Goal: Task Accomplishment & Management: Manage account settings

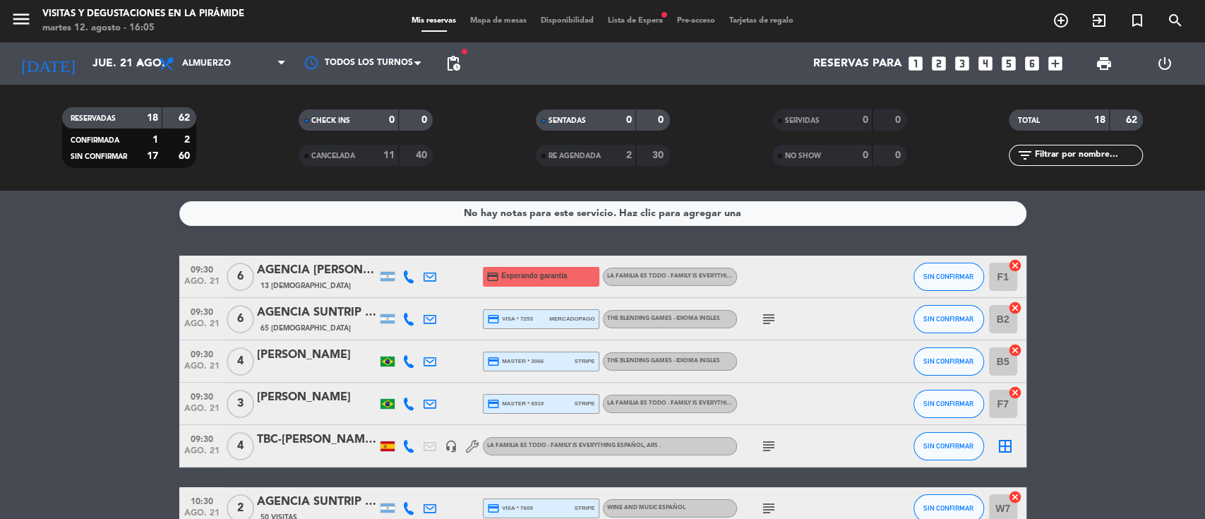
click at [428, 358] on icon at bounding box center [430, 361] width 13 height 13
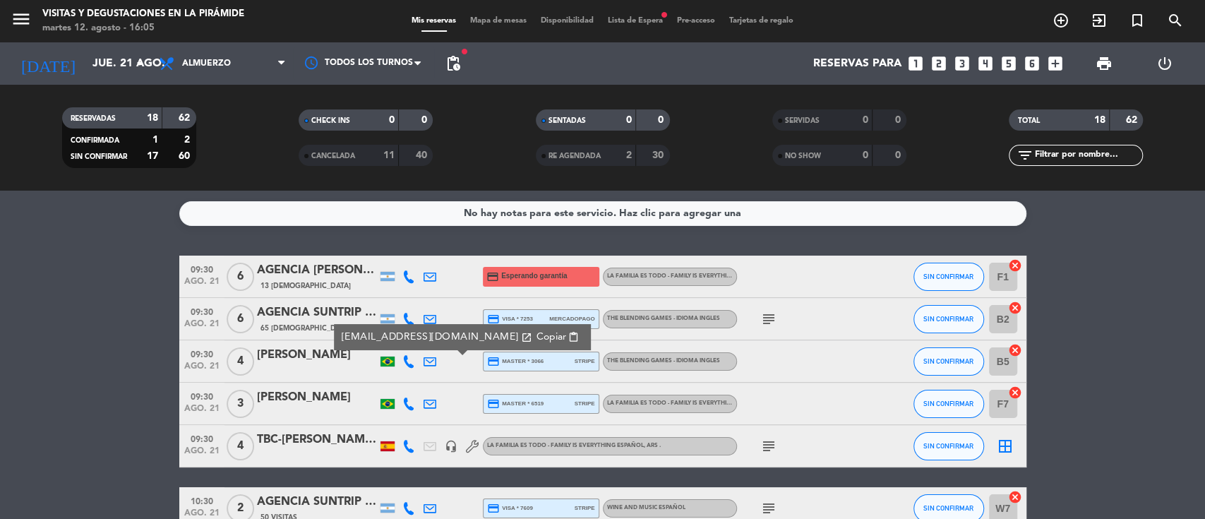
click at [432, 398] on icon at bounding box center [430, 404] width 13 height 13
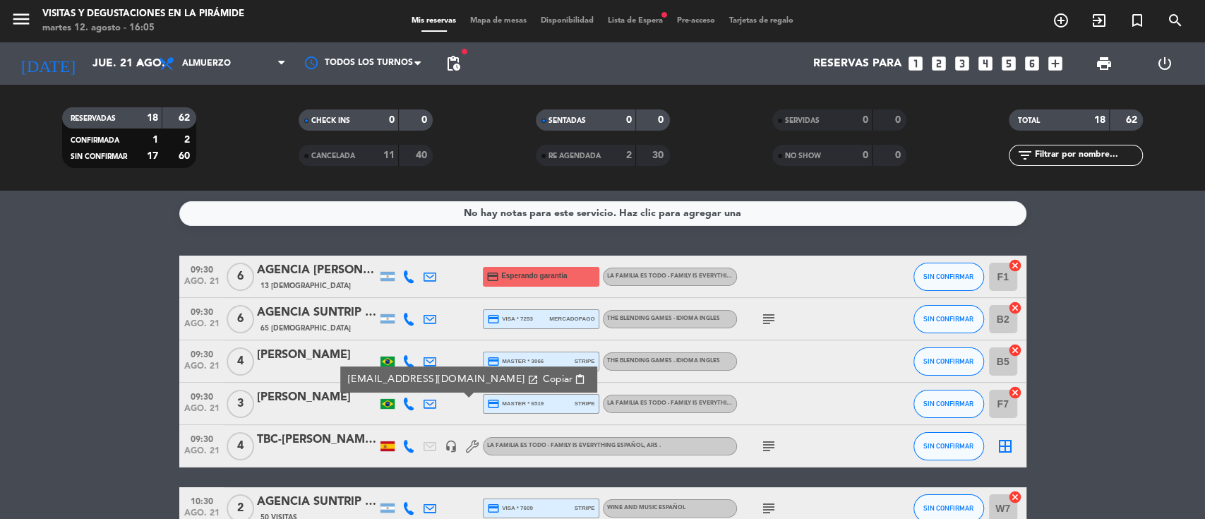
scroll to position [94, 0]
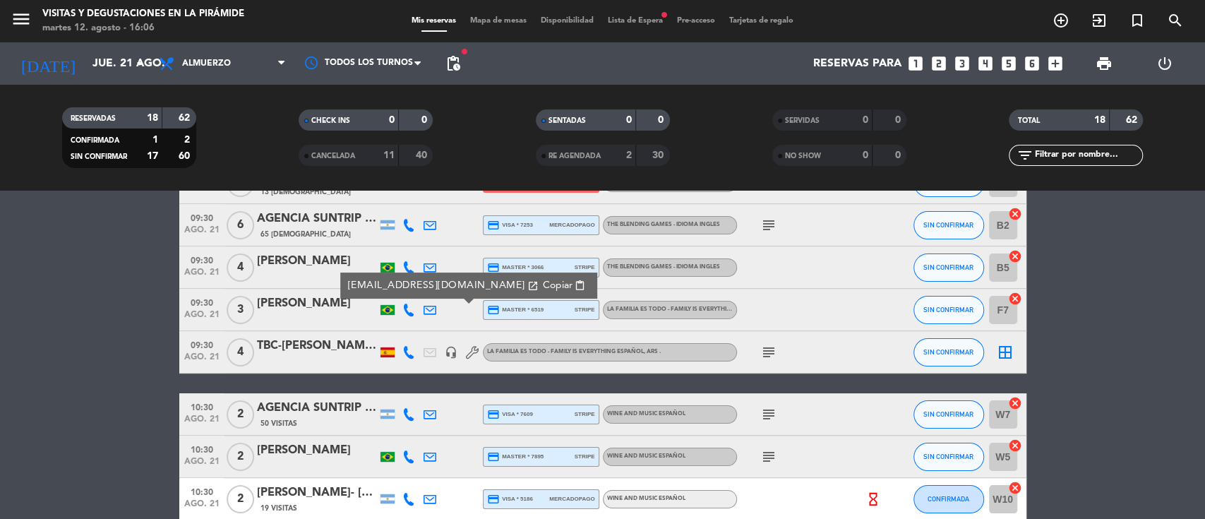
click at [426, 408] on icon at bounding box center [430, 414] width 13 height 13
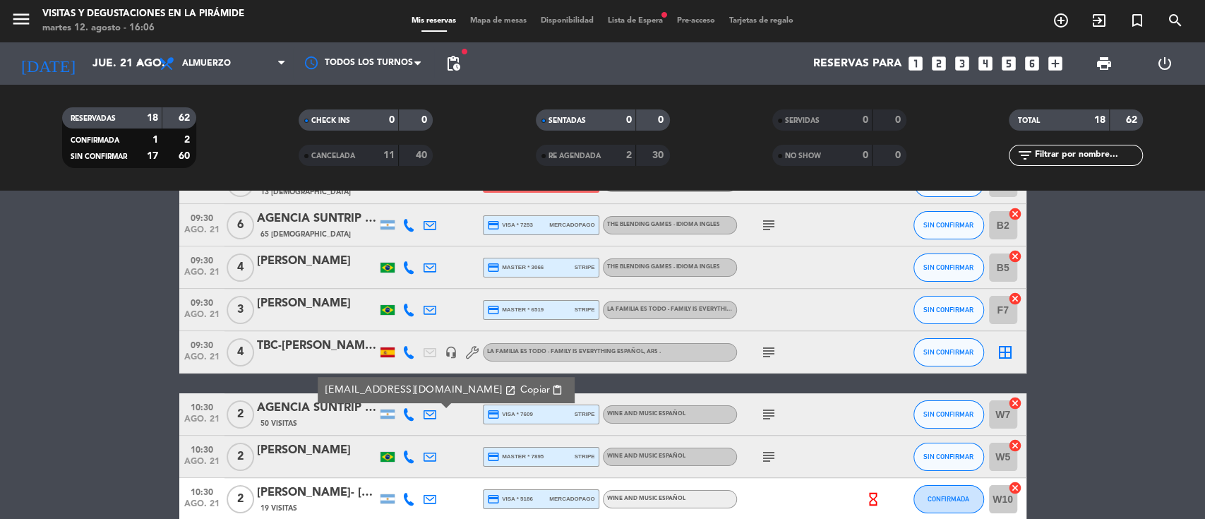
click at [433, 455] on icon at bounding box center [430, 456] width 13 height 13
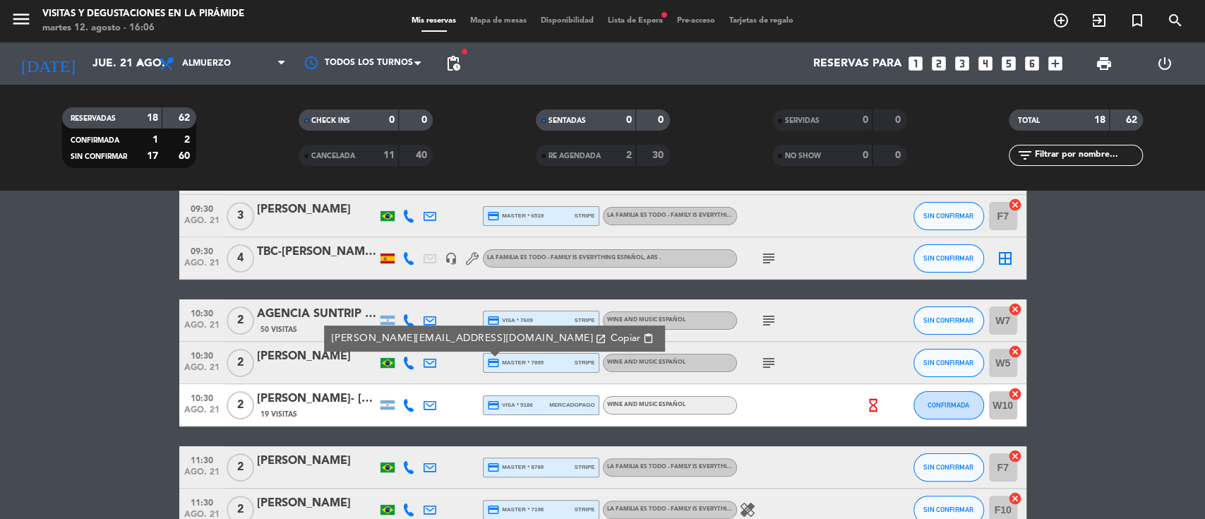
click at [429, 405] on icon at bounding box center [430, 405] width 13 height 13
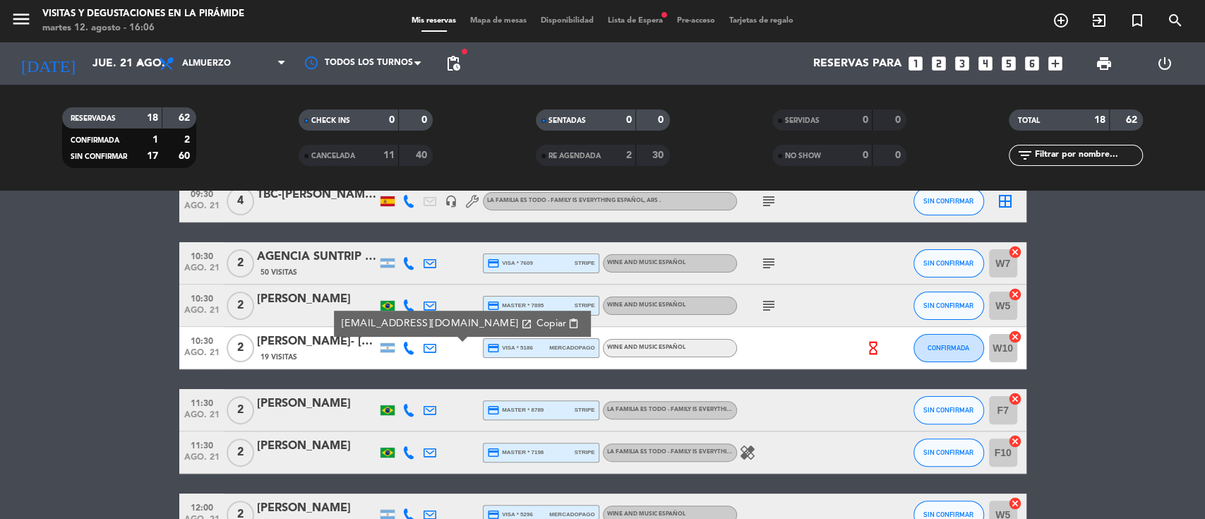
scroll to position [282, 0]
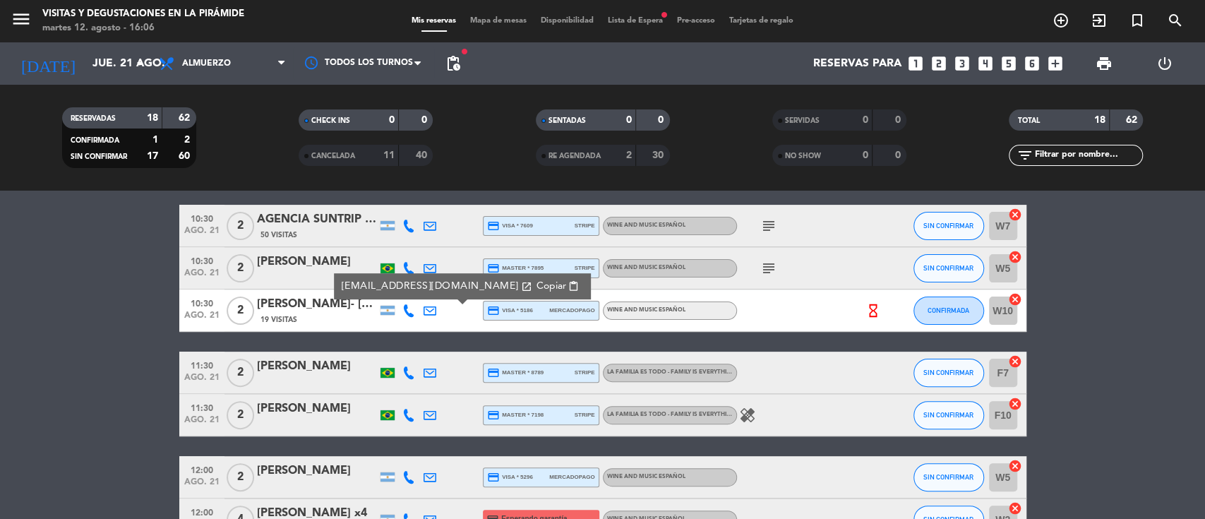
drag, startPoint x: 429, startPoint y: 375, endPoint x: 429, endPoint y: 394, distance: 19.1
click at [429, 375] on icon at bounding box center [430, 372] width 13 height 13
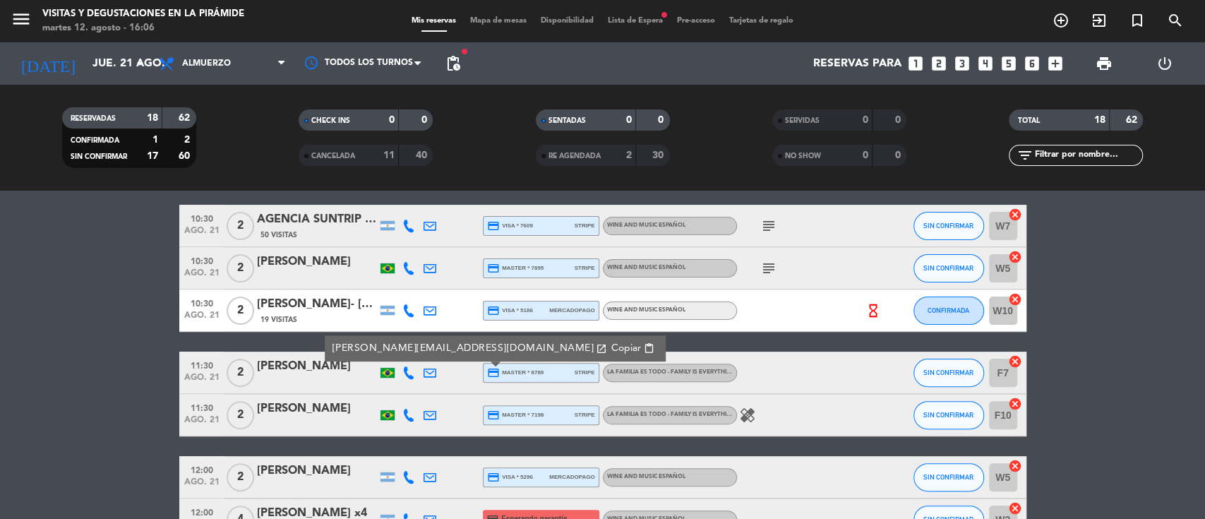
click at [429, 415] on icon at bounding box center [430, 415] width 13 height 13
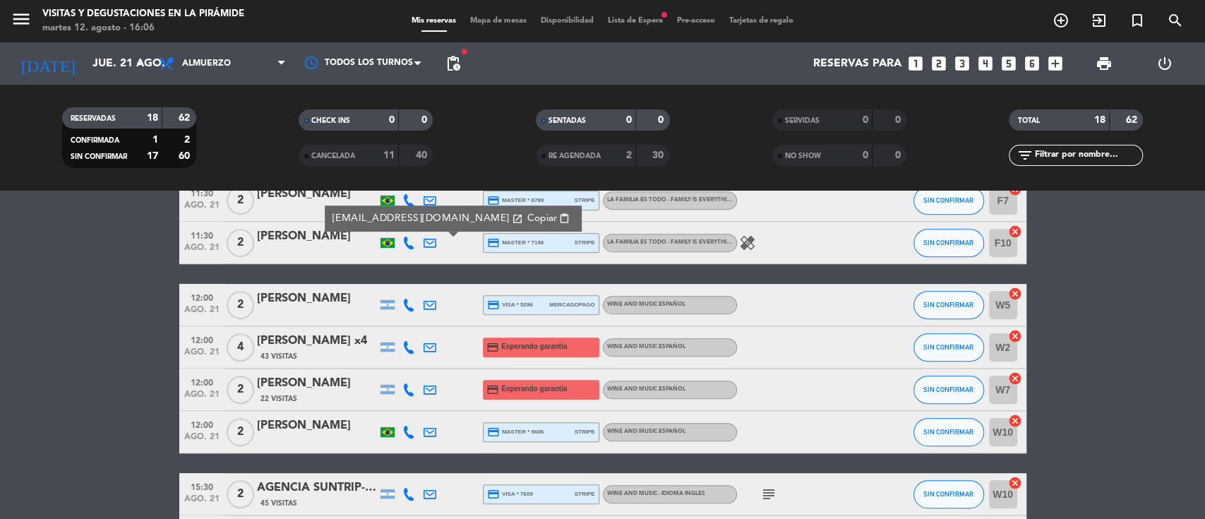
scroll to position [470, 0]
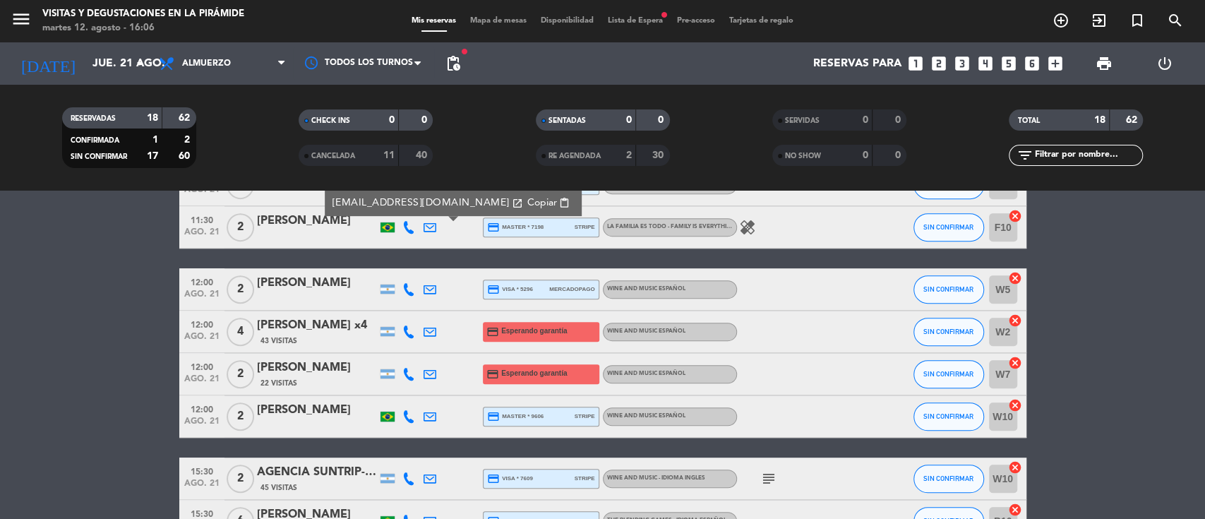
click at [429, 294] on icon at bounding box center [430, 289] width 13 height 13
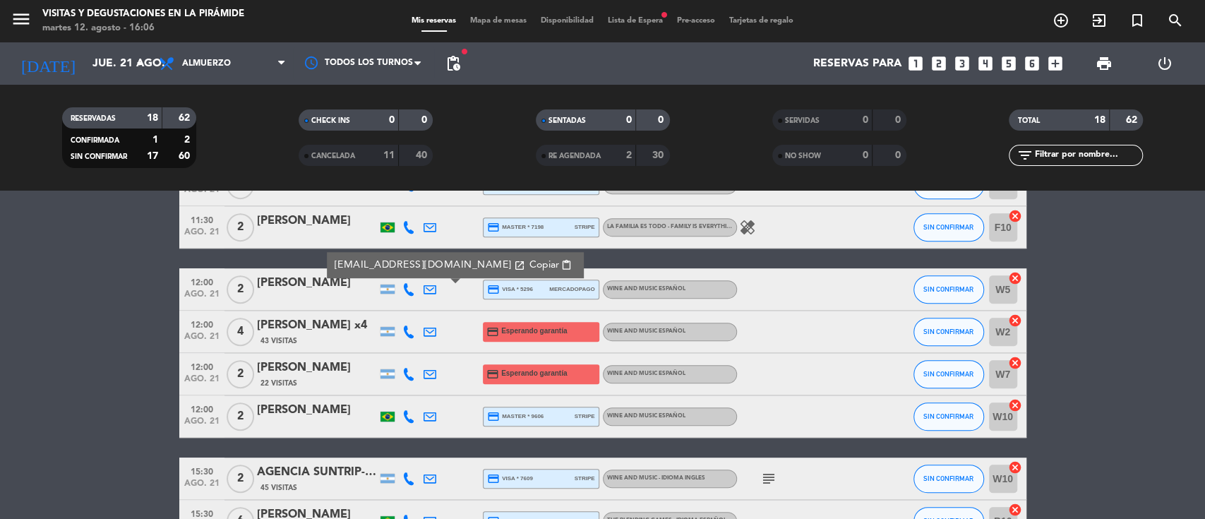
click at [426, 336] on icon at bounding box center [430, 332] width 13 height 13
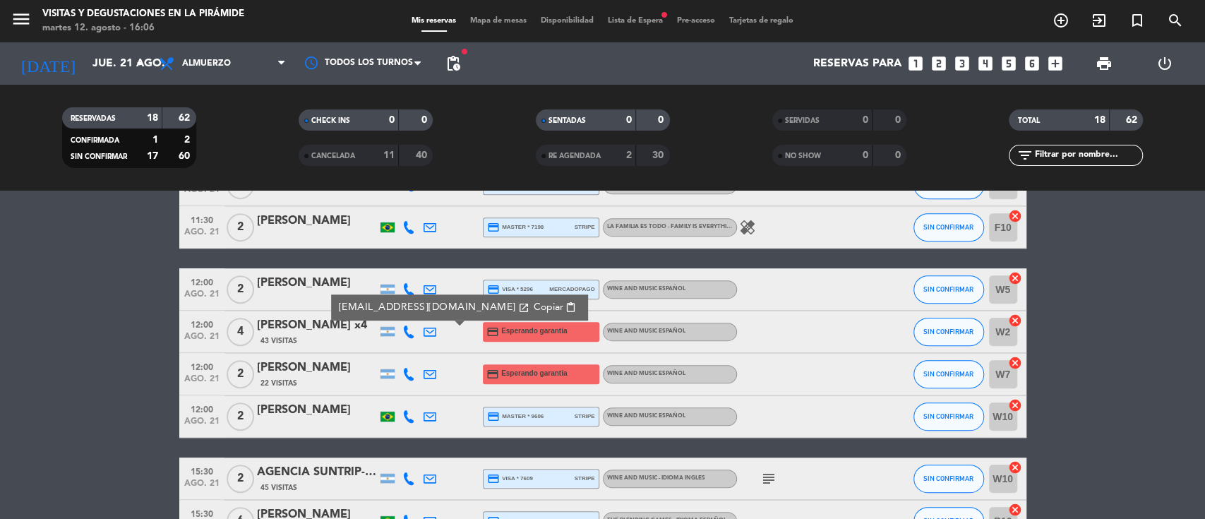
click at [431, 369] on icon at bounding box center [430, 374] width 13 height 13
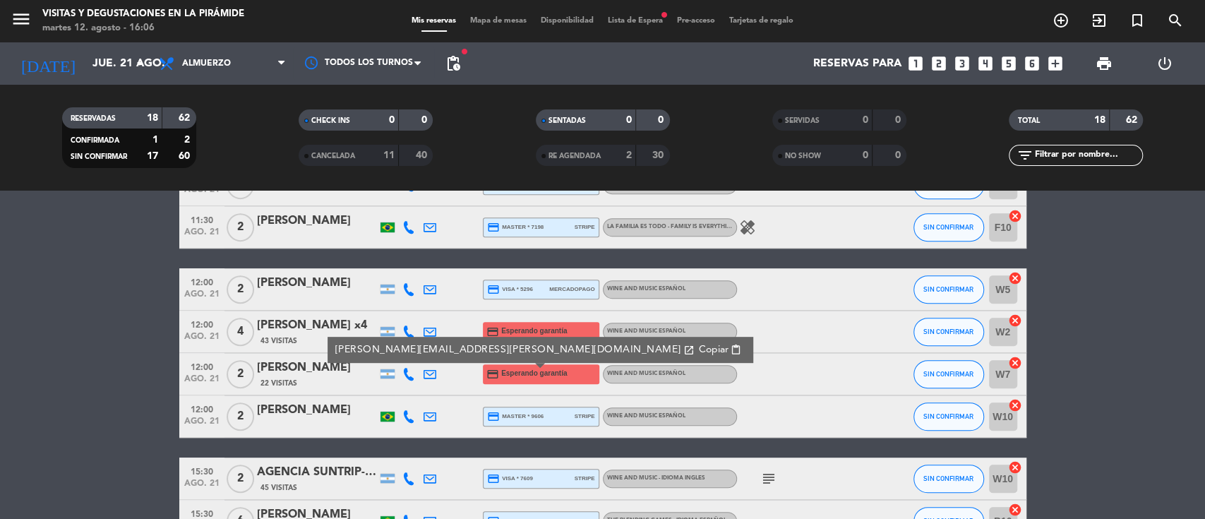
click at [425, 337] on div "[PERSON_NAME][EMAIL_ADDRESS][PERSON_NAME][DOMAIN_NAME] open_in_new Copiar conte…" at bounding box center [541, 350] width 426 height 26
click at [434, 410] on icon at bounding box center [430, 416] width 13 height 13
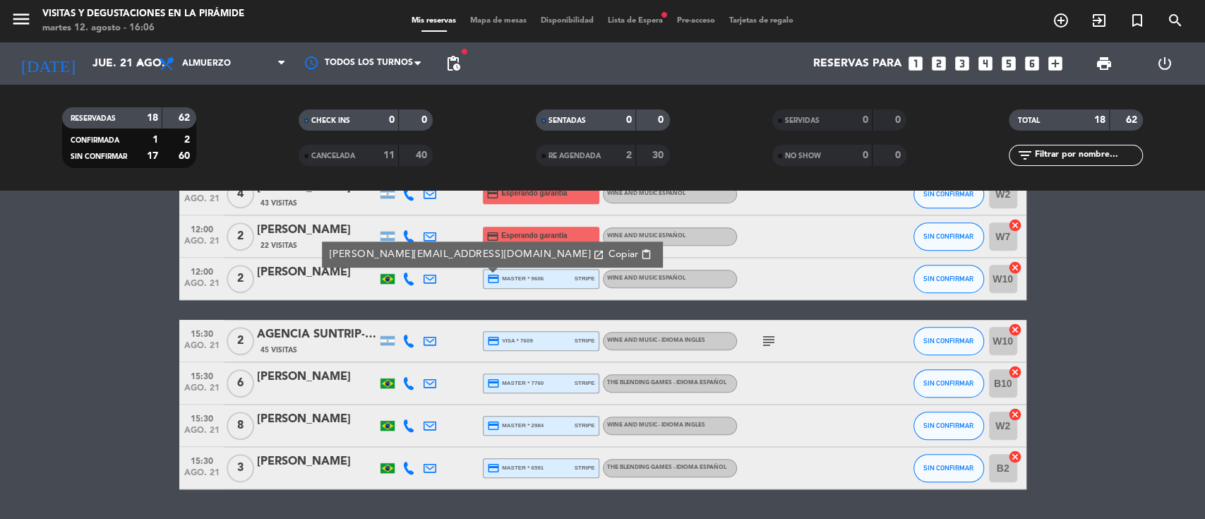
scroll to position [649, 0]
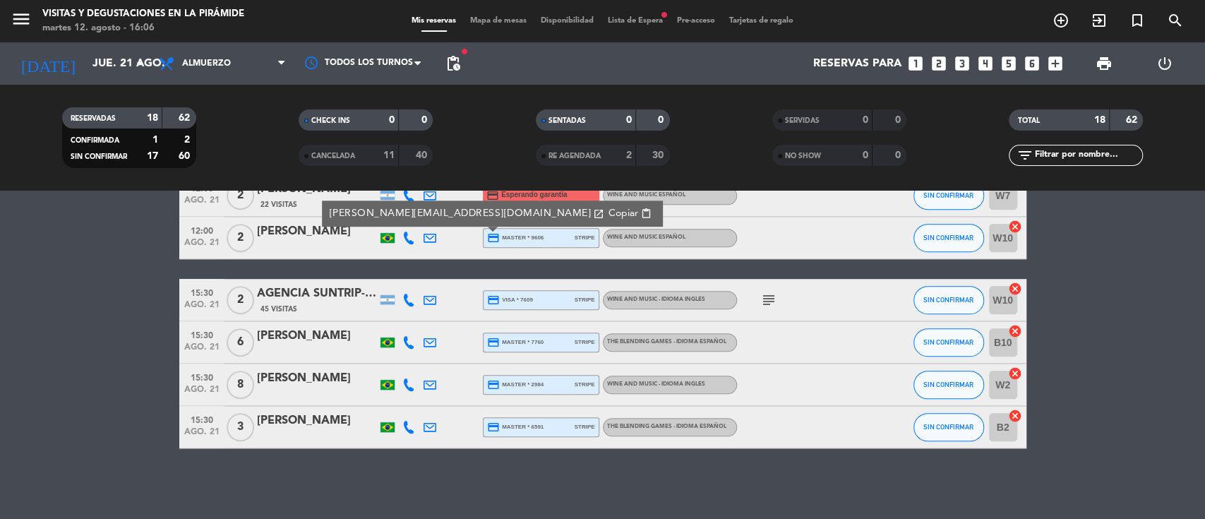
click at [429, 302] on icon at bounding box center [430, 300] width 13 height 13
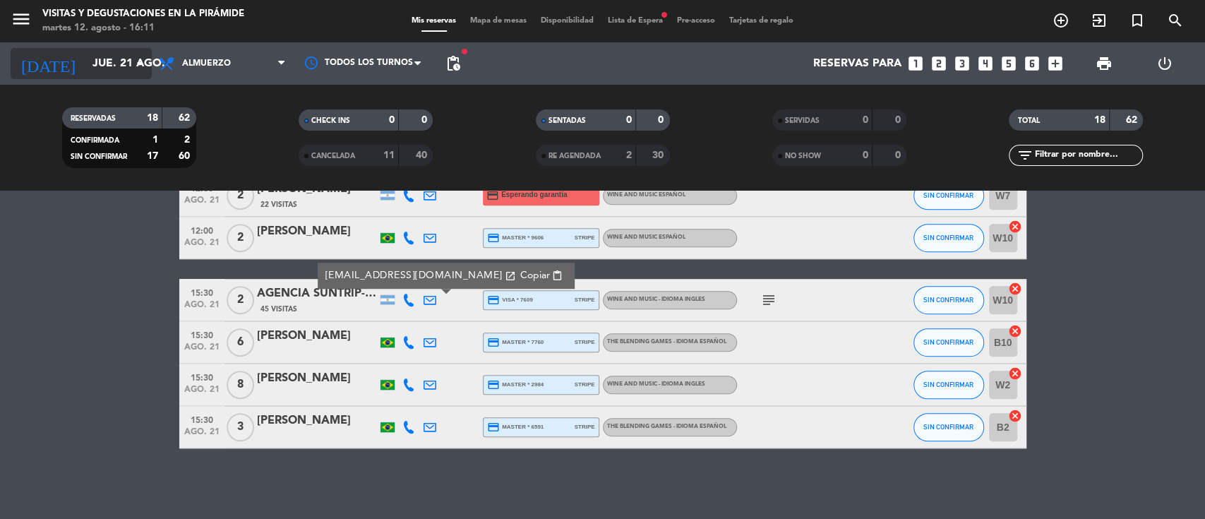
click at [121, 56] on input "jue. 21 ago." at bounding box center [159, 64] width 149 height 28
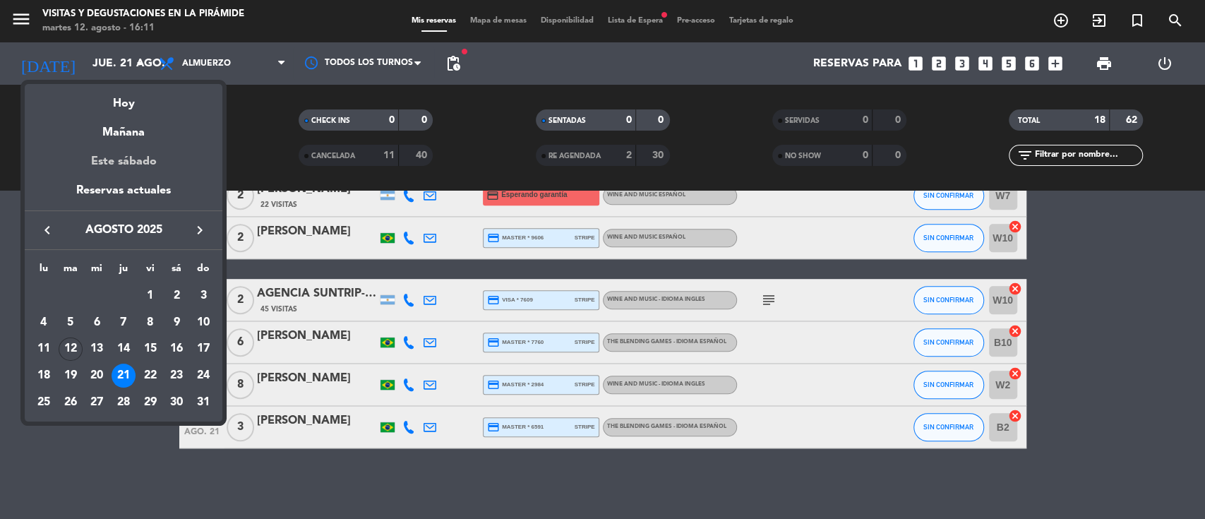
click at [126, 161] on div "Este sábado" at bounding box center [124, 162] width 198 height 40
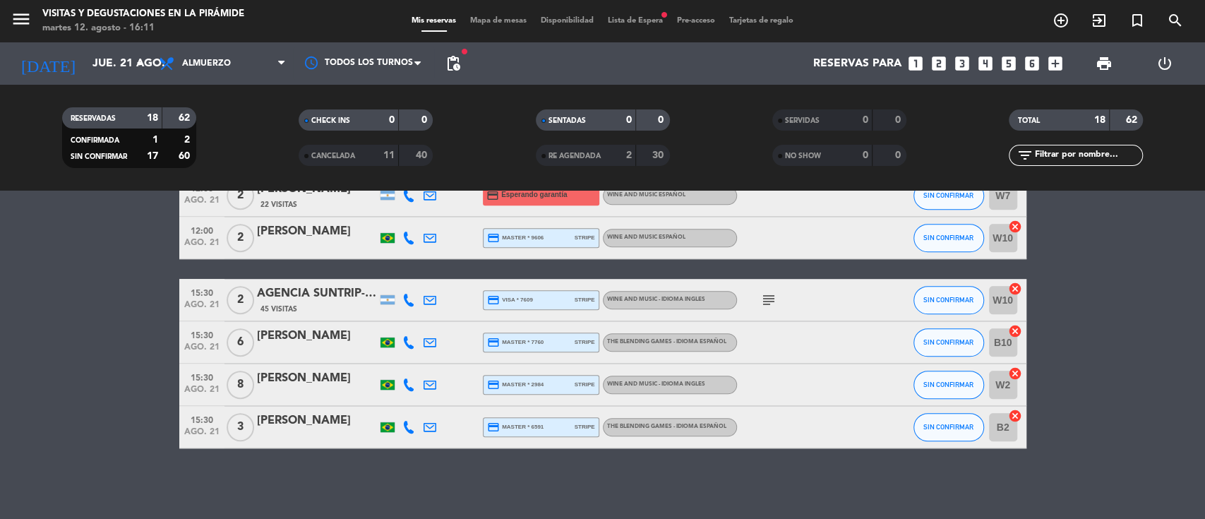
type input "sáb. 16 ago."
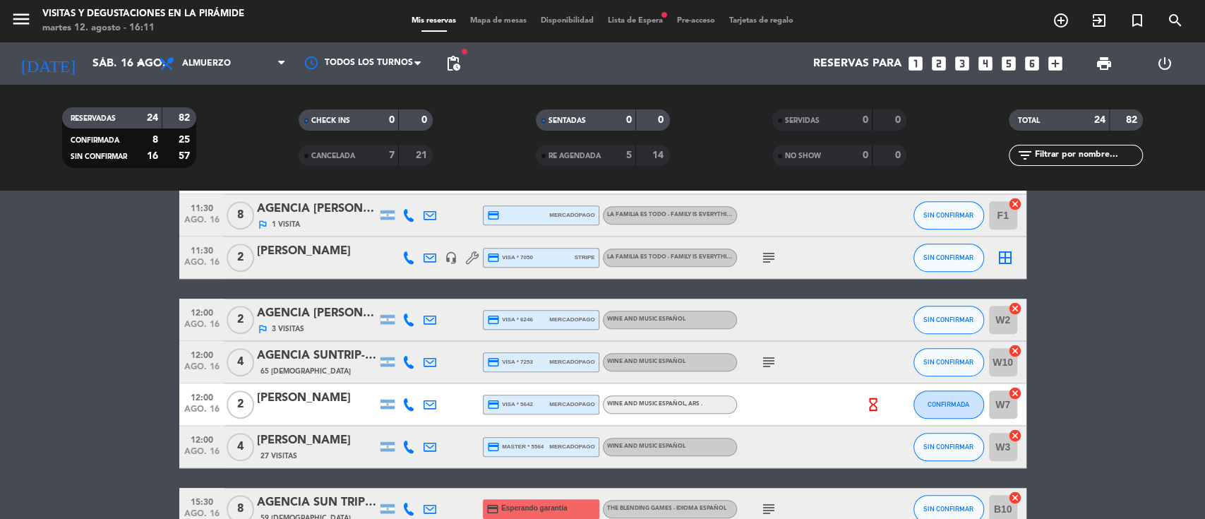
click at [650, 21] on span "Lista de Espera fiber_manual_record" at bounding box center [635, 21] width 69 height 8
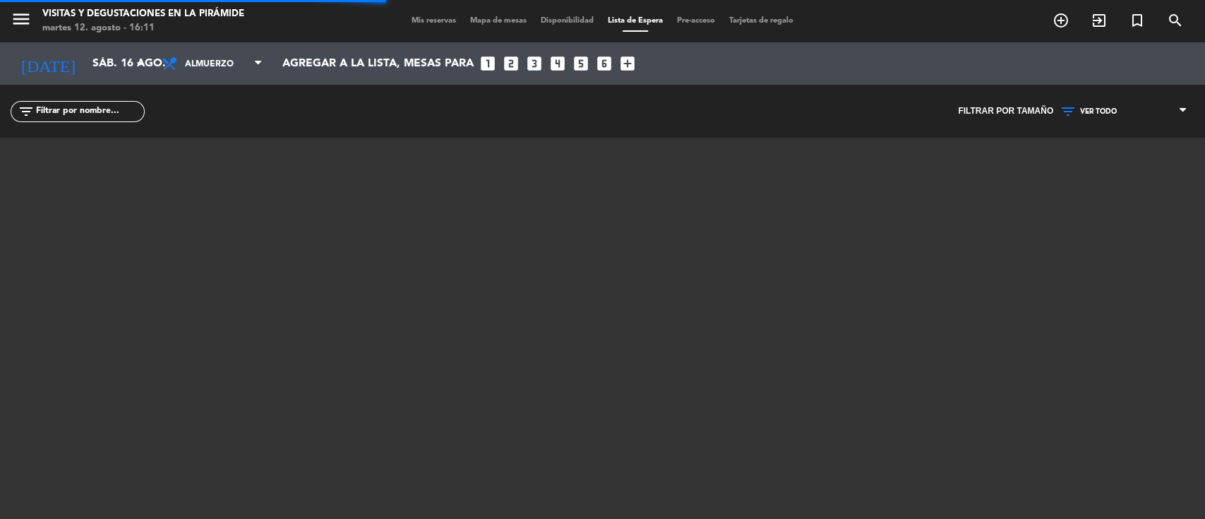
click at [113, 107] on input "text" at bounding box center [89, 112] width 109 height 16
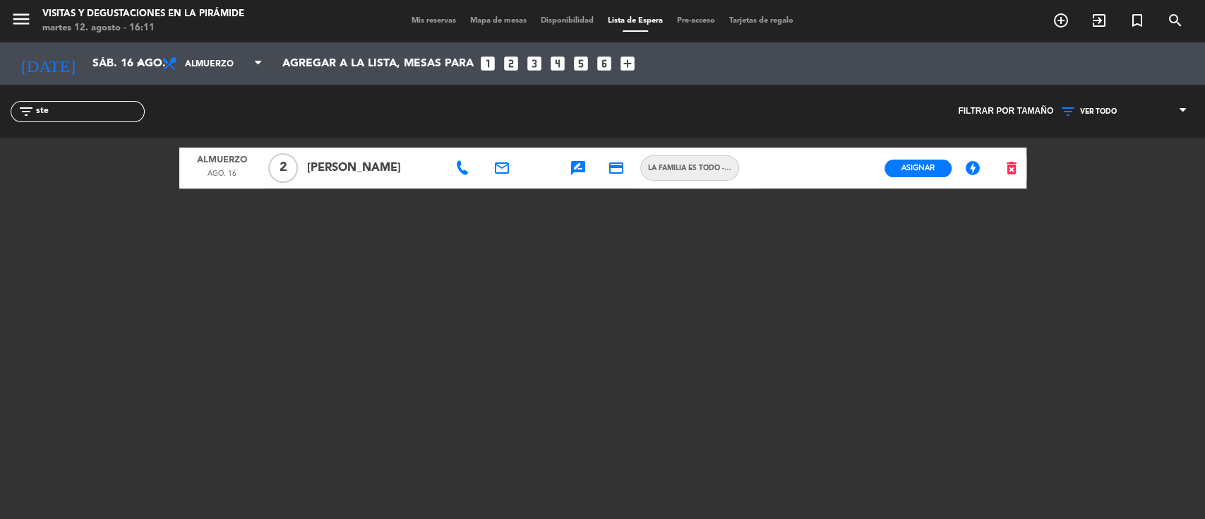
type input "ste"
click at [417, 103] on div "filter_list ste" at bounding box center [301, 111] width 603 height 53
click at [932, 168] on span "Asignar" at bounding box center [918, 167] width 33 height 11
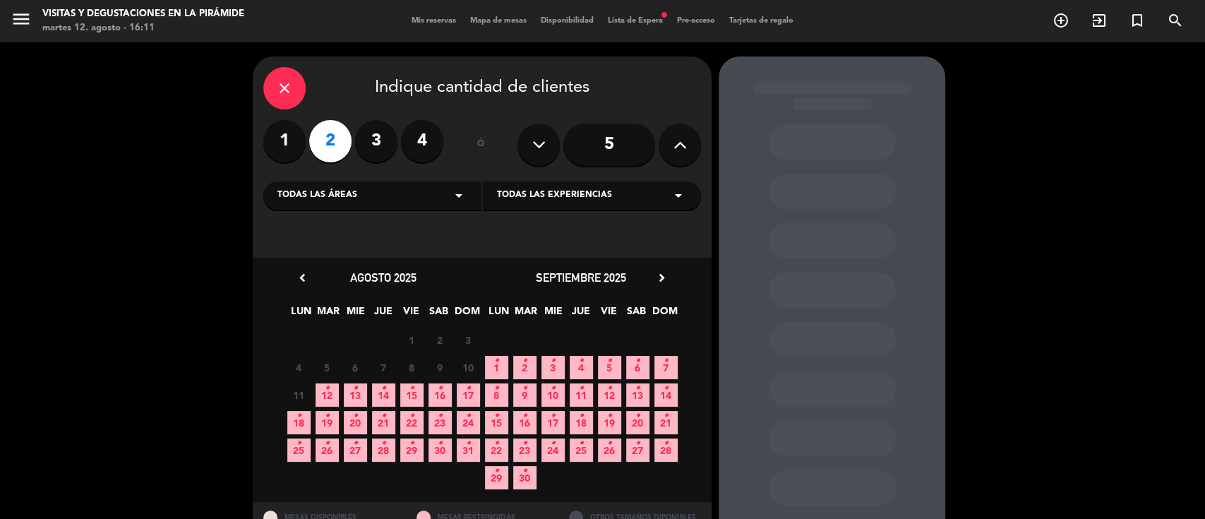
click at [450, 395] on span "16 •" at bounding box center [440, 394] width 23 height 23
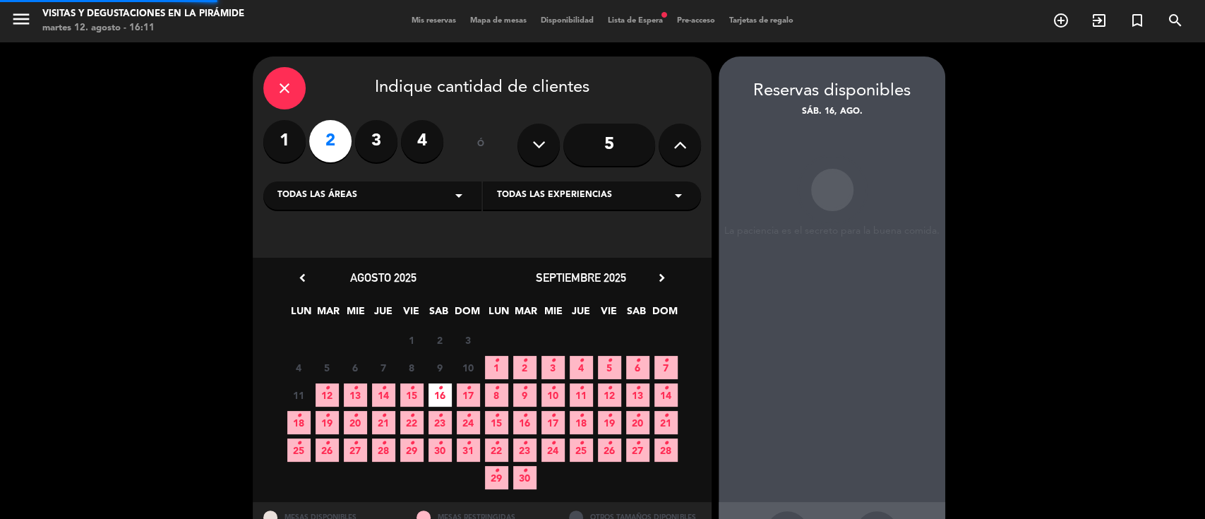
scroll to position [56, 0]
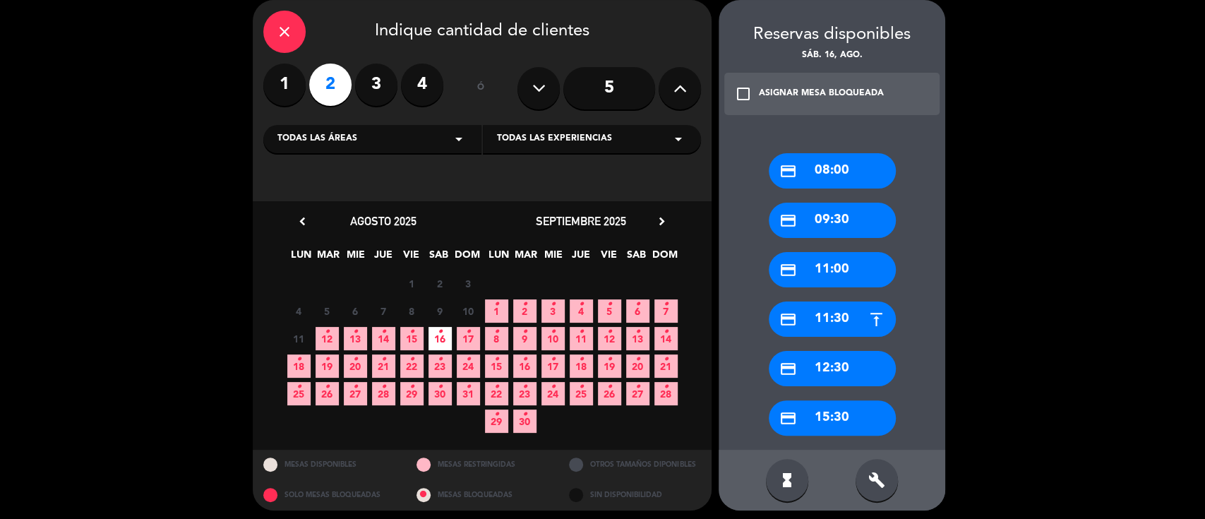
click at [830, 215] on div "credit_card 09:30" at bounding box center [832, 220] width 127 height 35
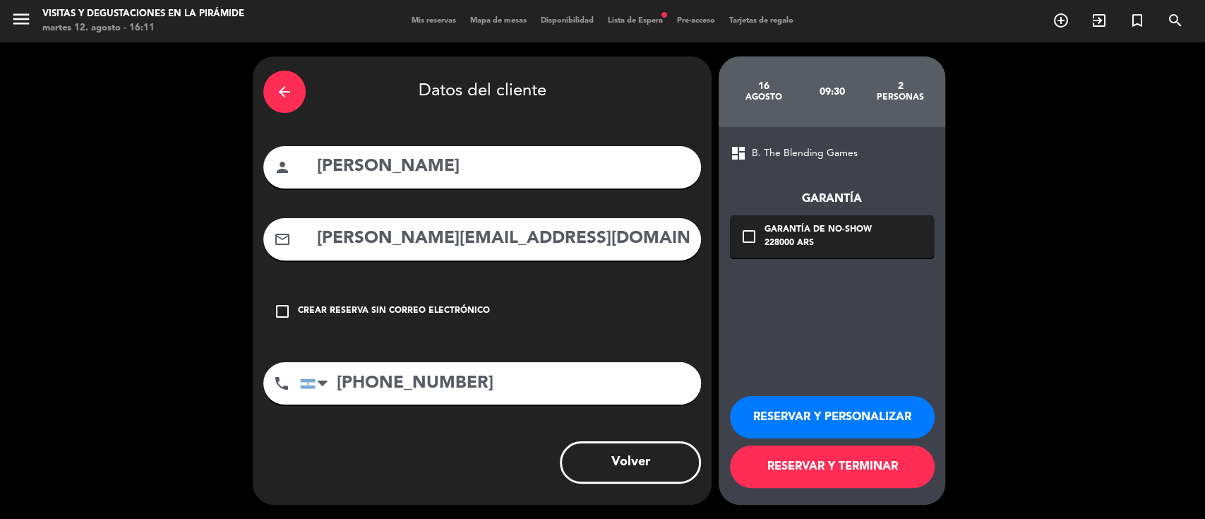
drag, startPoint x: 580, startPoint y: 241, endPoint x: 305, endPoint y: 220, distance: 275.5
click at [306, 220] on div "mail_outline [PERSON_NAME][EMAIL_ADDRESS][DOMAIN_NAME]" at bounding box center [482, 239] width 438 height 42
click at [808, 426] on button "RESERVAR Y PERSONALIZAR" at bounding box center [832, 417] width 205 height 42
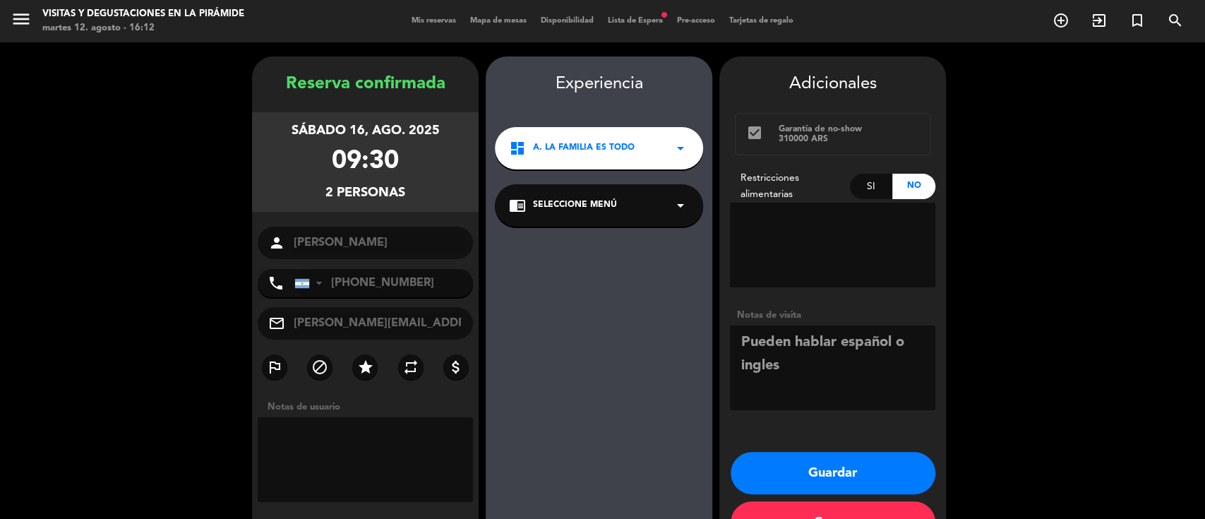
scroll to position [45, 0]
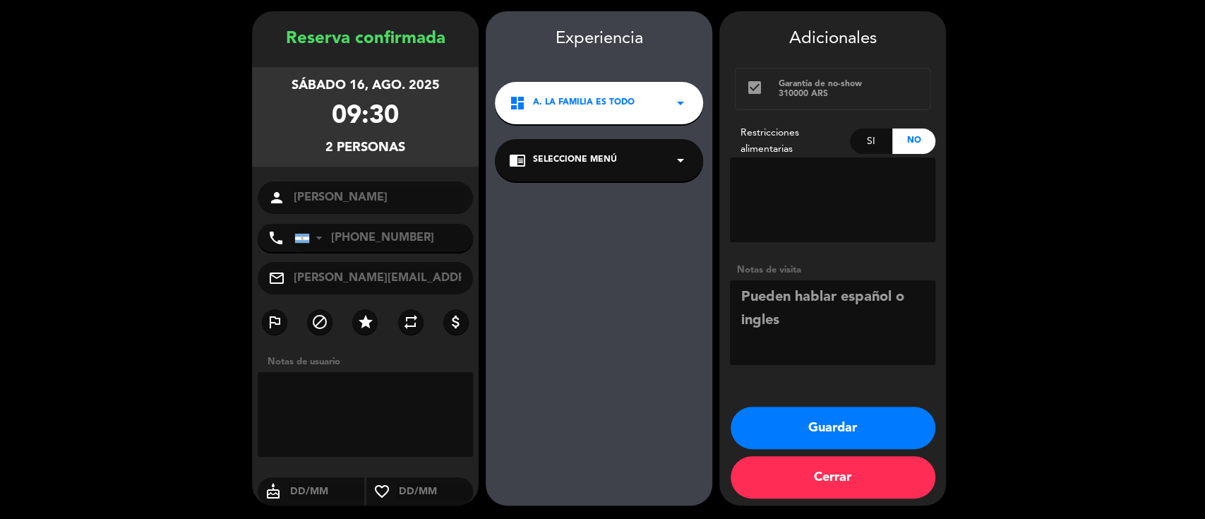
click at [595, 157] on span "Seleccione Menú" at bounding box center [575, 160] width 84 height 14
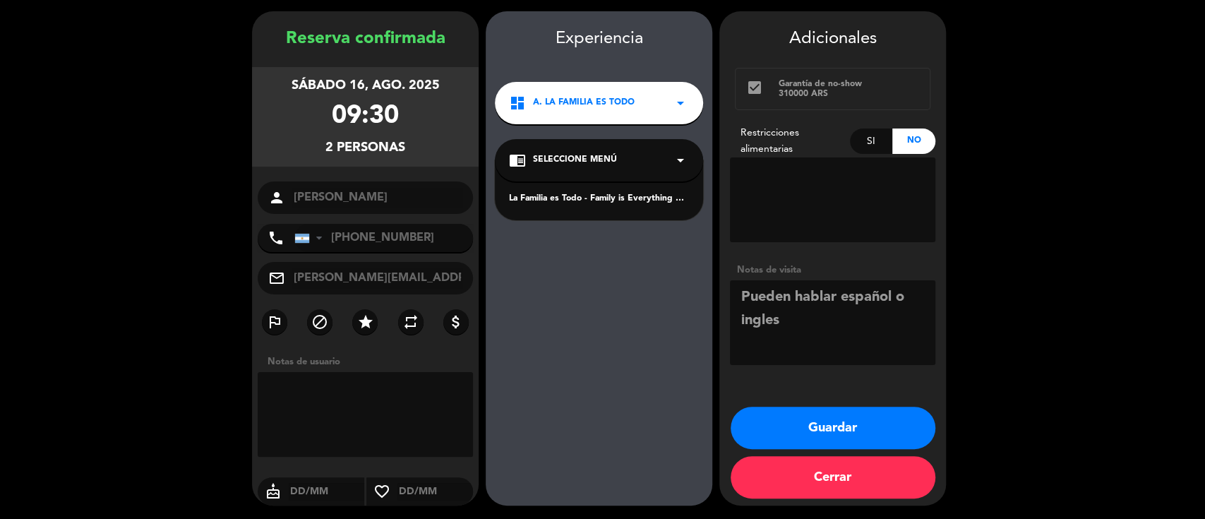
click at [593, 195] on div "La Familia es Todo - Family is Everything Español" at bounding box center [599, 199] width 180 height 14
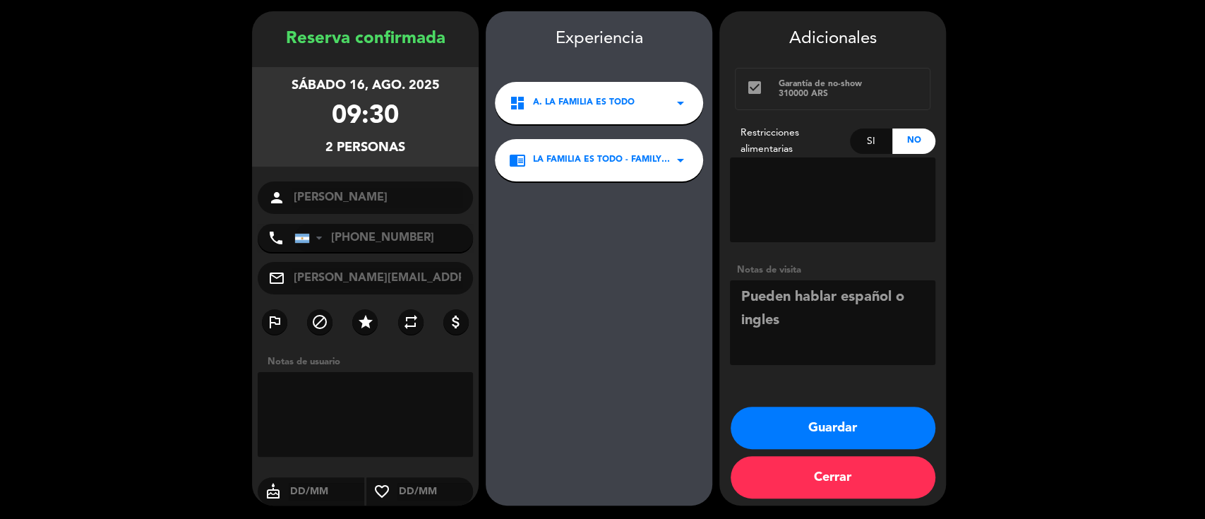
click at [811, 330] on textarea at bounding box center [832, 322] width 205 height 85
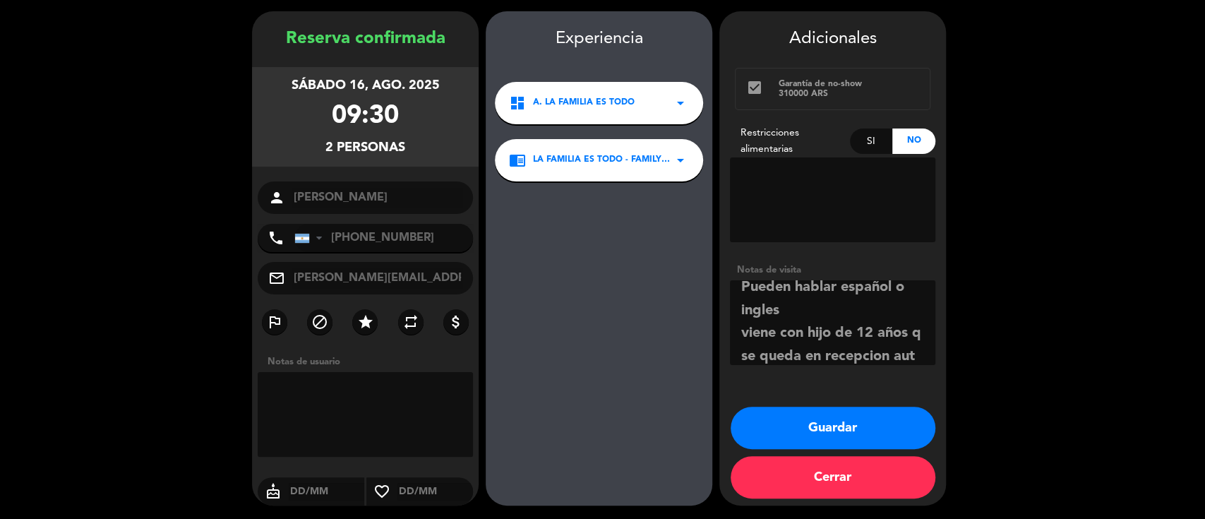
scroll to position [33, 0]
type textarea "Pueden hablar español o ingles viene con hijo de 12 años q se queda en recepcio…"
drag, startPoint x: 813, startPoint y: 420, endPoint x: 807, endPoint y: 415, distance: 8.1
click at [813, 422] on button "Guardar" at bounding box center [833, 428] width 205 height 42
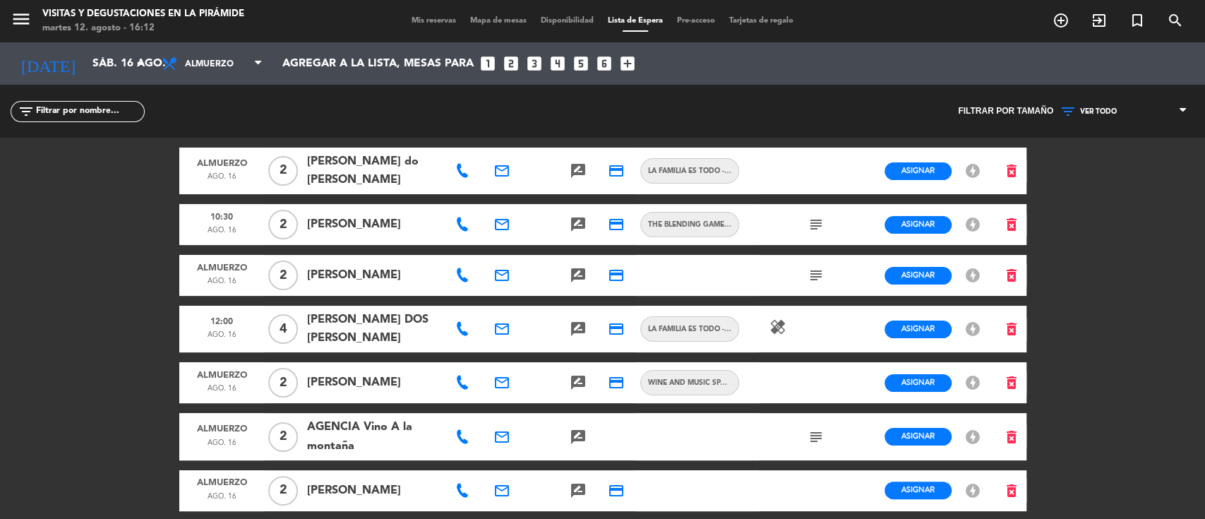
click at [410, 25] on span "Mis reservas" at bounding box center [434, 21] width 59 height 8
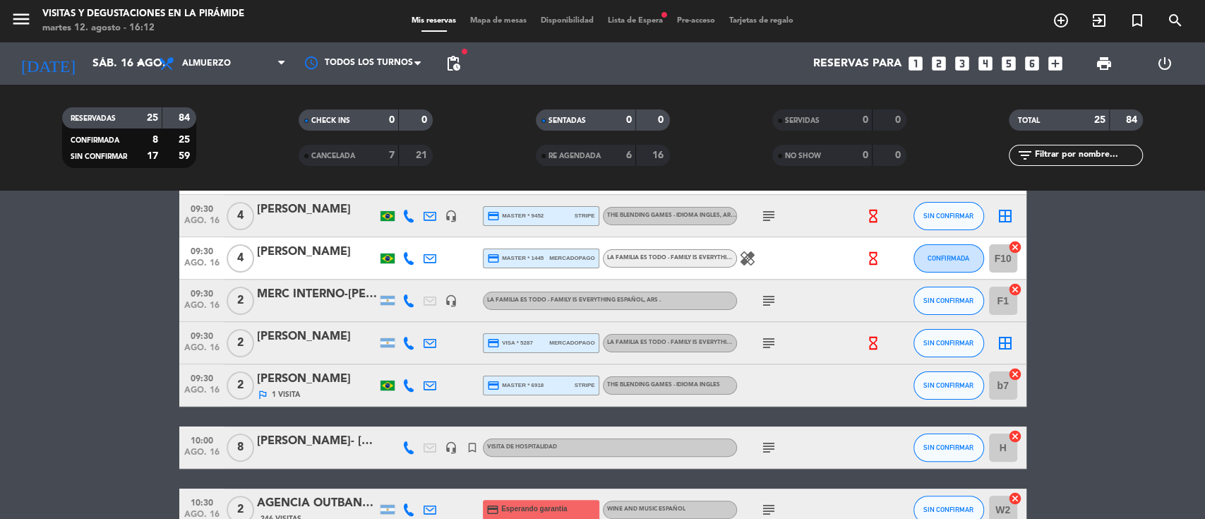
scroll to position [94, 0]
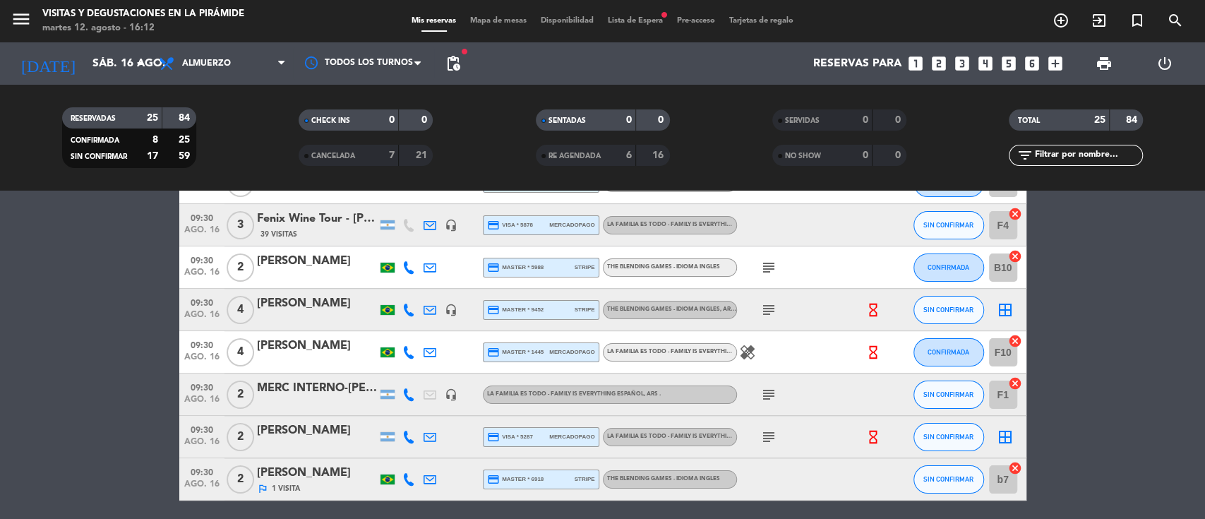
click at [766, 310] on icon "subject" at bounding box center [768, 309] width 17 height 17
click at [1008, 304] on icon "border_all" at bounding box center [1005, 309] width 17 height 17
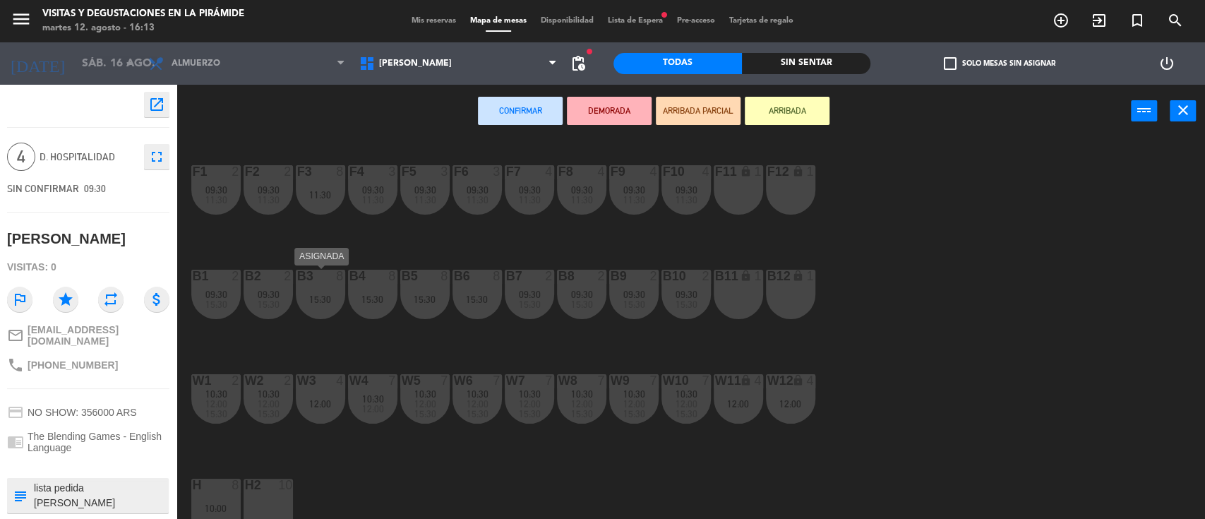
click at [319, 306] on div "B3 8 15:30" at bounding box center [320, 294] width 49 height 49
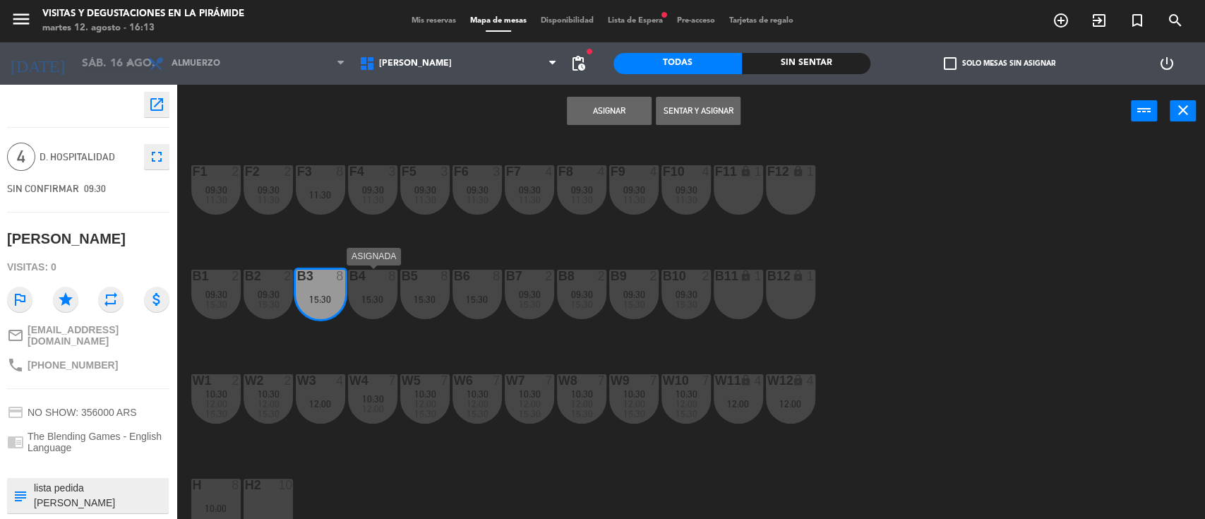
click at [367, 306] on div "B4 8 15:30" at bounding box center [372, 294] width 49 height 49
click at [430, 308] on div "B5 8 15:30" at bounding box center [424, 294] width 49 height 49
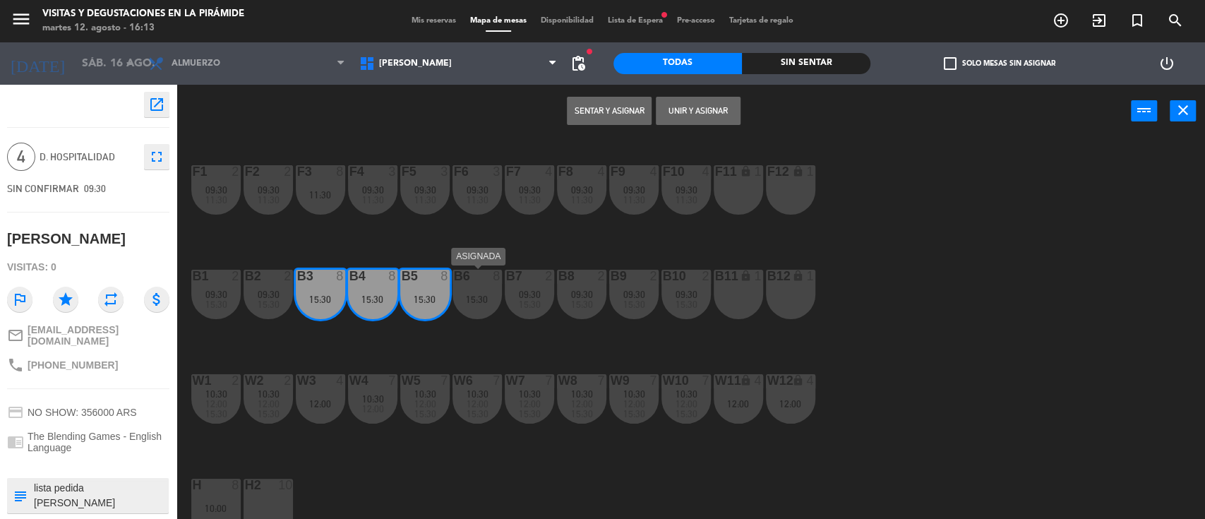
drag, startPoint x: 489, startPoint y: 303, endPoint x: 499, endPoint y: 301, distance: 10.0
click at [490, 302] on div "15:30" at bounding box center [477, 299] width 49 height 10
drag, startPoint x: 693, startPoint y: 110, endPoint x: 623, endPoint y: 142, distance: 76.8
click at [695, 110] on button "Unir y asignar" at bounding box center [698, 111] width 85 height 28
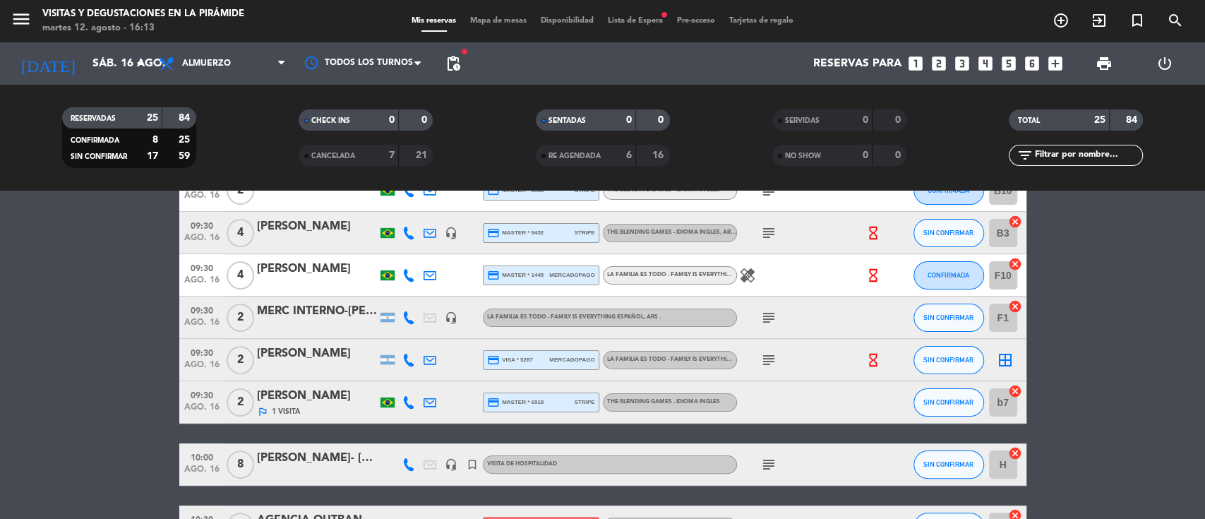
scroll to position [188, 0]
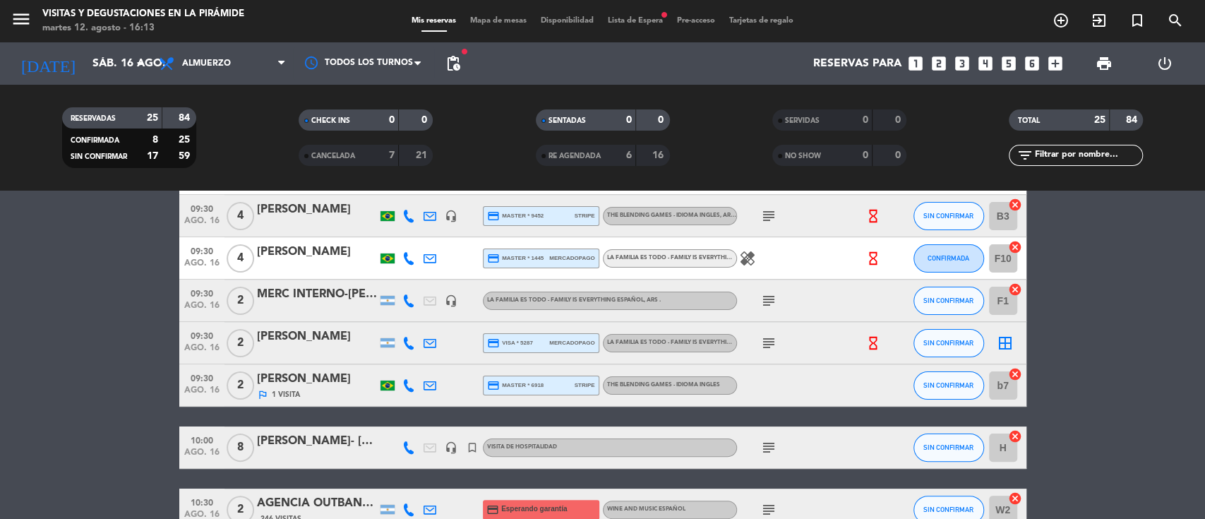
click at [275, 345] on div "[PERSON_NAME]" at bounding box center [317, 337] width 120 height 18
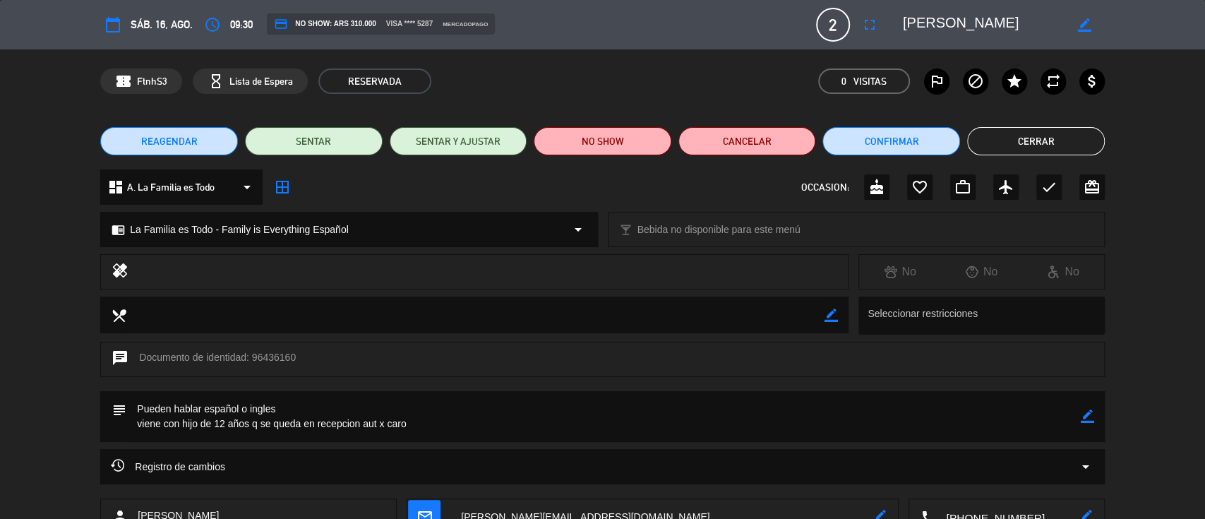
click at [208, 191] on span "A. La Familia es Todo" at bounding box center [171, 187] width 88 height 16
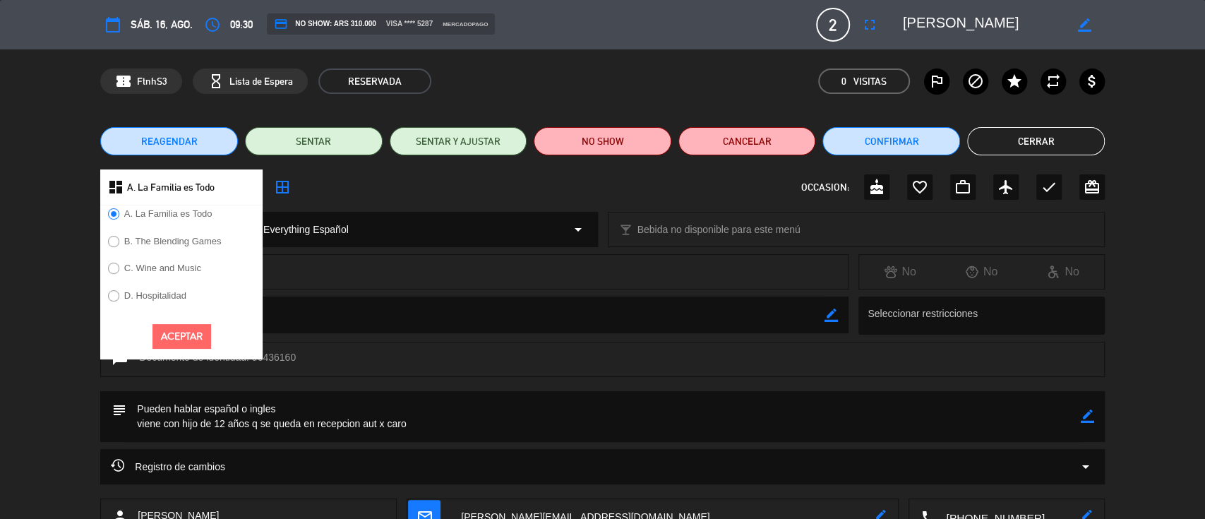
click at [195, 246] on label "B. The Blending Games" at bounding box center [172, 241] width 97 height 9
click at [165, 350] on div "Aceptar" at bounding box center [181, 337] width 162 height 46
click at [172, 335] on button "Aceptar" at bounding box center [182, 336] width 59 height 25
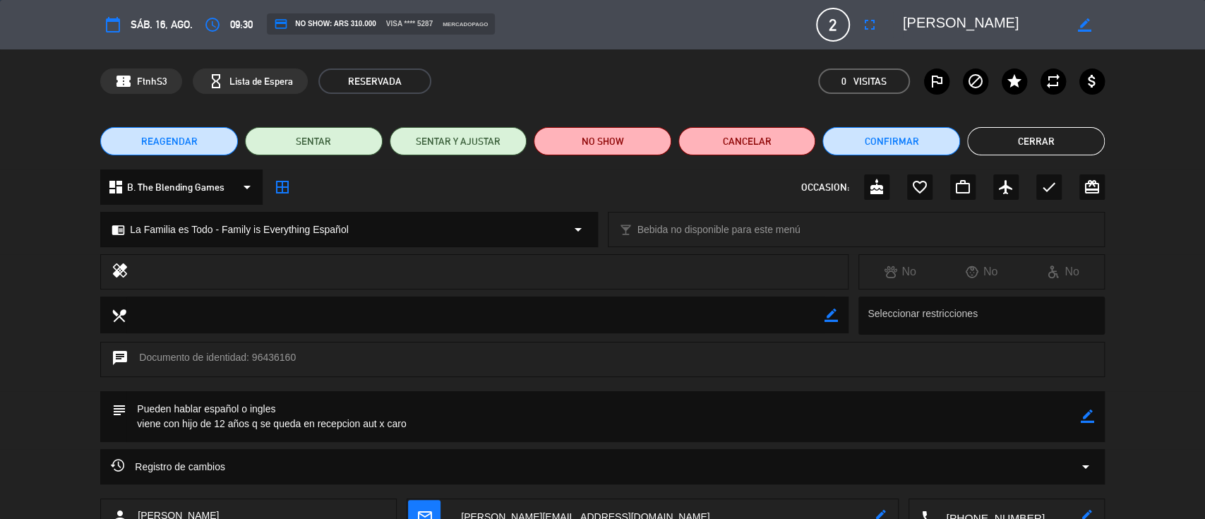
click at [185, 228] on span "La Familia es Todo - Family is Everything Español" at bounding box center [239, 230] width 218 height 16
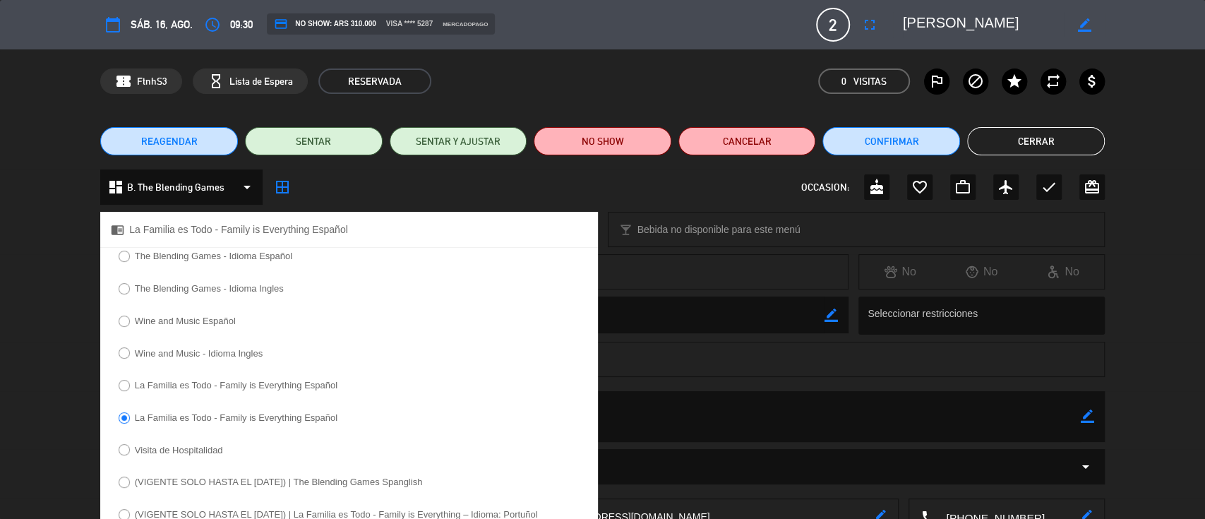
click at [193, 288] on label "The Blending Games - Idioma Ingles" at bounding box center [209, 288] width 149 height 9
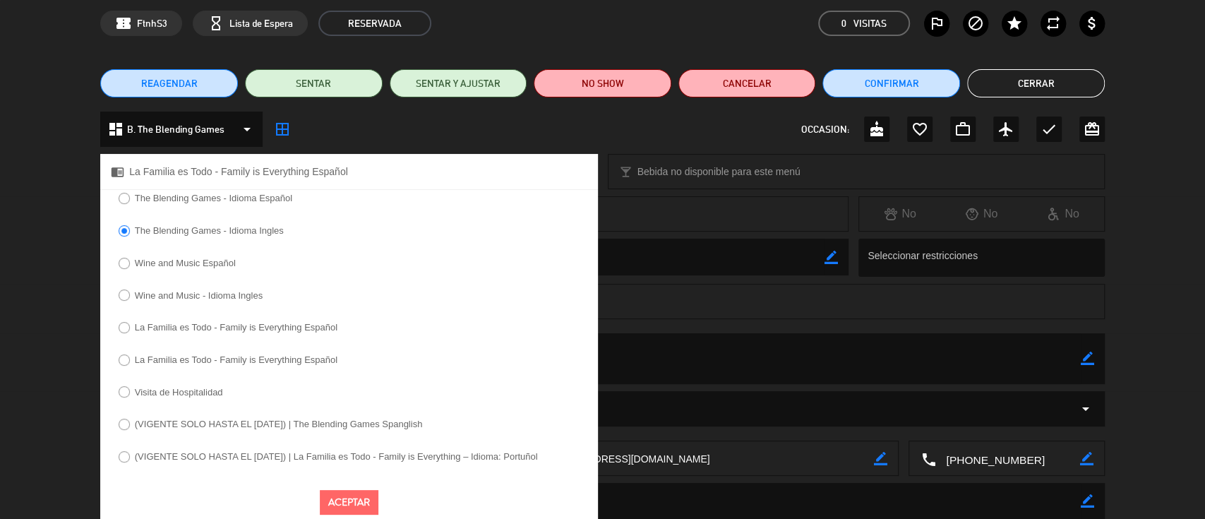
scroll to position [142, 0]
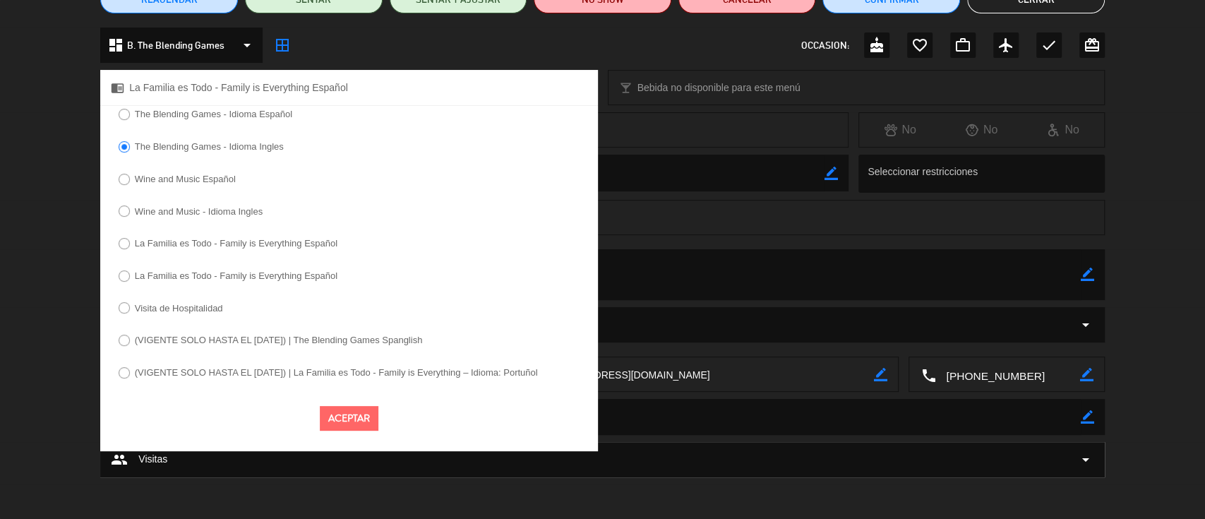
click at [335, 424] on button "Aceptar" at bounding box center [349, 418] width 59 height 25
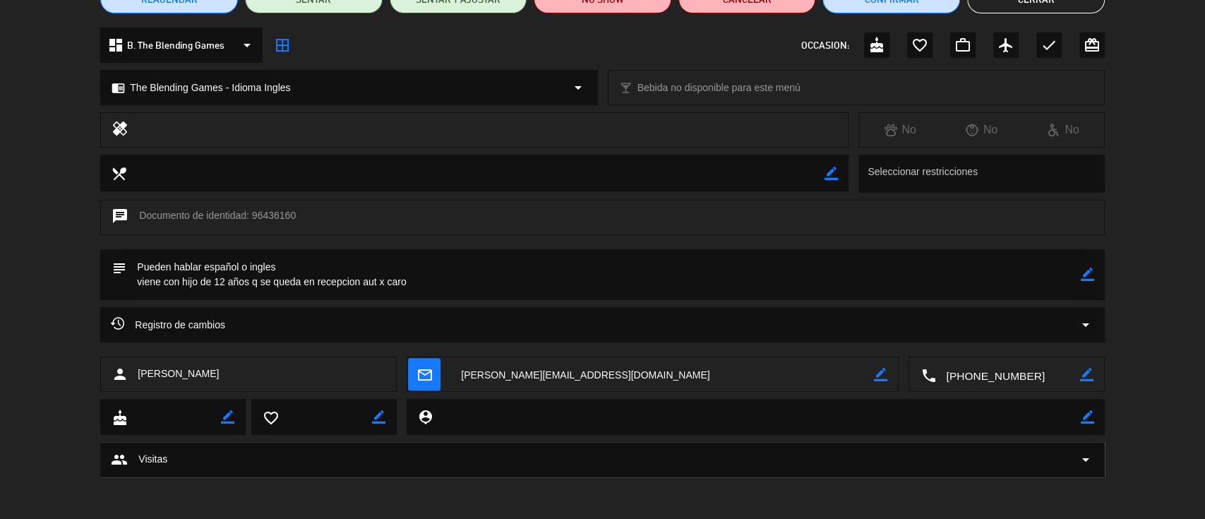
click at [287, 51] on icon "border_all" at bounding box center [282, 45] width 17 height 17
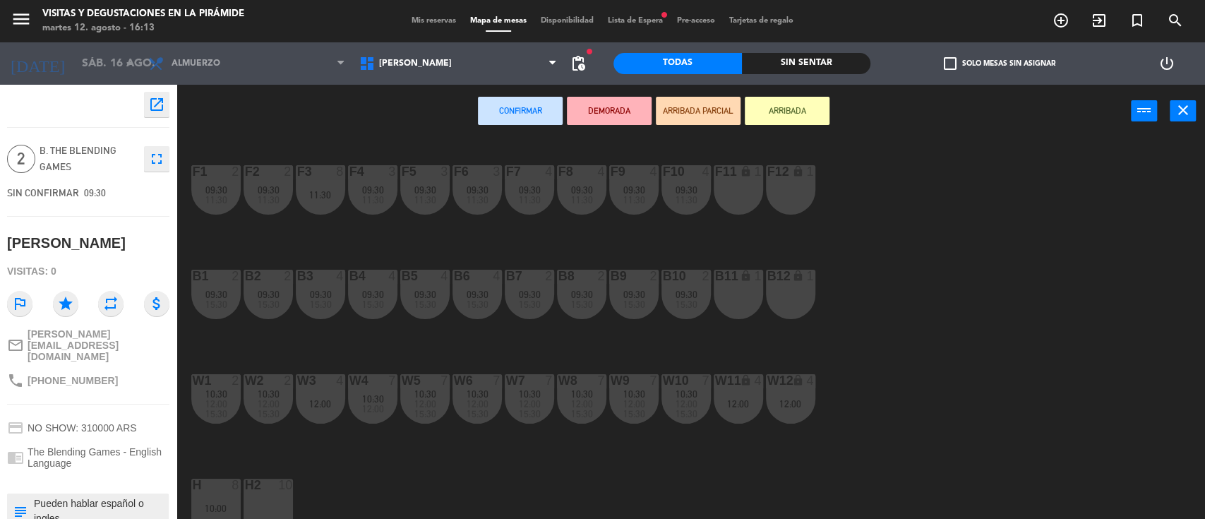
click at [724, 305] on div "B11 lock 1" at bounding box center [738, 294] width 49 height 49
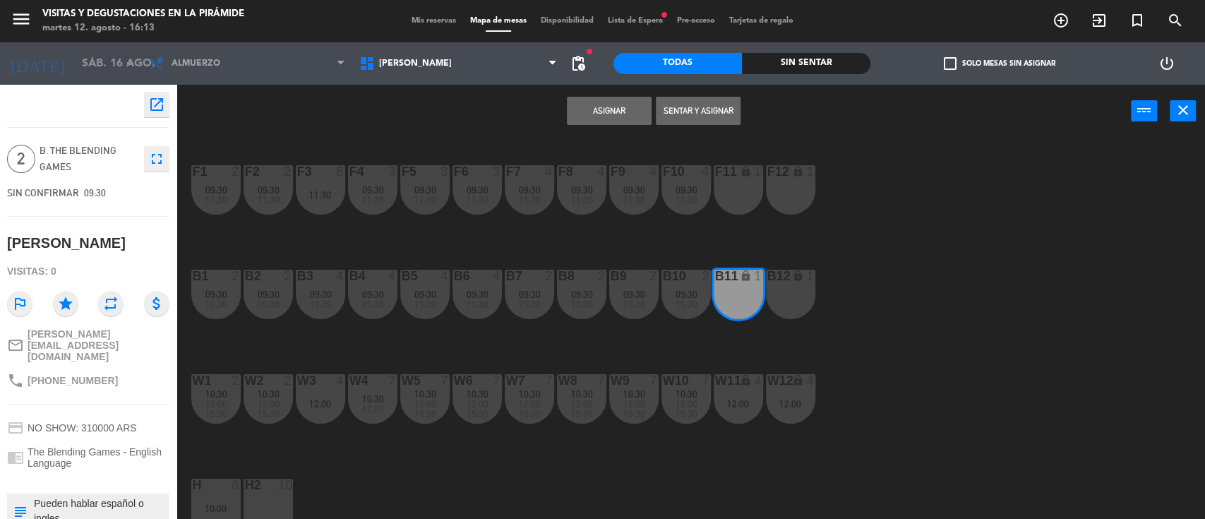
click at [773, 303] on div "B12 lock 1" at bounding box center [790, 294] width 49 height 49
click at [616, 104] on button "Asignar" at bounding box center [609, 111] width 85 height 28
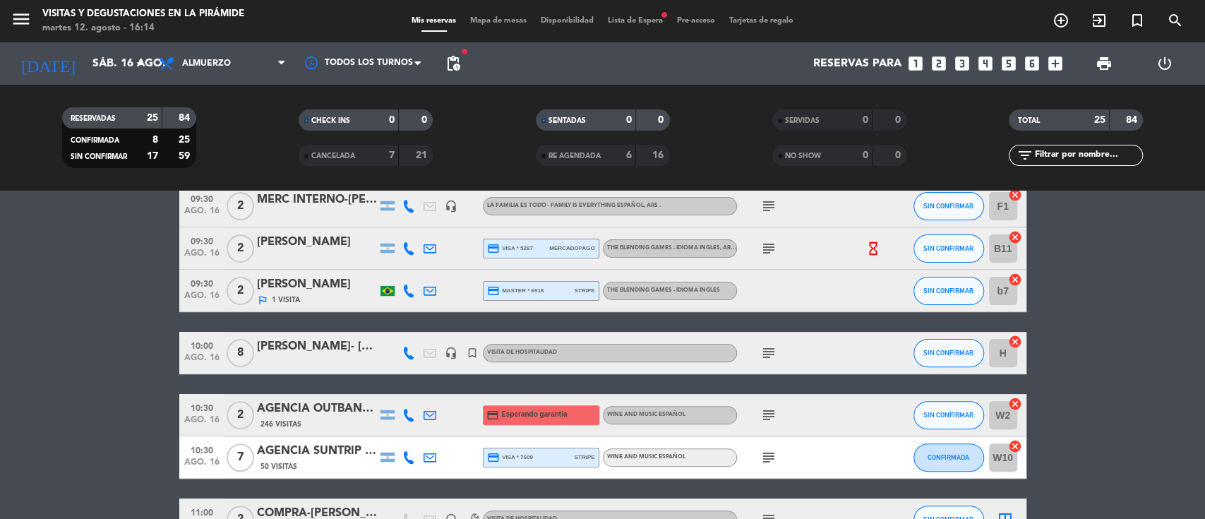
scroll to position [376, 0]
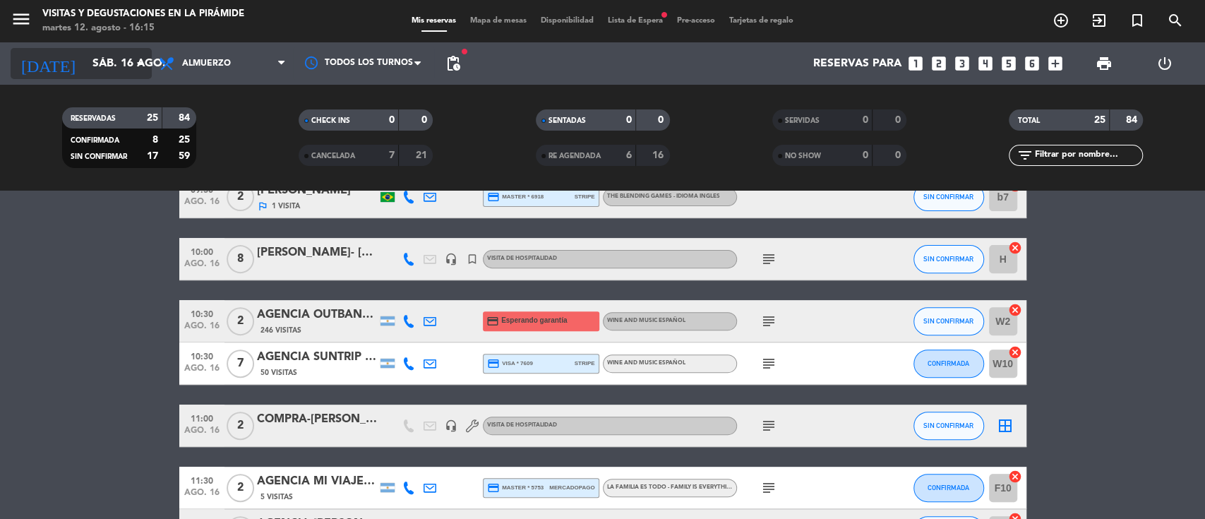
click at [113, 68] on input "sáb. 16 ago." at bounding box center [159, 64] width 149 height 28
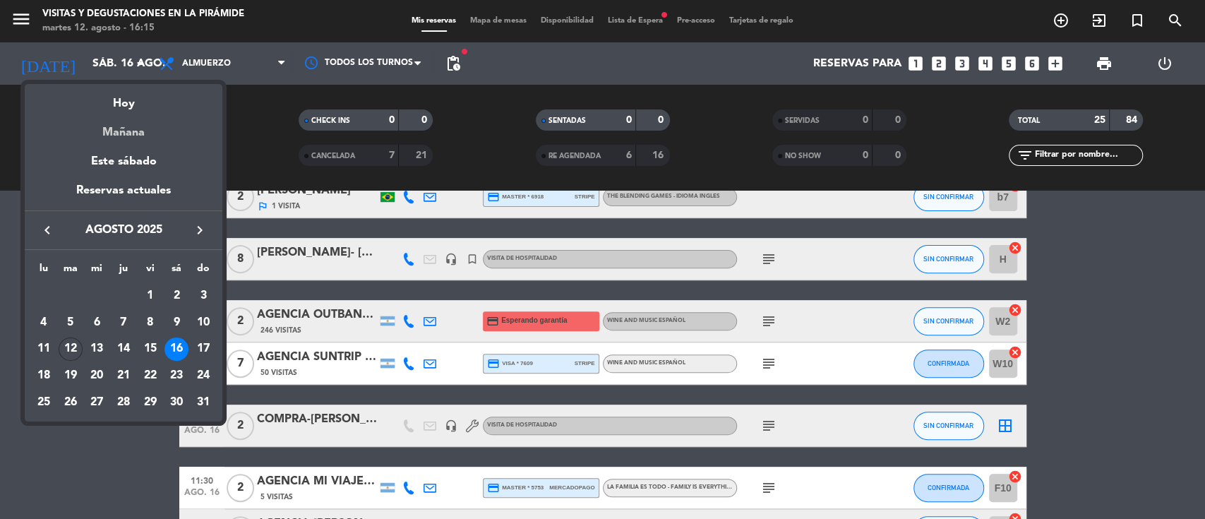
click at [127, 129] on div "Mañana" at bounding box center [124, 127] width 198 height 29
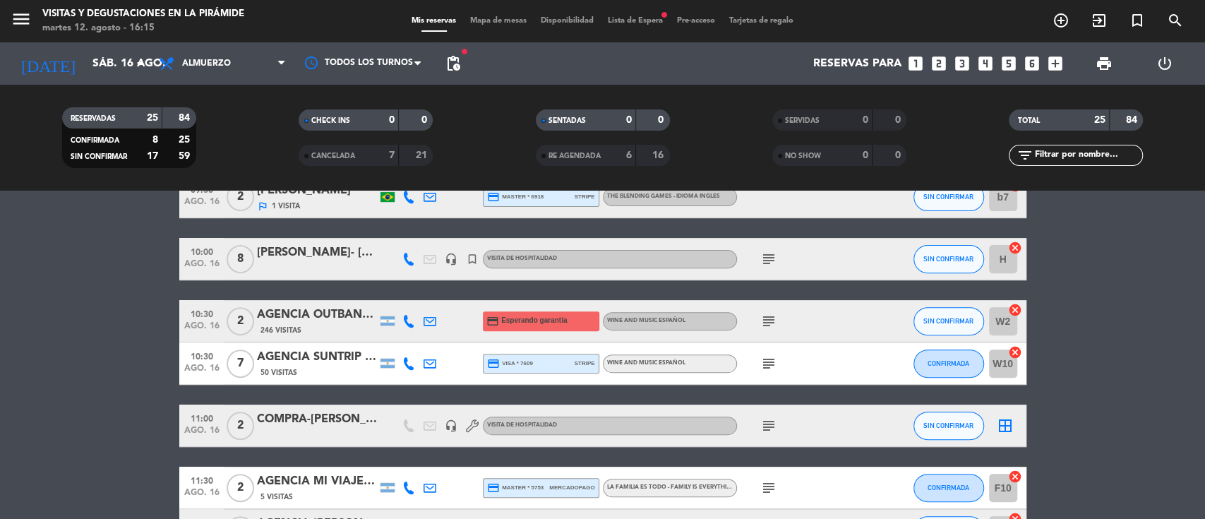
type input "mié. 13 ago."
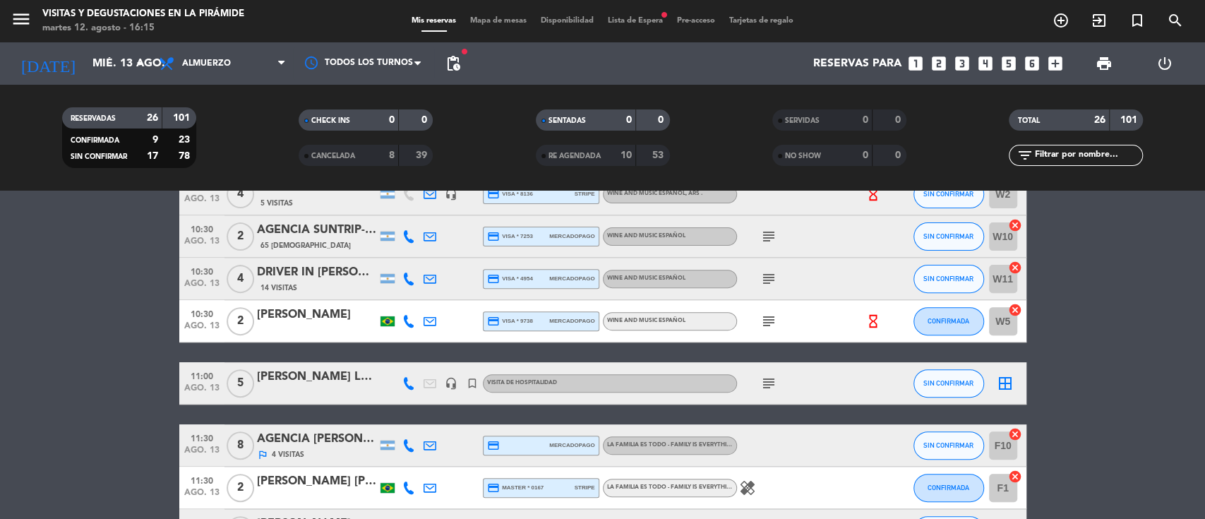
click at [623, 24] on span "Lista de Espera fiber_manual_record" at bounding box center [635, 21] width 69 height 8
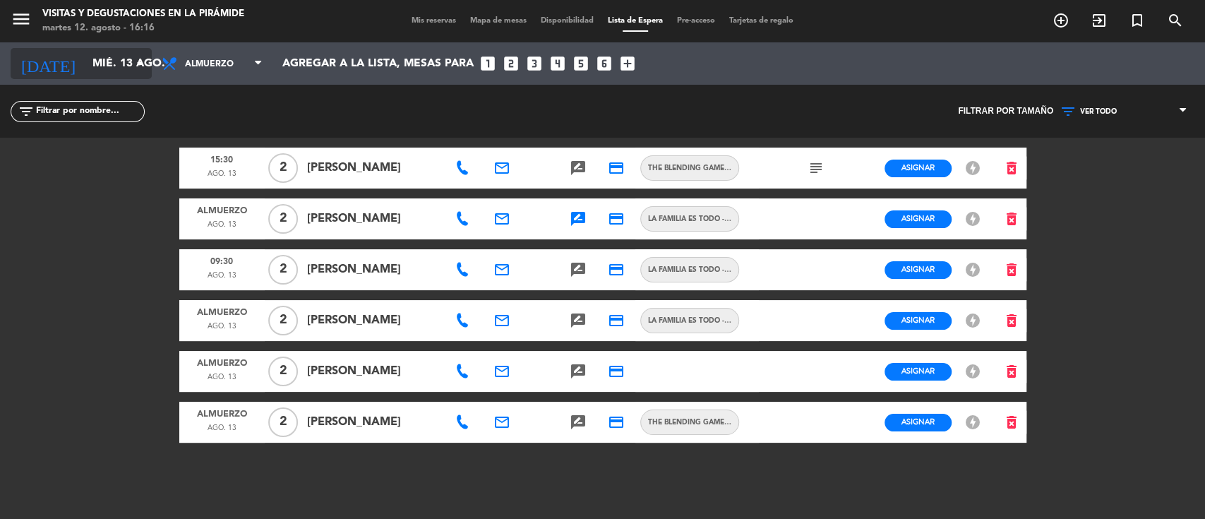
click at [85, 63] on input "mié. 13 ago." at bounding box center [159, 64] width 149 height 28
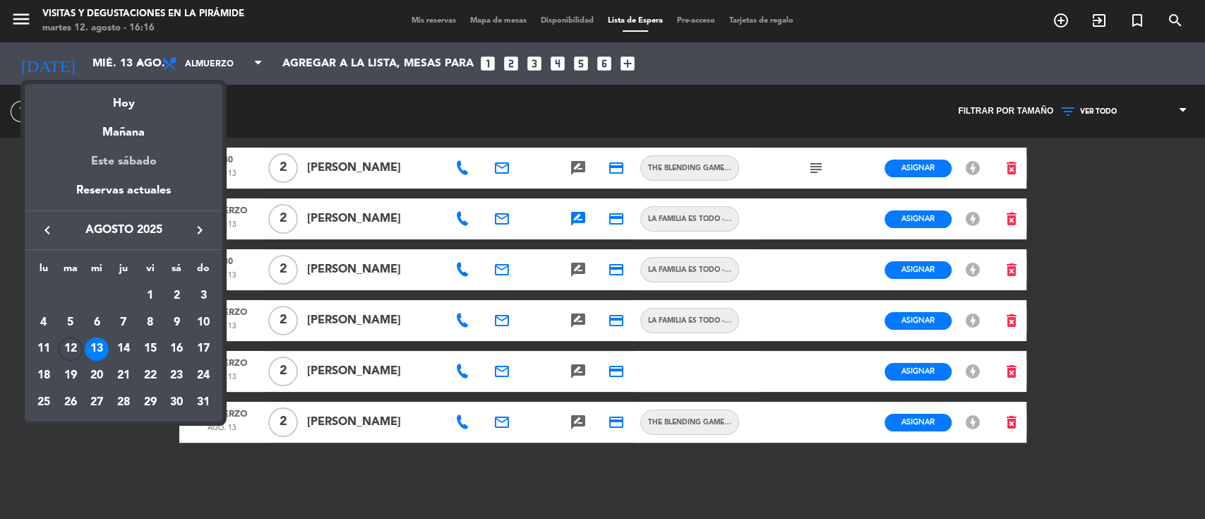
click at [127, 161] on div "Este sábado" at bounding box center [124, 162] width 198 height 40
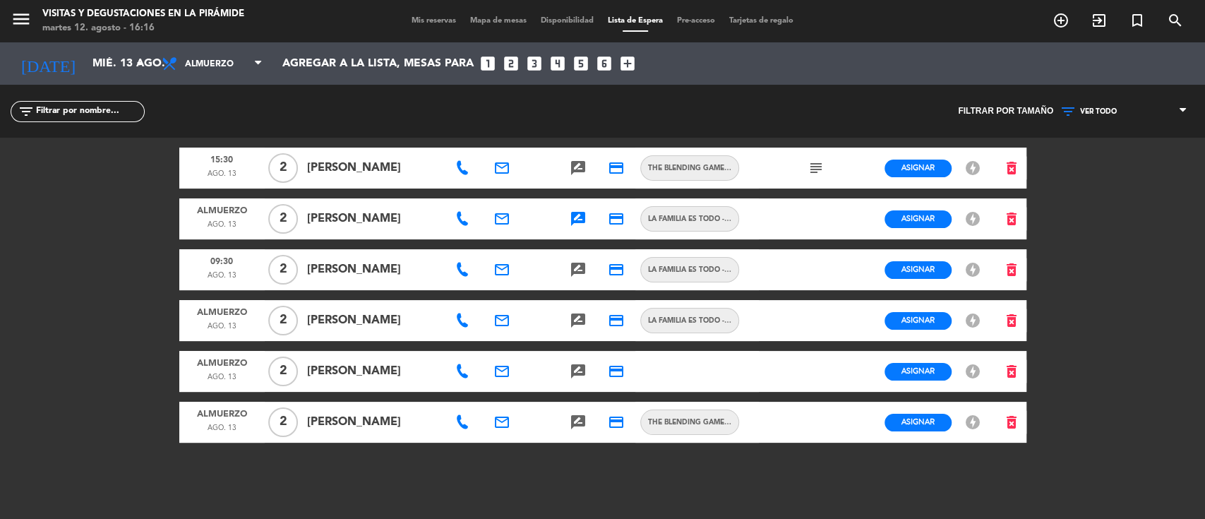
type input "sáb. 16 ago."
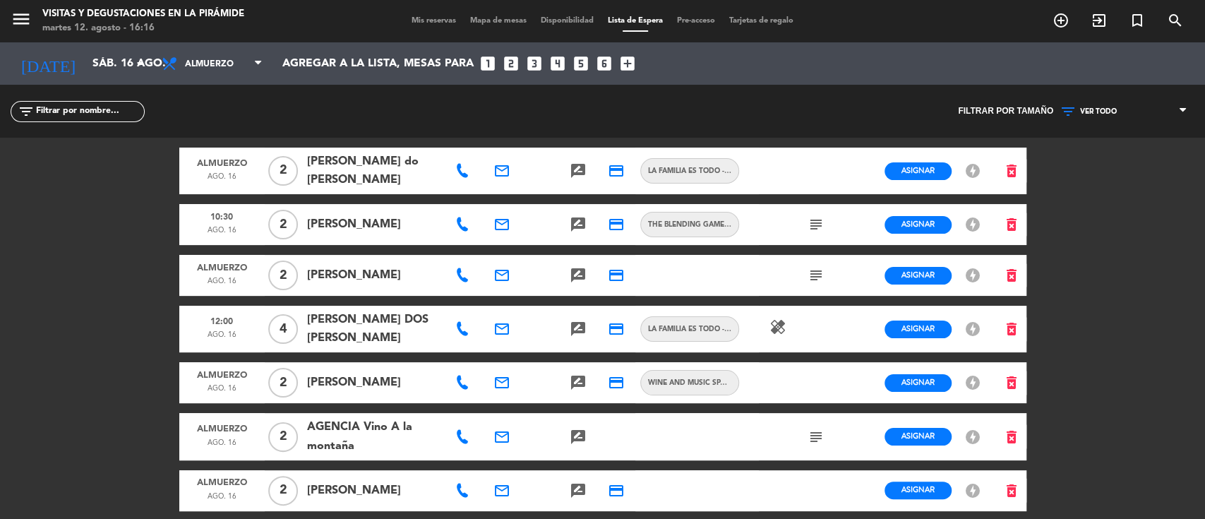
click at [405, 19] on span "Mis reservas" at bounding box center [434, 21] width 59 height 8
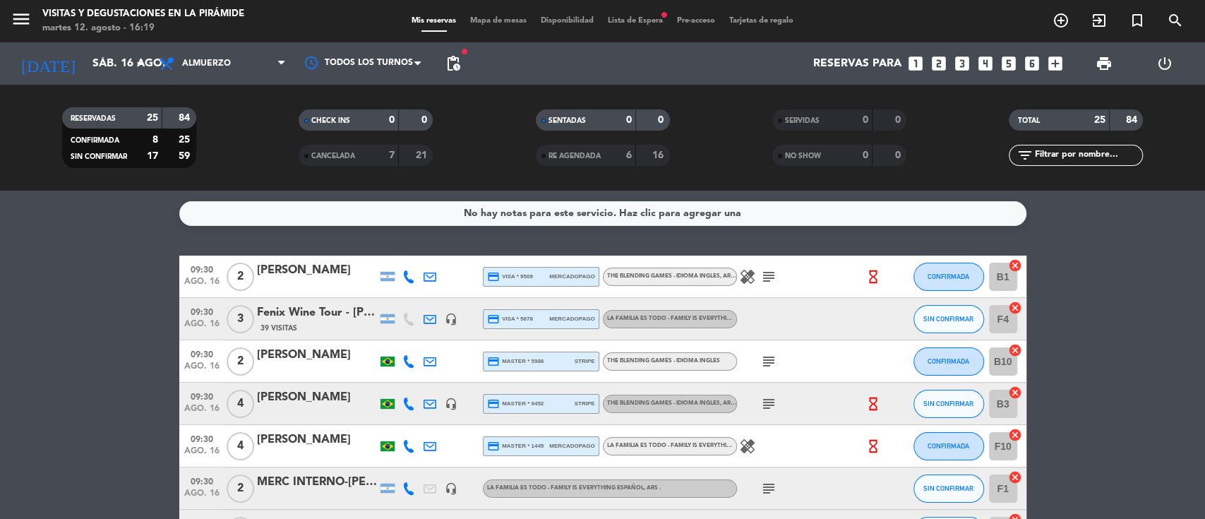
click at [631, 18] on span "Lista de Espera fiber_manual_record" at bounding box center [635, 21] width 69 height 8
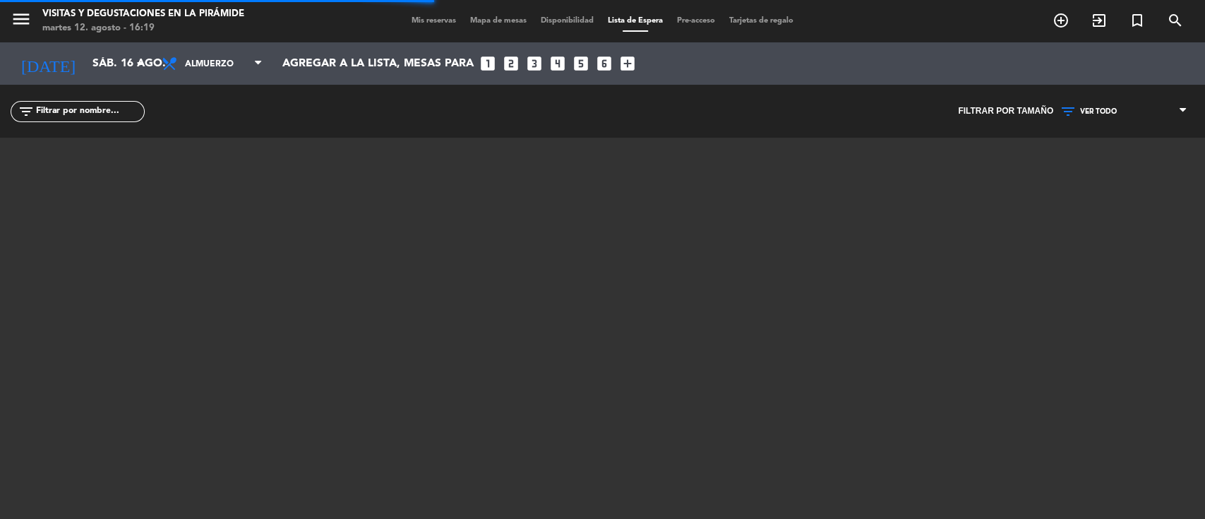
drag, startPoint x: 1141, startPoint y: 107, endPoint x: 1130, endPoint y: 112, distance: 12.3
click at [1140, 107] on span "VER TODO" at bounding box center [1123, 111] width 141 height 18
click at [1091, 182] on div "menu Visitas y degustaciones en La Pirámide [DATE] 12. agosto - 16:19 Mis reser…" at bounding box center [602, 259] width 1205 height 519
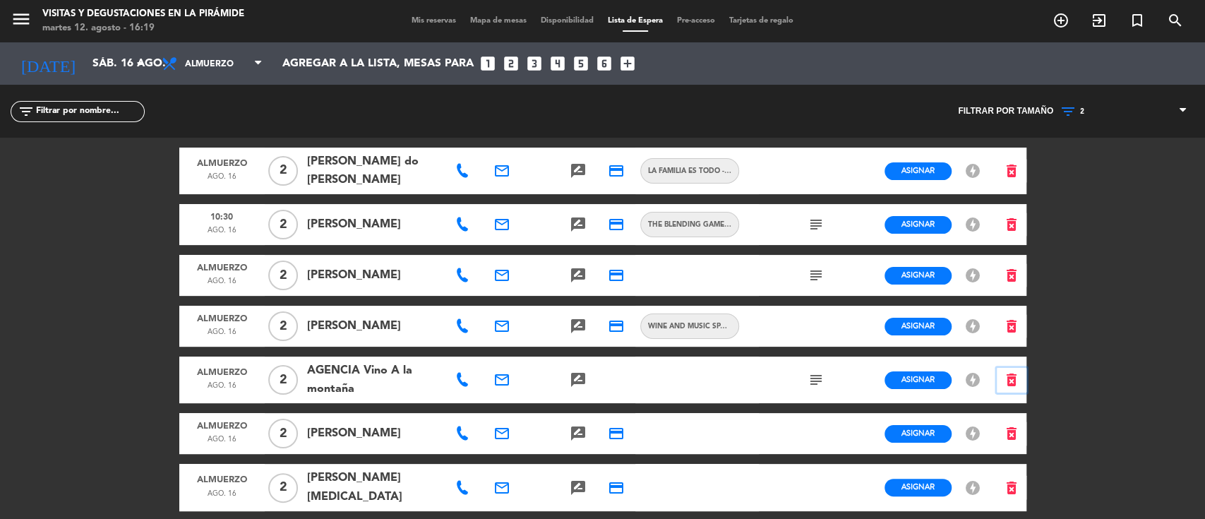
click at [1025, 379] on button "delete_forever" at bounding box center [1012, 380] width 30 height 25
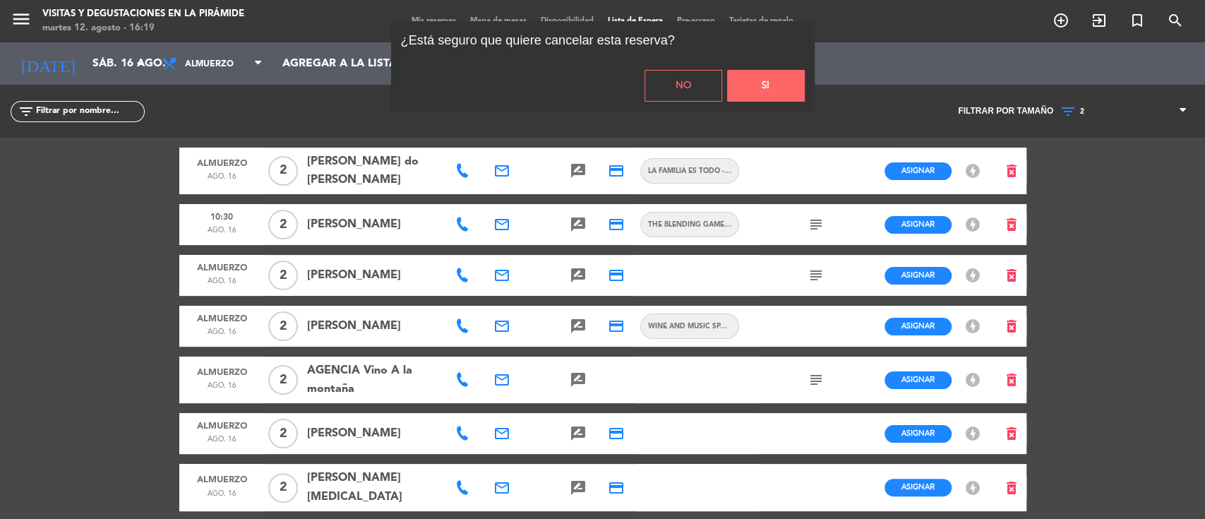
click at [743, 92] on button "Si" at bounding box center [766, 86] width 78 height 32
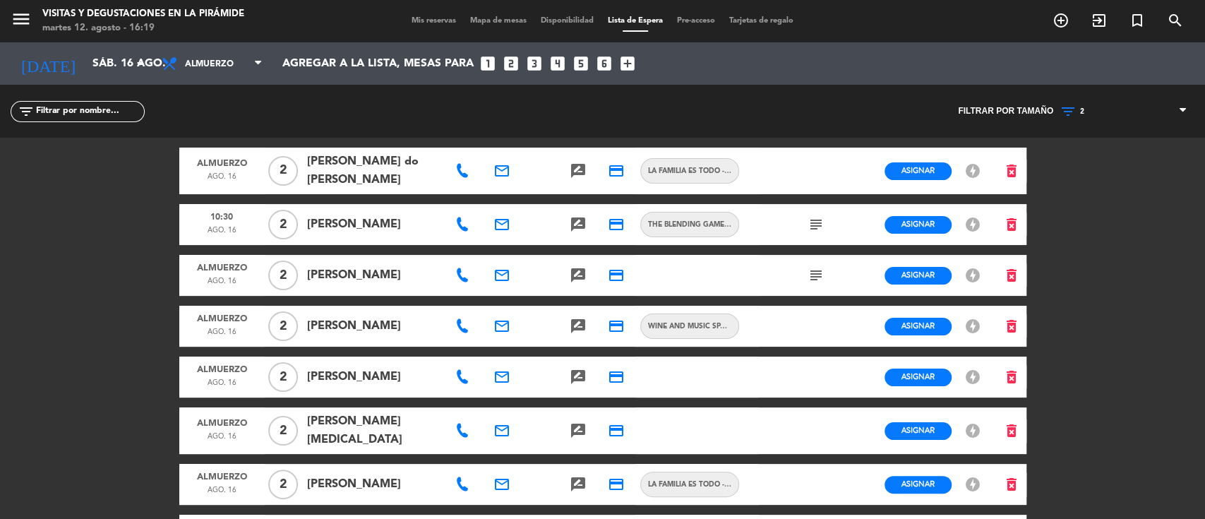
drag, startPoint x: 467, startPoint y: 173, endPoint x: 491, endPoint y: 169, distance: 24.3
click at [467, 172] on icon at bounding box center [462, 171] width 14 height 14
click at [503, 169] on icon "email" at bounding box center [502, 170] width 17 height 17
click at [592, 138] on span "Copiar" at bounding box center [607, 144] width 30 height 15
click at [1070, 22] on icon "search" at bounding box center [1061, 20] width 17 height 17
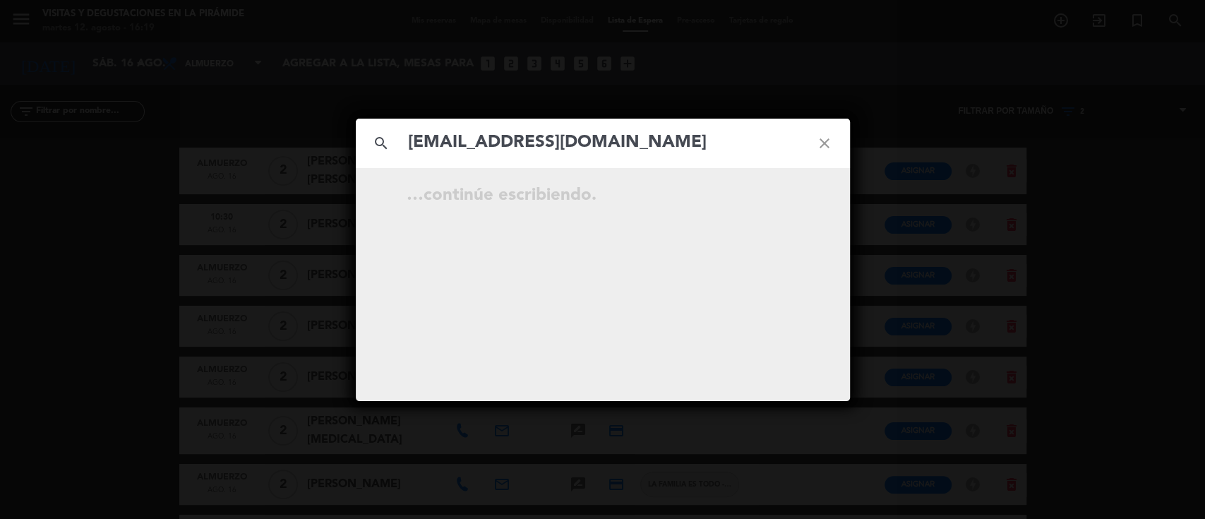
type input "[EMAIL_ADDRESS][DOMAIN_NAME]"
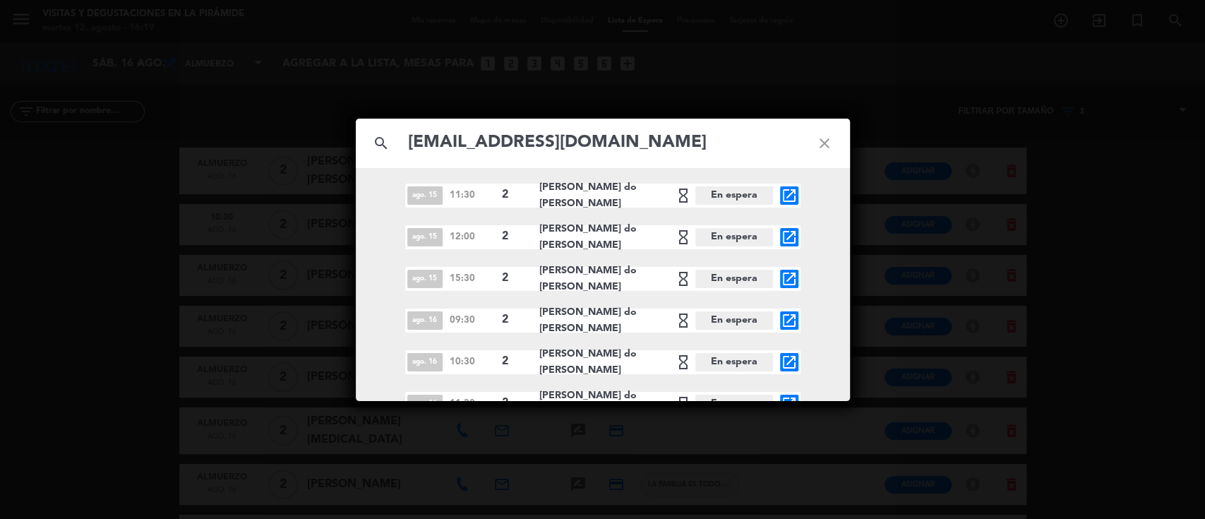
scroll to position [187, 0]
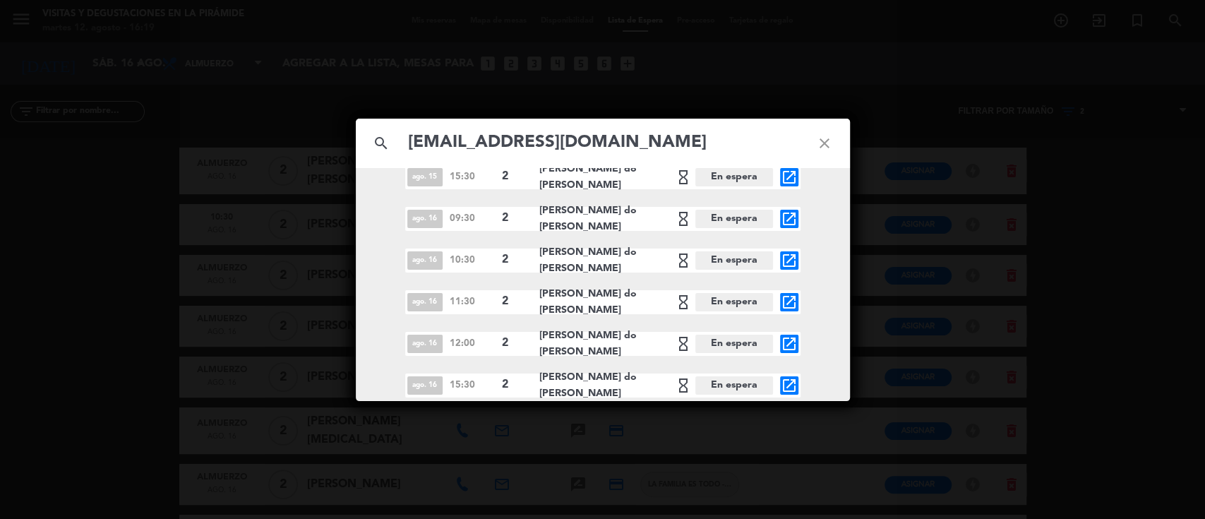
click at [833, 137] on icon "close" at bounding box center [824, 143] width 51 height 51
click at [828, 143] on icon "close" at bounding box center [824, 143] width 51 height 51
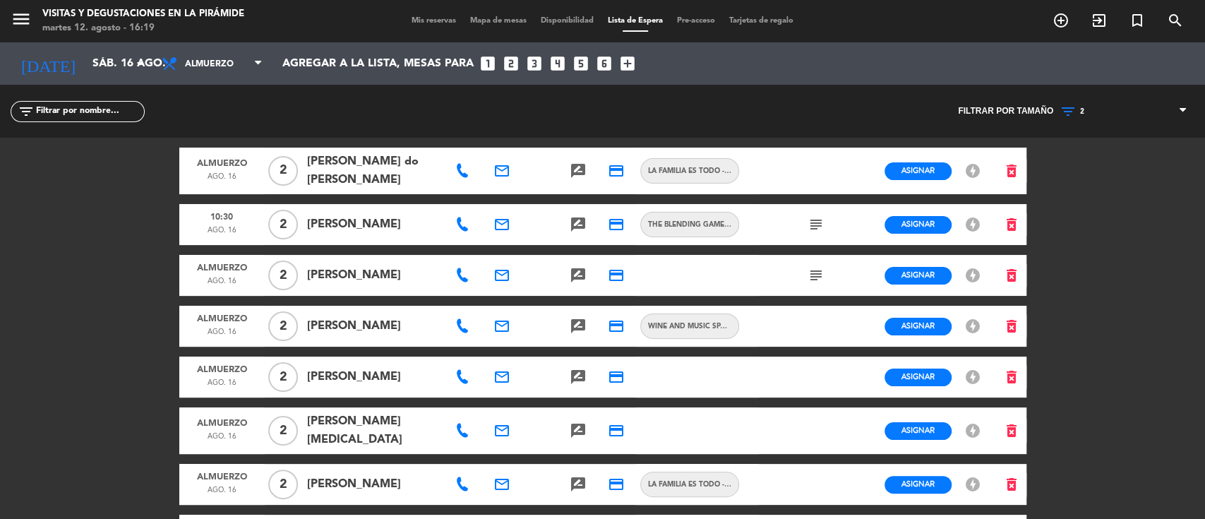
click at [469, 174] on icon at bounding box center [462, 171] width 14 height 14
click at [492, 150] on span "Copiar" at bounding box center [507, 145] width 30 height 15
click at [1013, 167] on icon "delete_forever" at bounding box center [1011, 170] width 17 height 17
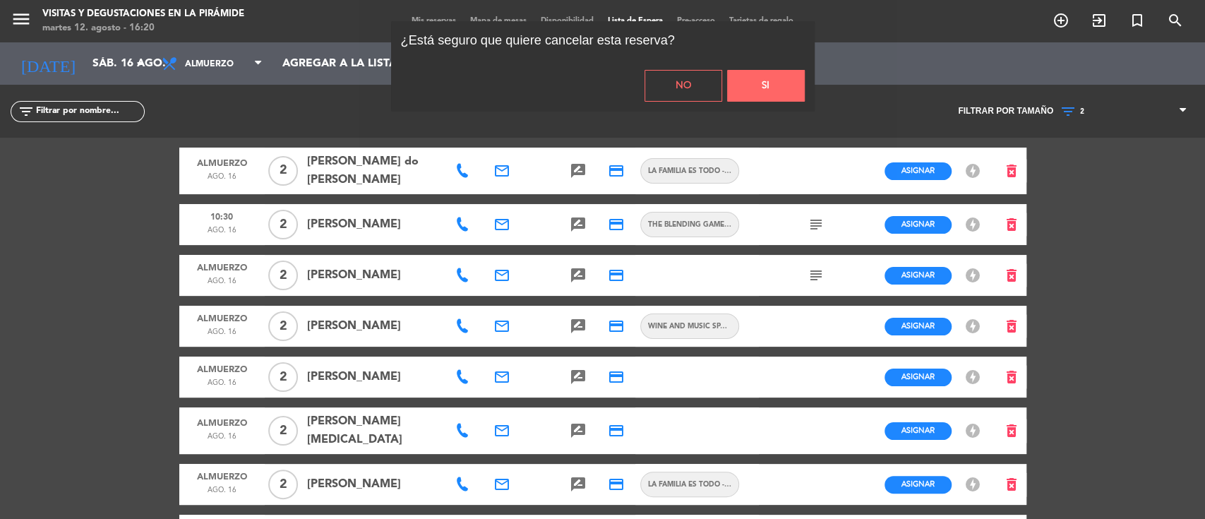
click at [758, 88] on button "Si" at bounding box center [766, 86] width 78 height 32
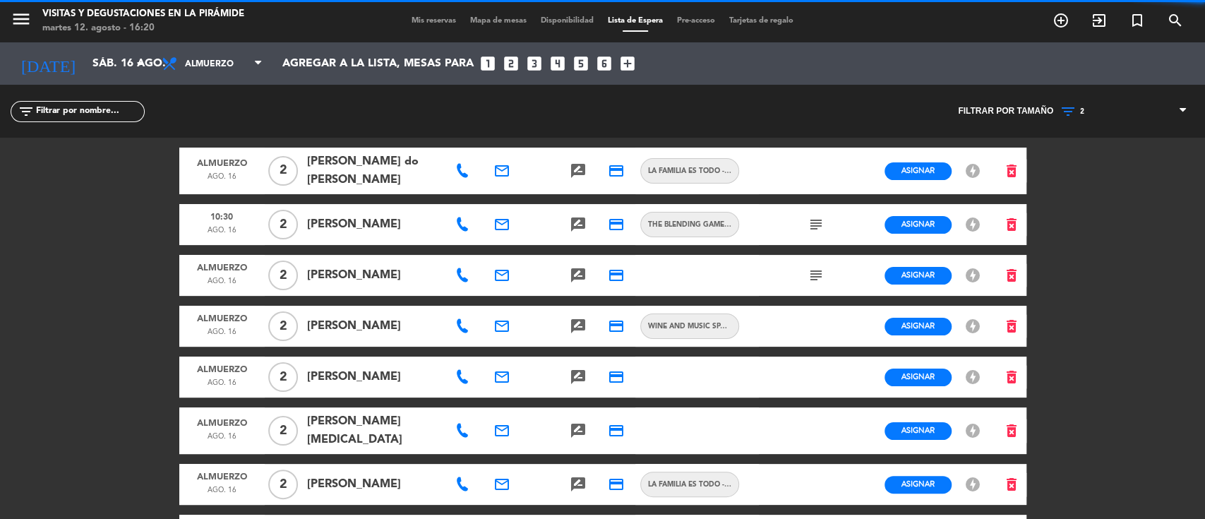
click at [820, 225] on icon "subject" at bounding box center [816, 224] width 17 height 17
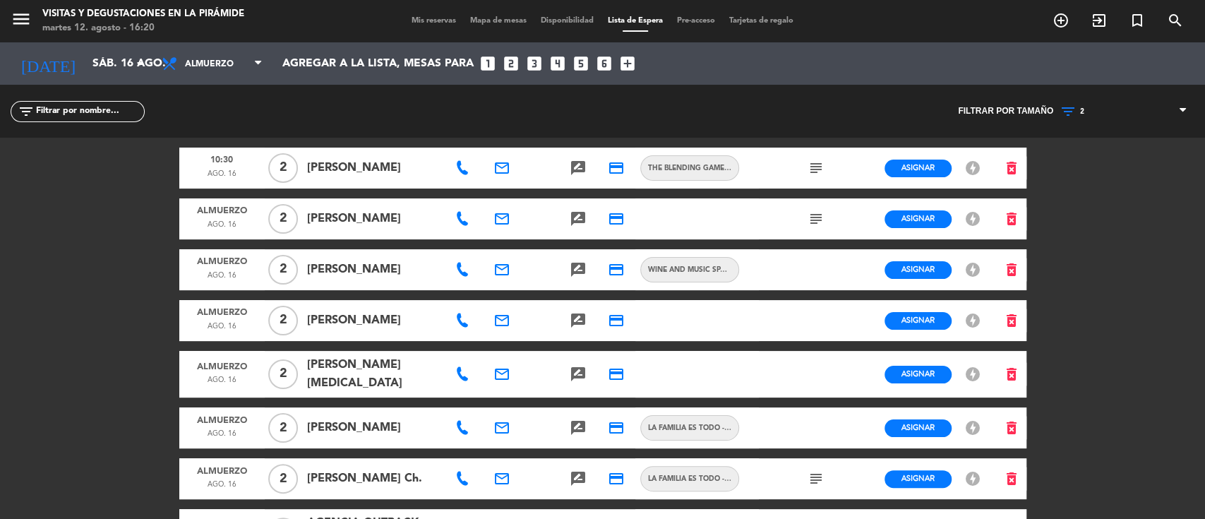
click at [817, 167] on icon "subject" at bounding box center [816, 168] width 17 height 17
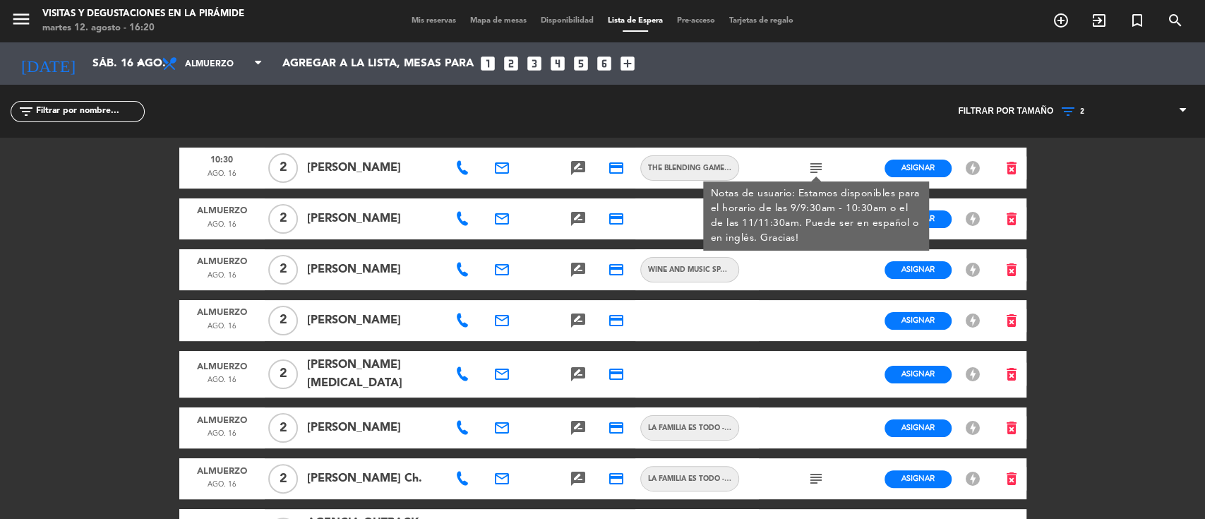
click at [501, 170] on icon "email" at bounding box center [502, 168] width 17 height 17
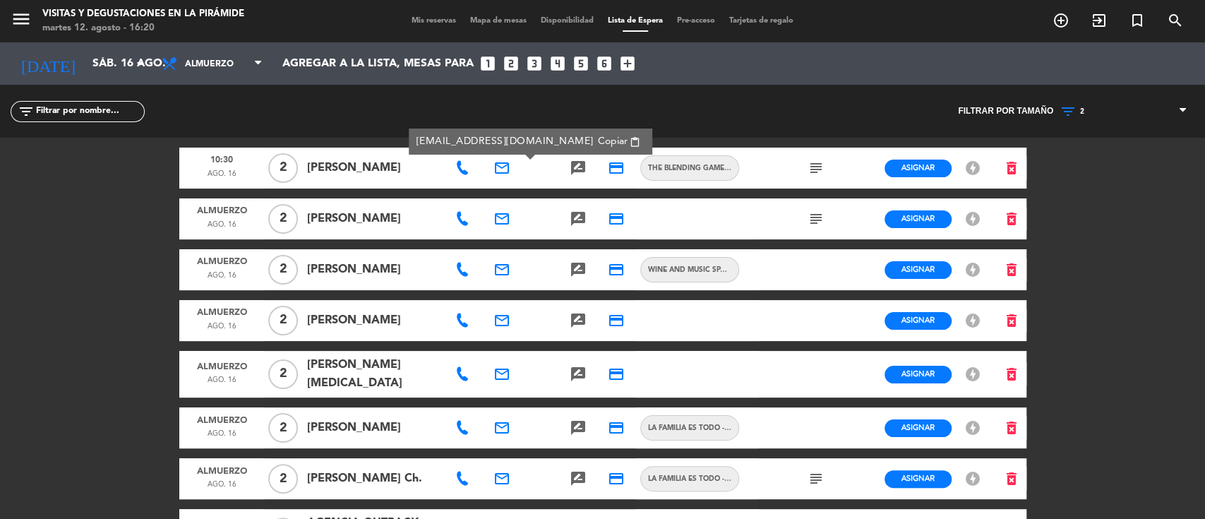
click at [598, 144] on span "Copiar" at bounding box center [613, 141] width 30 height 15
click at [1070, 23] on icon "search" at bounding box center [1061, 20] width 17 height 17
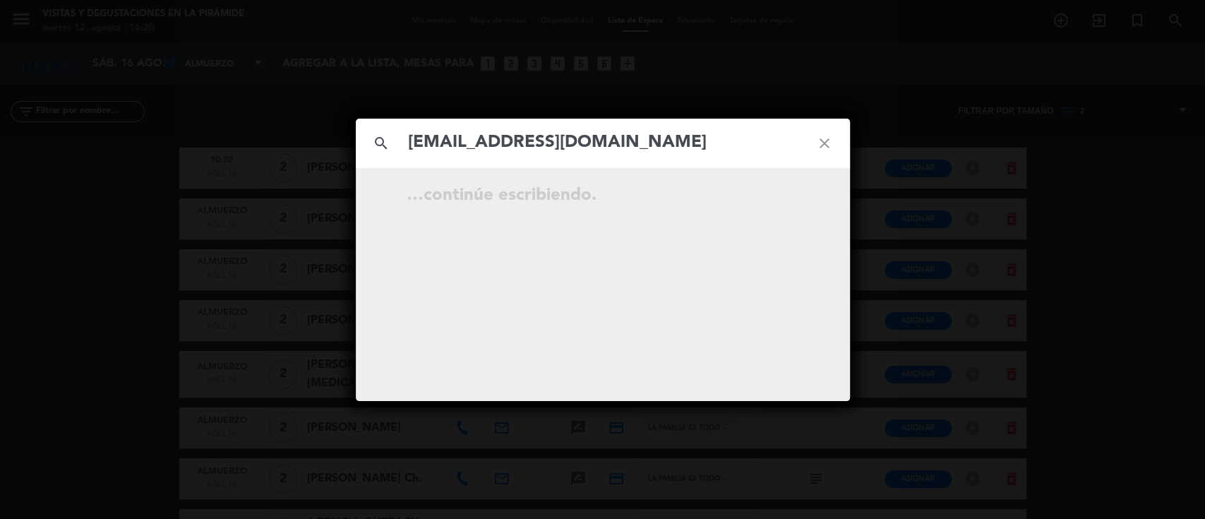
type input "[EMAIL_ADDRESS][DOMAIN_NAME]"
click at [830, 145] on icon "close" at bounding box center [824, 143] width 51 height 51
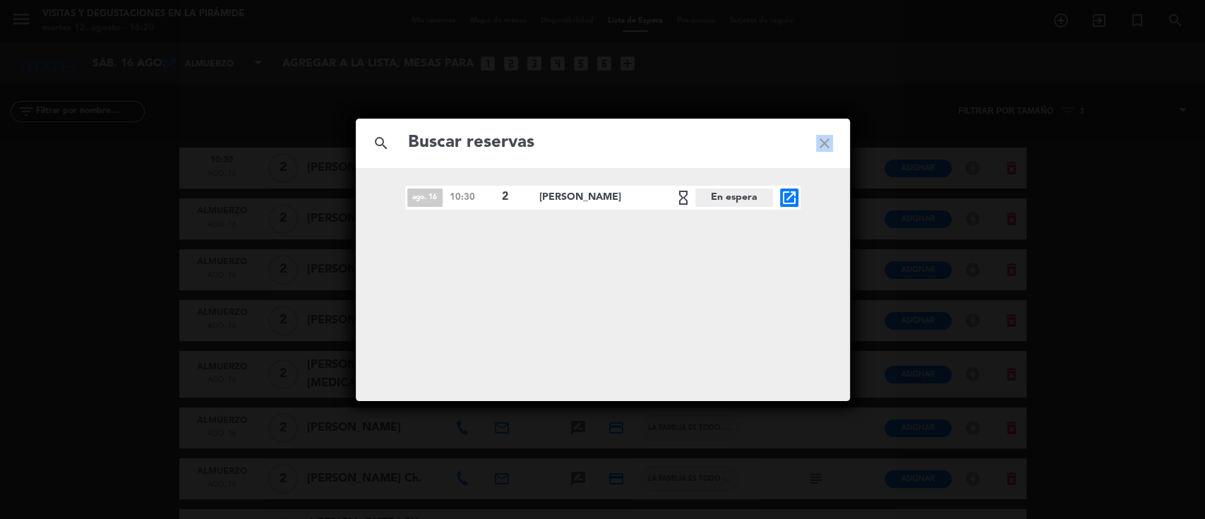
click at [830, 145] on icon "close" at bounding box center [824, 143] width 51 height 51
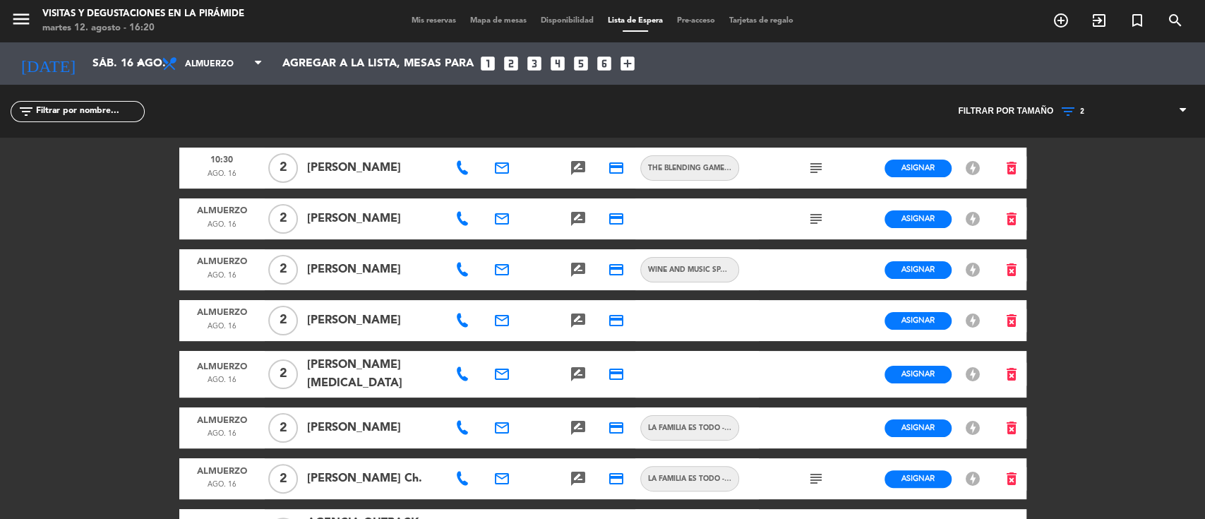
click at [455, 172] on icon at bounding box center [462, 168] width 14 height 14
click at [495, 140] on span "Copiar" at bounding box center [510, 143] width 30 height 15
click at [412, 20] on span "Mis reservas" at bounding box center [434, 21] width 59 height 8
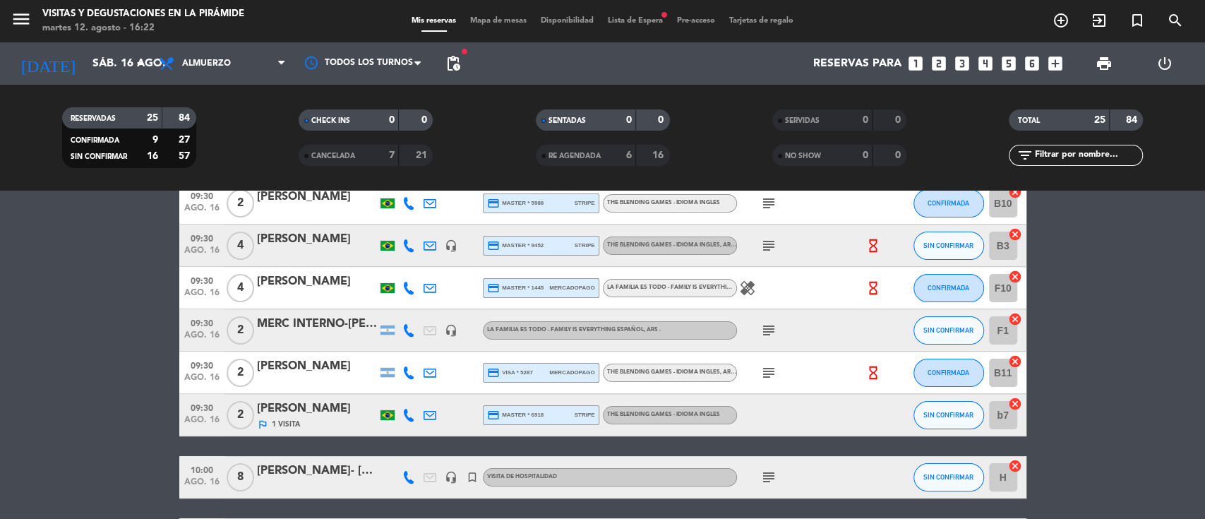
scroll to position [188, 0]
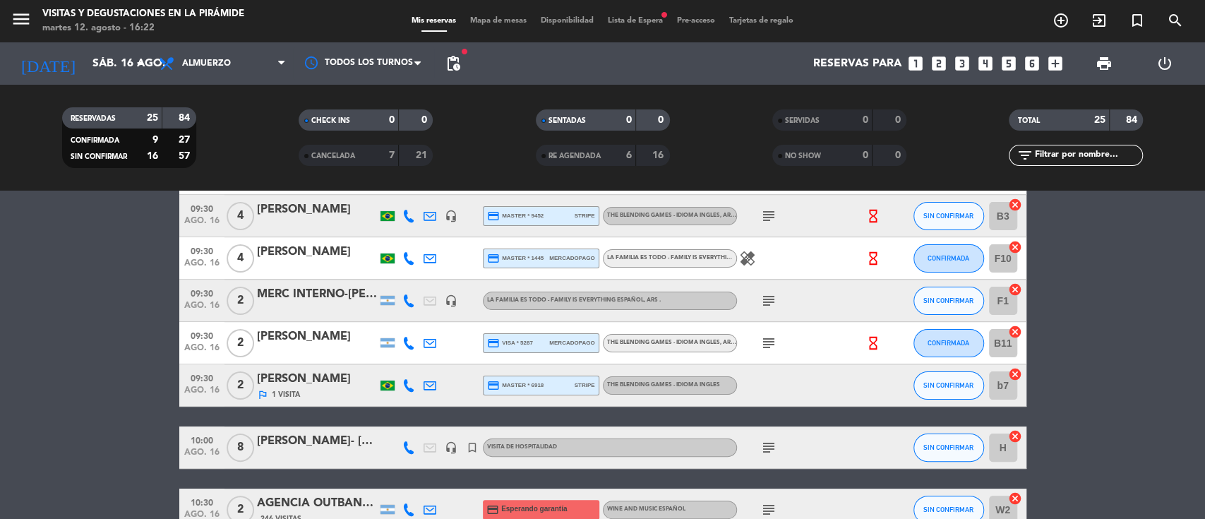
click at [647, 25] on span "Lista de Espera fiber_manual_record" at bounding box center [635, 21] width 69 height 8
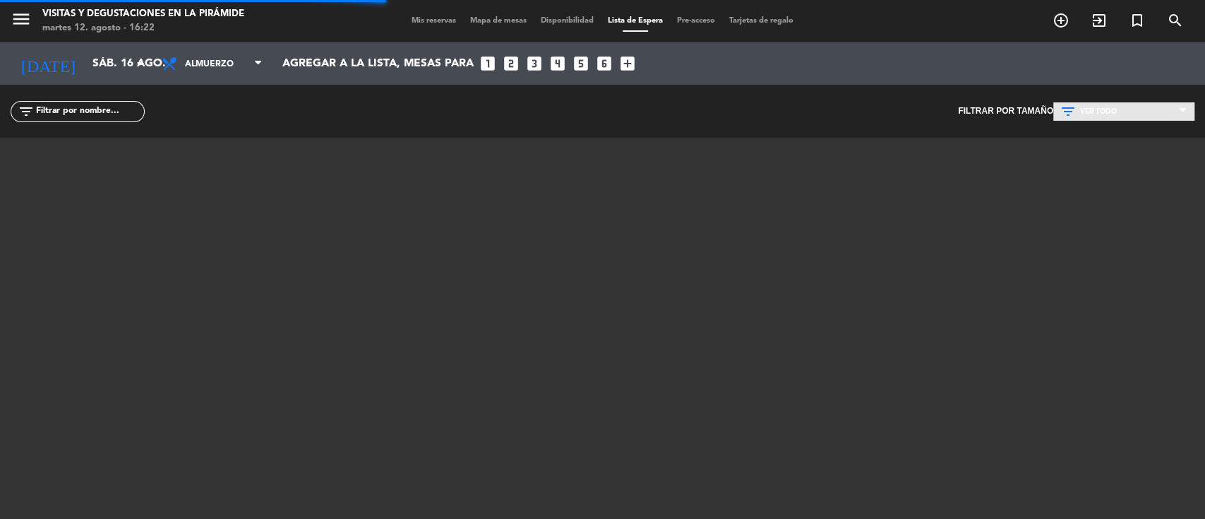
click at [1106, 105] on span "VER TODO" at bounding box center [1123, 111] width 141 height 18
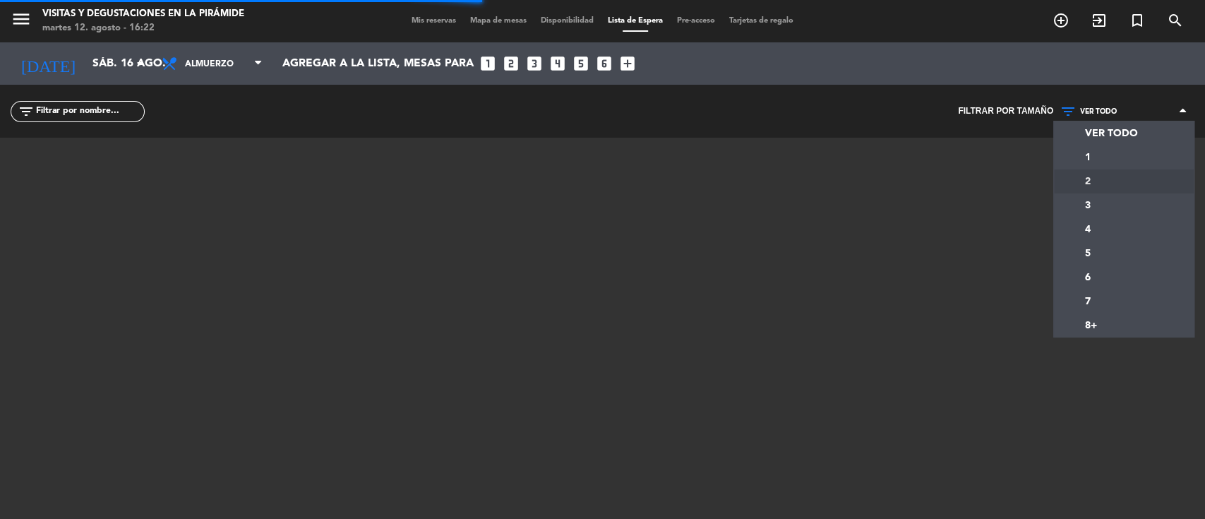
click at [1090, 177] on div "menu Visitas y degustaciones en La Pirámide [DATE] 12. agosto - 16:22 Mis reser…" at bounding box center [602, 259] width 1205 height 519
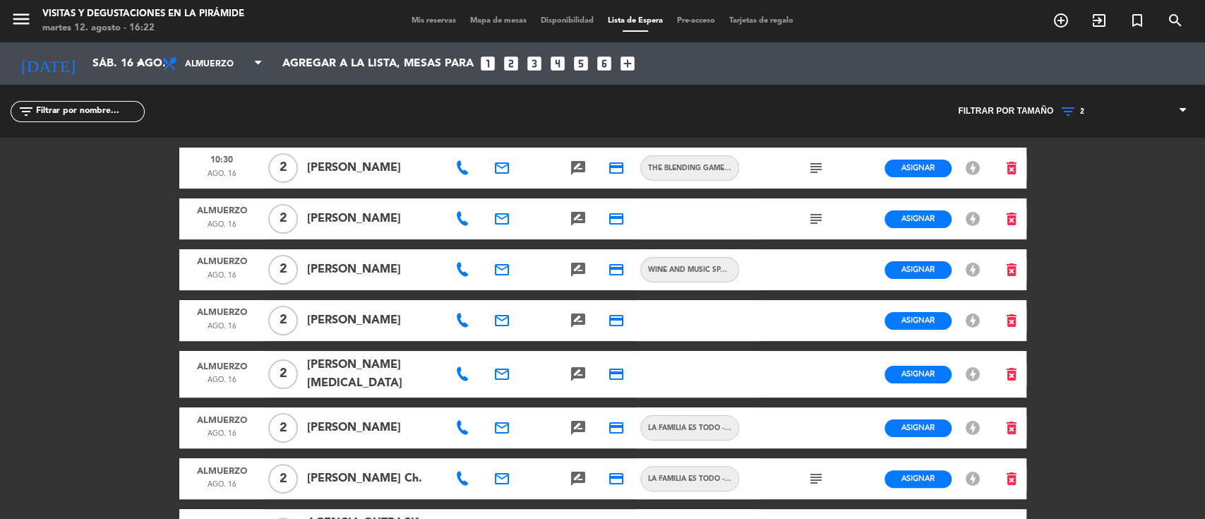
click at [815, 217] on icon "subject" at bounding box center [816, 218] width 17 height 17
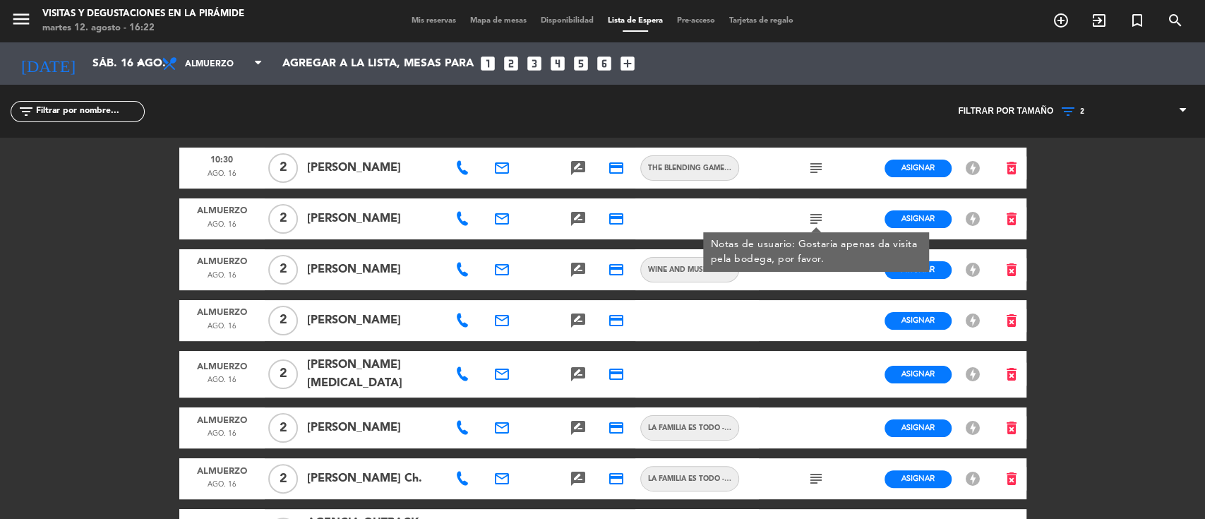
click at [745, 134] on div "Filtrar por tamaño VER TODO 1 2 3 4 5 6 7 8+ 2 VER TODO 1 2 3 4 5 6 7 8+" at bounding box center [904, 111] width 603 height 53
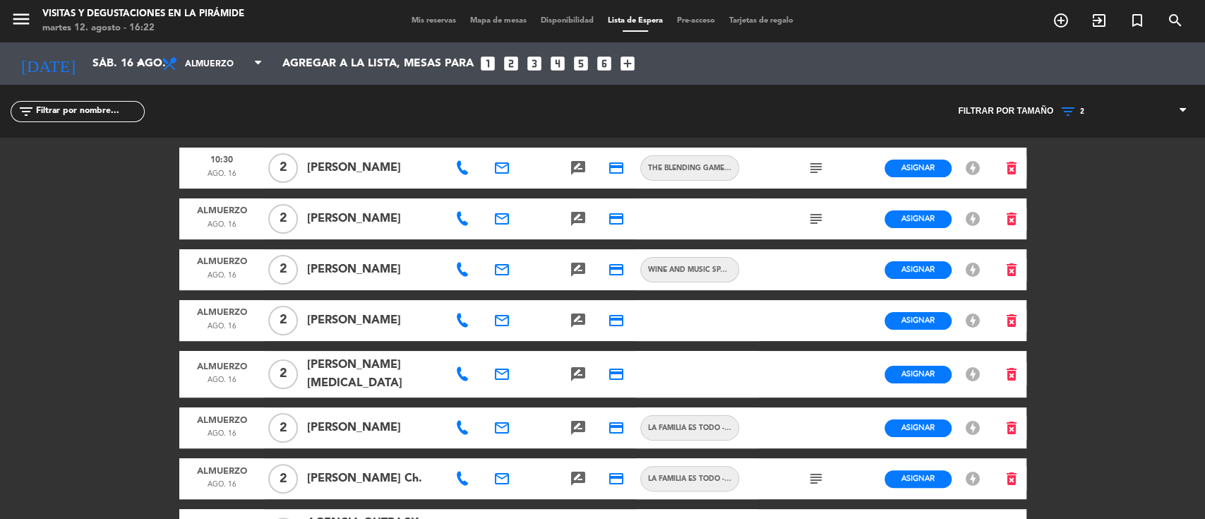
drag, startPoint x: 507, startPoint y: 217, endPoint x: 521, endPoint y: 217, distance: 14.1
click at [505, 217] on icon "email" at bounding box center [502, 218] width 17 height 17
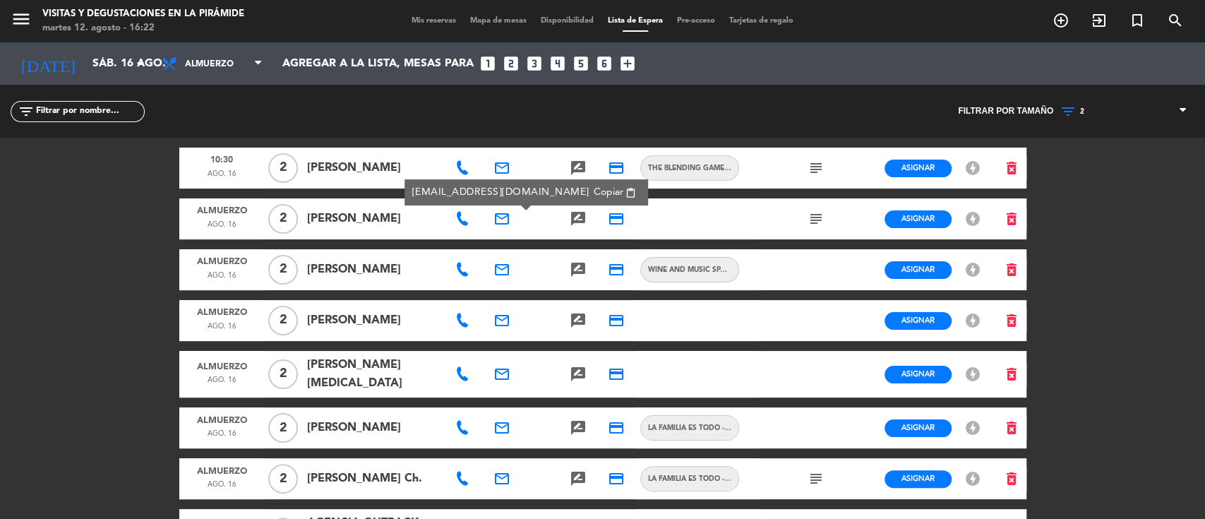
click at [626, 190] on span "content_paste" at bounding box center [631, 193] width 11 height 11
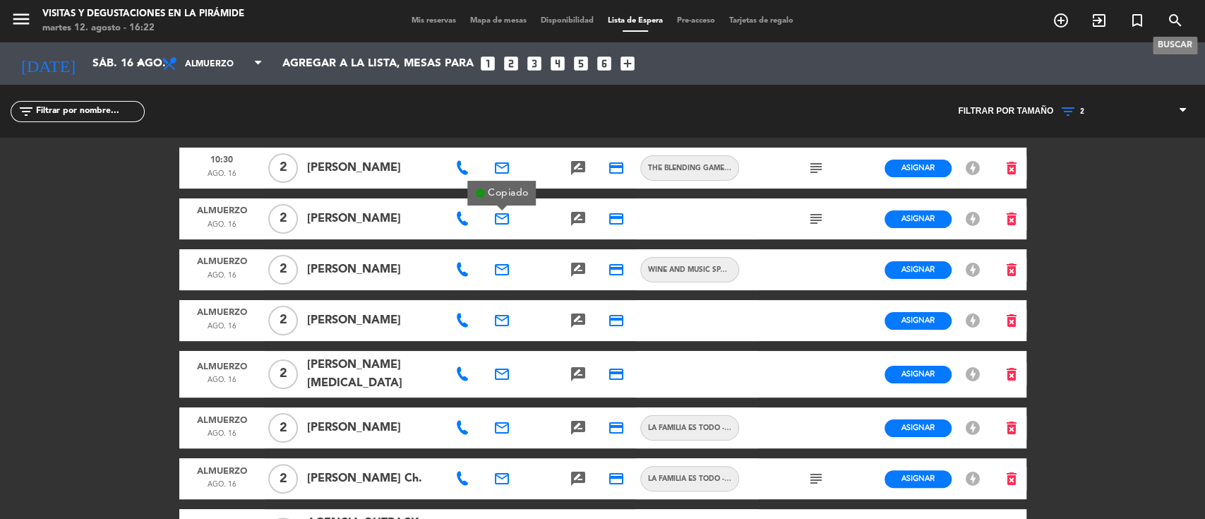
click at [1175, 20] on icon "search" at bounding box center [1175, 20] width 17 height 17
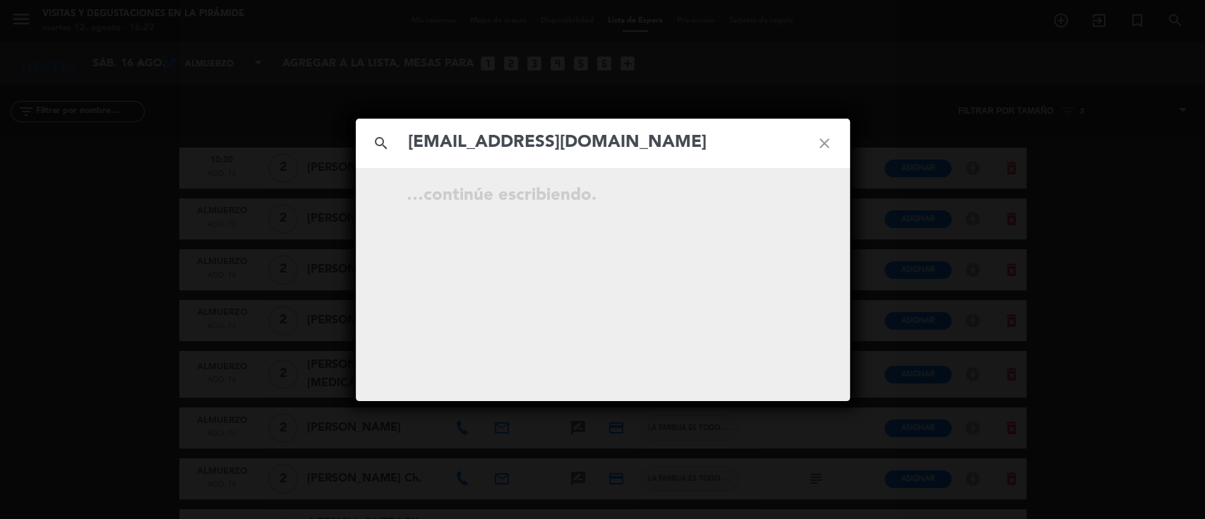
type input "[EMAIL_ADDRESS][DOMAIN_NAME]"
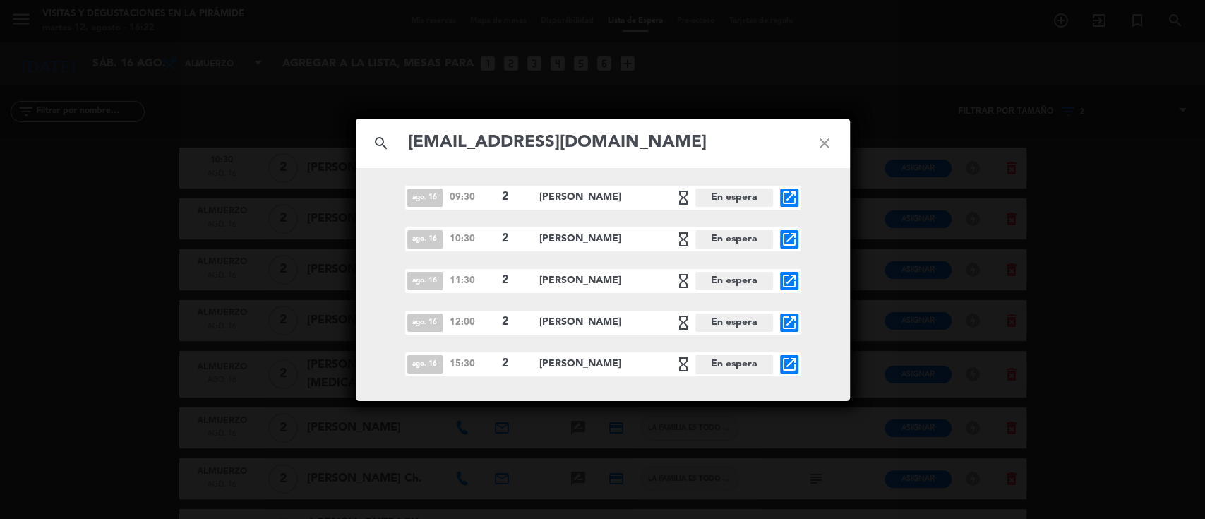
click at [835, 144] on icon "close" at bounding box center [824, 143] width 51 height 51
click at [832, 144] on icon "close" at bounding box center [824, 143] width 51 height 51
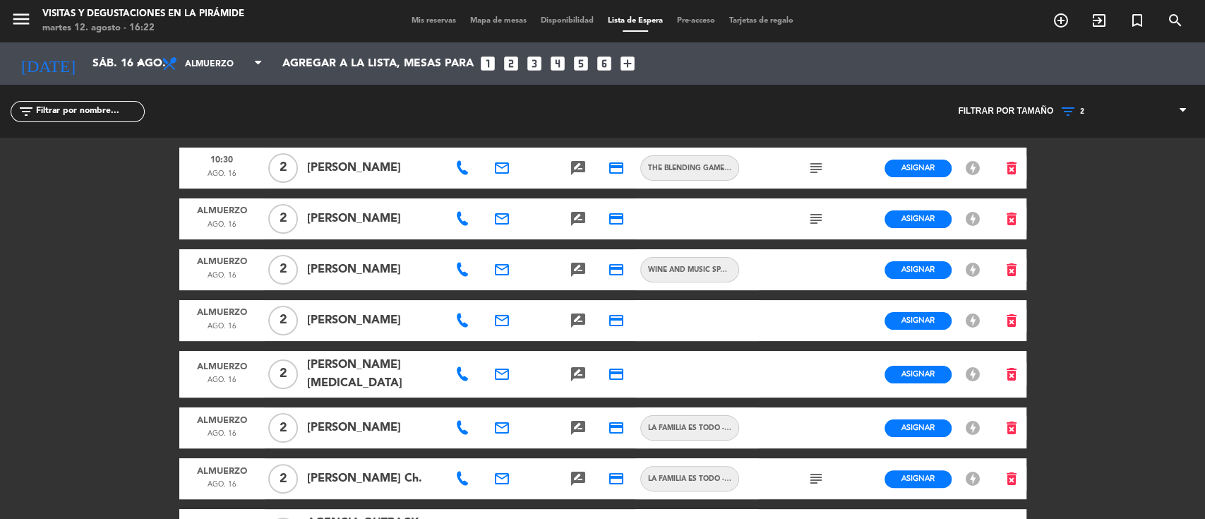
click at [461, 218] on icon at bounding box center [462, 219] width 14 height 14
click at [497, 190] on span "Copiar" at bounding box center [507, 193] width 30 height 15
click at [431, 23] on span "Mis reservas" at bounding box center [434, 21] width 59 height 8
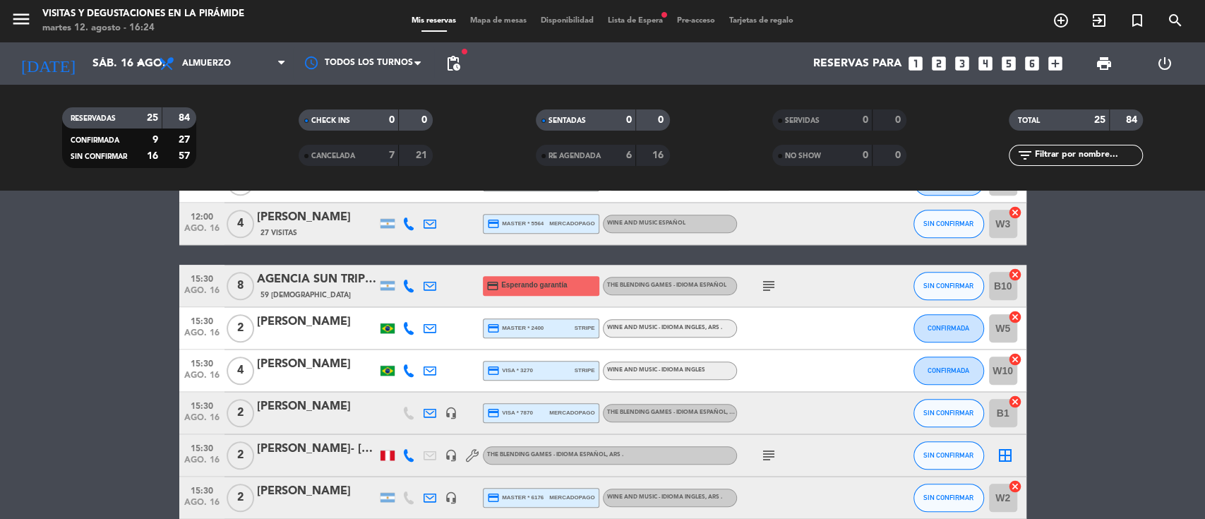
scroll to position [890, 0]
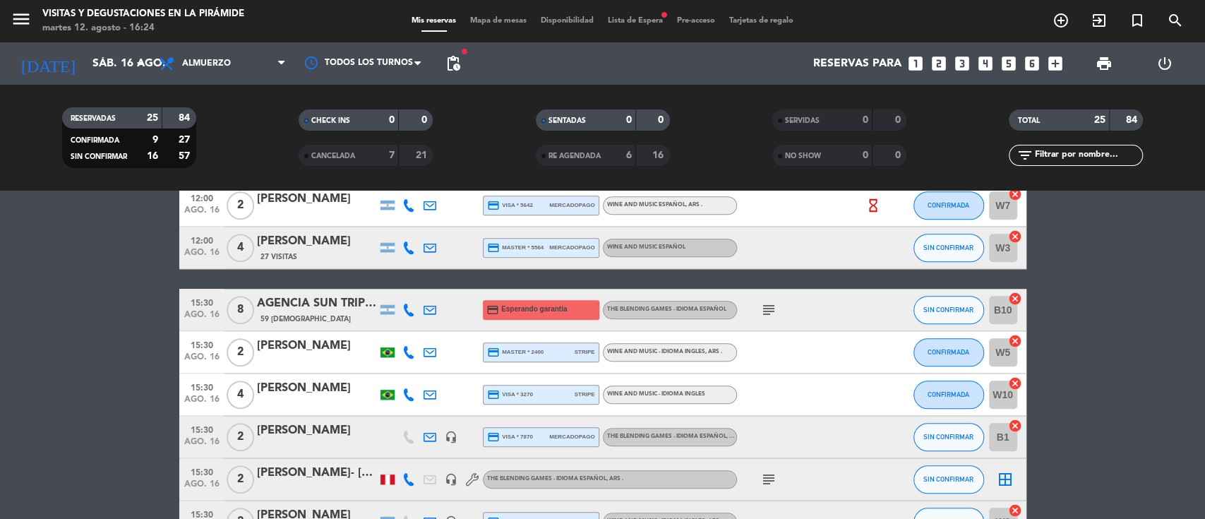
click at [632, 24] on span "Lista de Espera fiber_manual_record" at bounding box center [635, 21] width 69 height 8
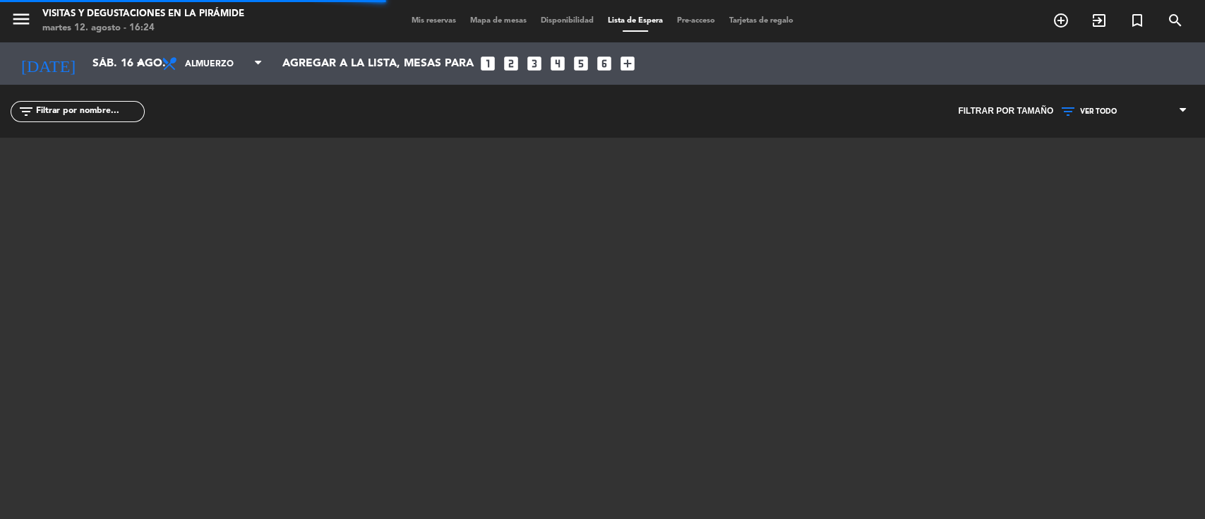
click at [1104, 107] on span "VER TODO" at bounding box center [1098, 111] width 37 height 8
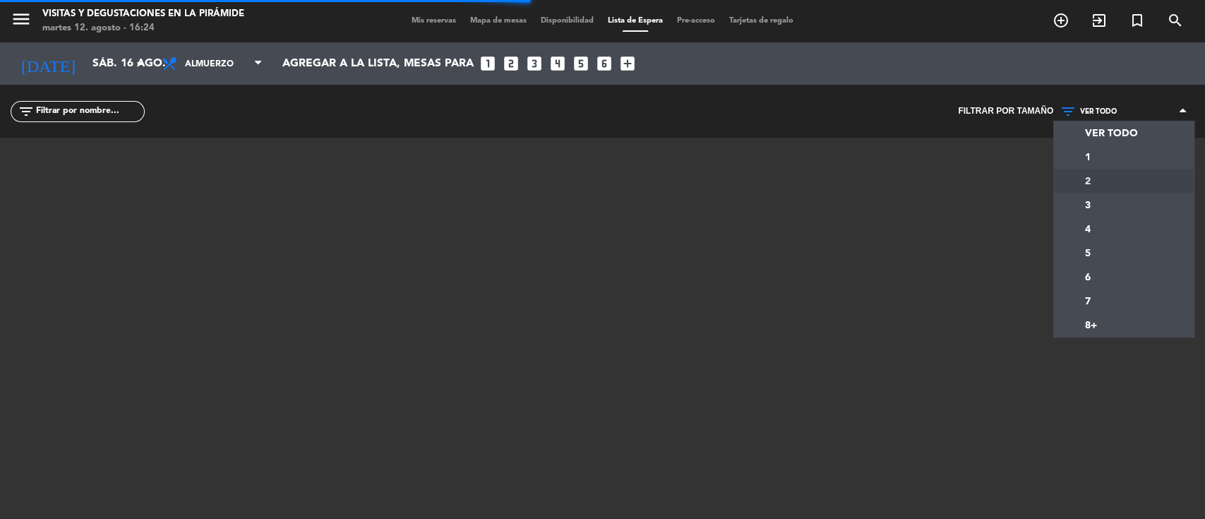
click at [1092, 179] on div "menu Visitas y degustaciones en La Pirámide [DATE] 12. agosto - 16:24 Mis reser…" at bounding box center [602, 259] width 1205 height 519
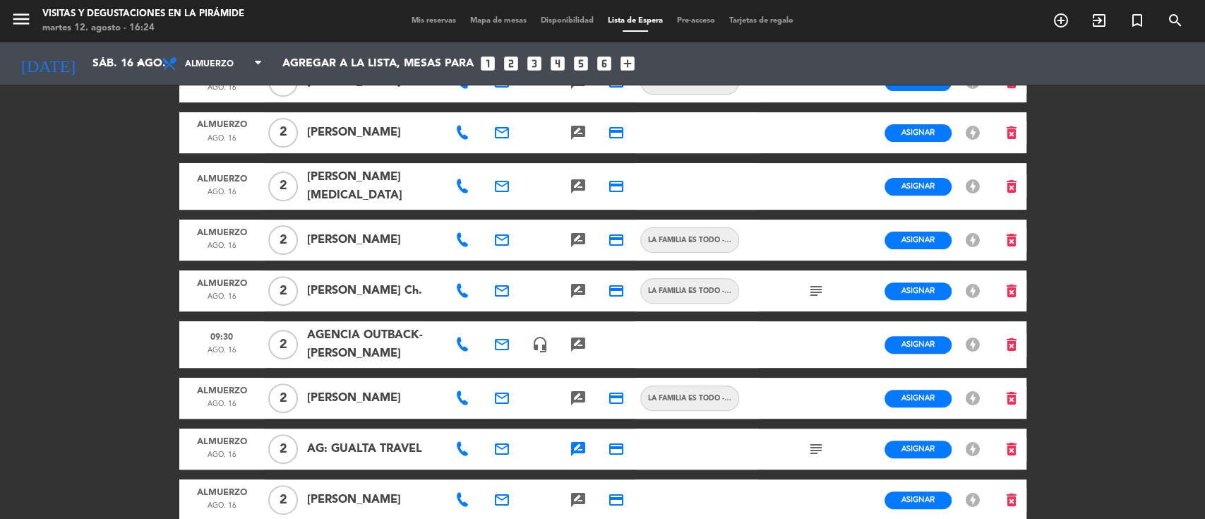
scroll to position [282, 0]
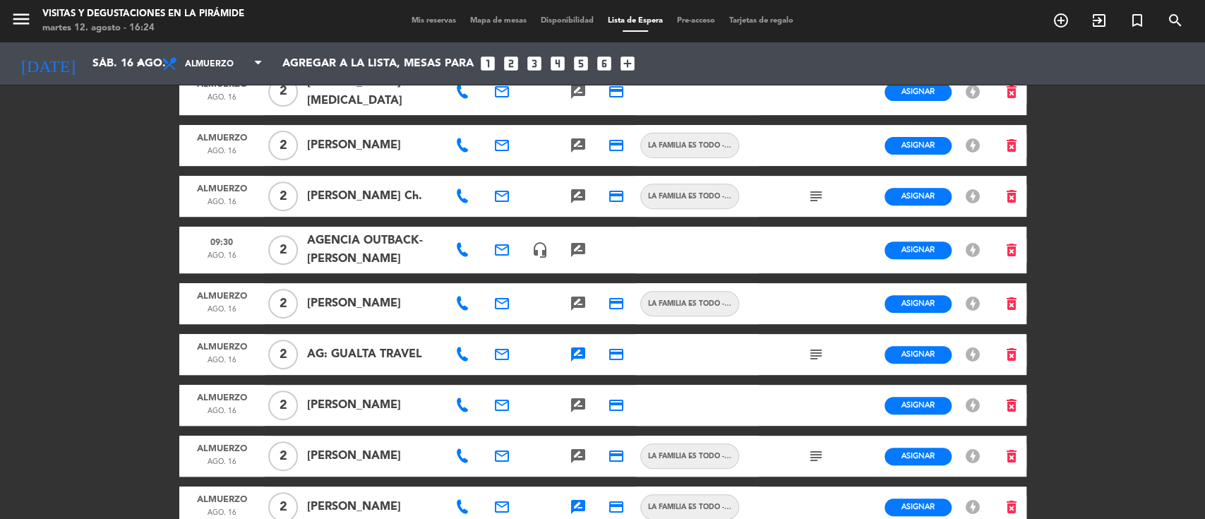
click at [465, 251] on icon at bounding box center [462, 250] width 14 height 14
click at [512, 251] on div "email" at bounding box center [502, 250] width 38 height 47
click at [503, 251] on icon "email" at bounding box center [502, 249] width 17 height 17
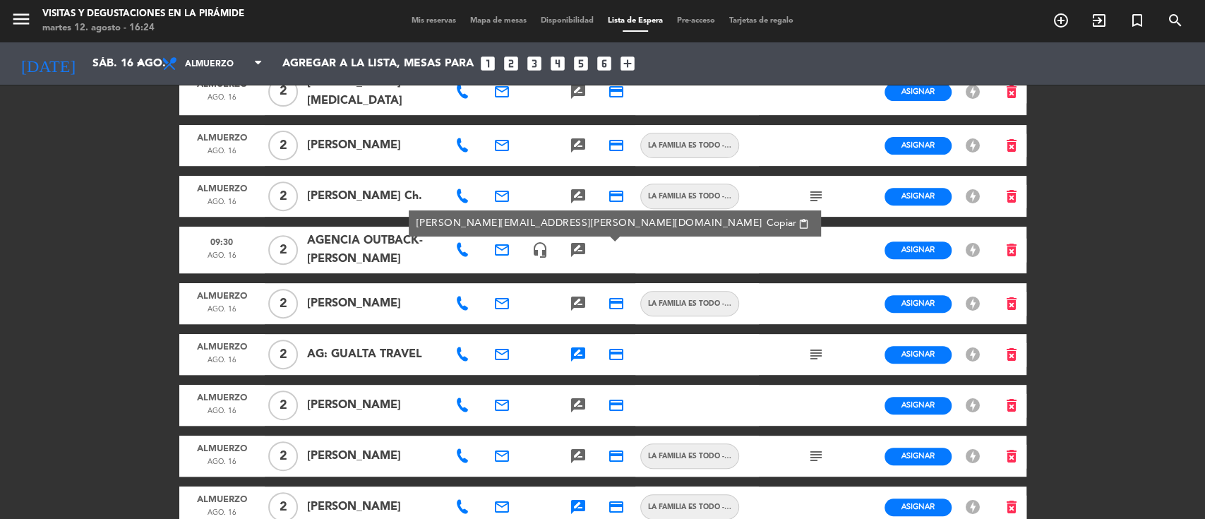
click at [426, 257] on span "AGENCIA OUTBACK- [PERSON_NAME]" at bounding box center [373, 250] width 132 height 37
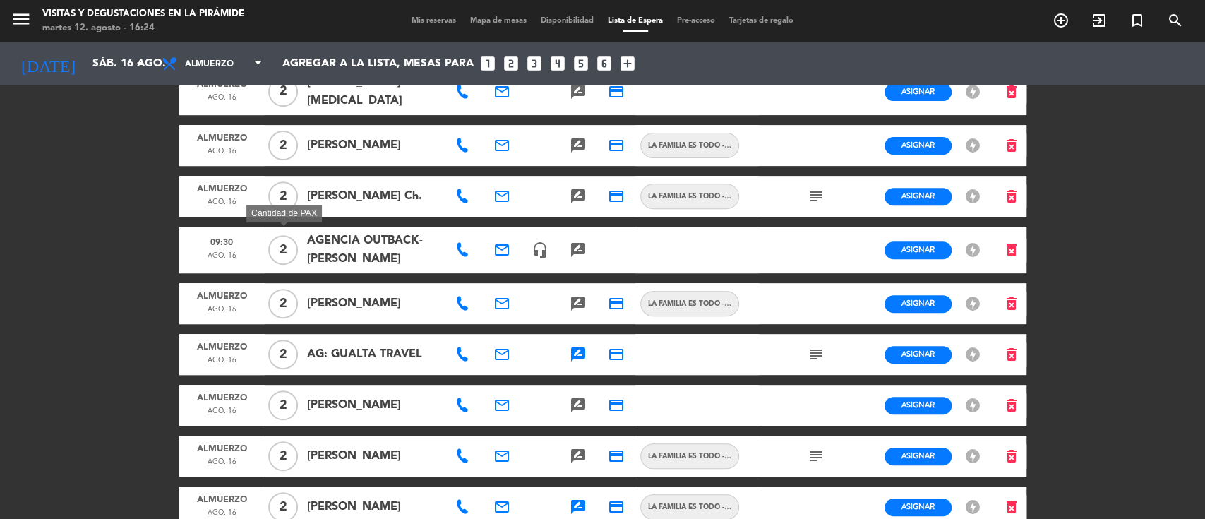
drag, startPoint x: 408, startPoint y: 257, endPoint x: 285, endPoint y: 256, distance: 123.6
click at [284, 256] on div "09:30 [DATE] 2 Cantidad de PAX AGENCIA OUTBACK- [PERSON_NAME] email headset_mic…" at bounding box center [602, 250] width 847 height 47
click at [412, 260] on span "AGENCIA OUTBACK- [PERSON_NAME]" at bounding box center [373, 250] width 132 height 37
click at [587, 352] on div "rate_review" at bounding box center [578, 354] width 38 height 41
click at [583, 352] on icon "rate_review" at bounding box center [578, 354] width 17 height 17
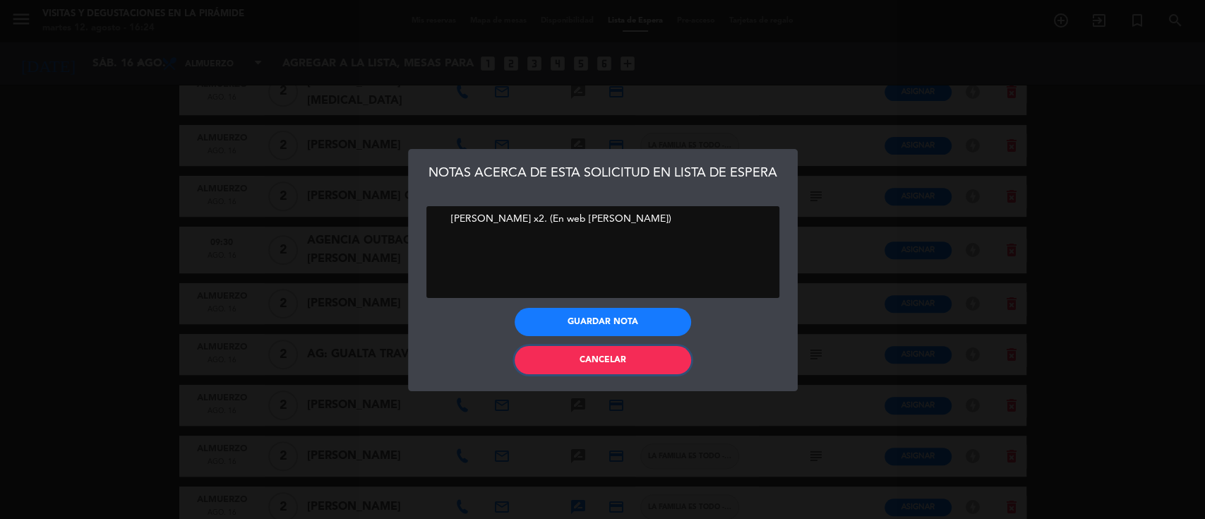
click at [586, 356] on span "Cancelar" at bounding box center [603, 360] width 47 height 8
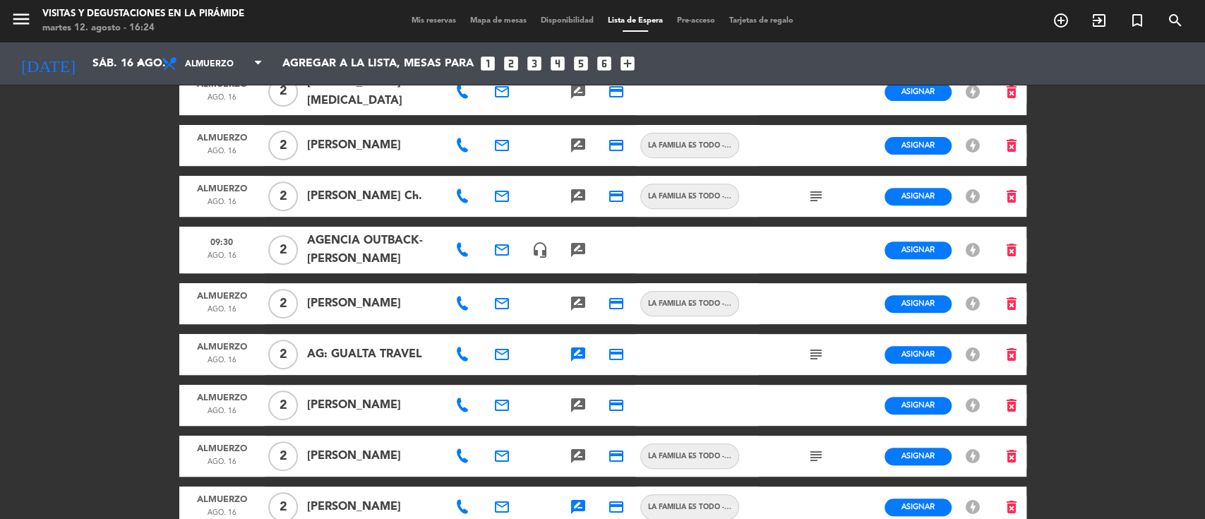
click at [576, 356] on icon "rate_review" at bounding box center [578, 354] width 17 height 17
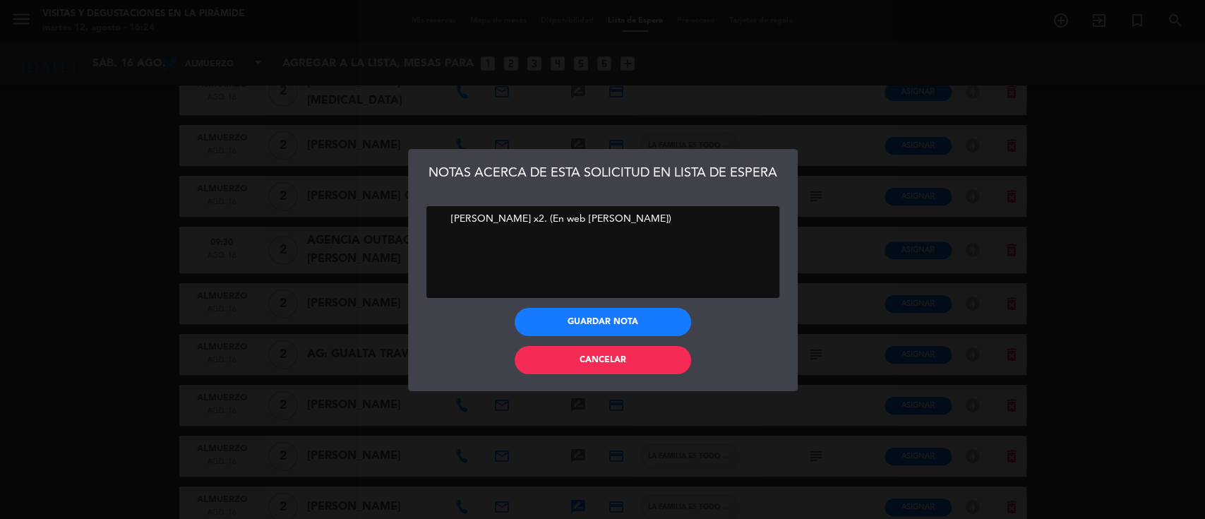
drag, startPoint x: 518, startPoint y: 218, endPoint x: 468, endPoint y: 219, distance: 49.4
click at [395, 217] on div "NOTAS ACERCA DE ESTA SOLICITUD EN LISTA DE ESPERA Guardar nota Cancelar" at bounding box center [602, 259] width 1205 height 519
click at [570, 355] on button "Cancelar" at bounding box center [603, 360] width 177 height 28
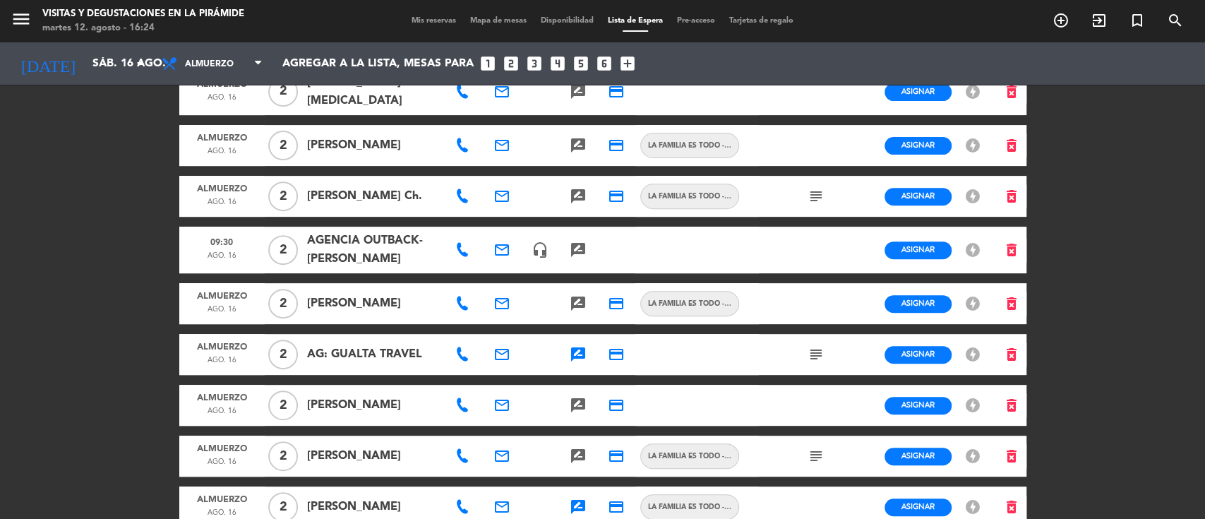
click at [507, 352] on icon "email" at bounding box center [502, 354] width 17 height 17
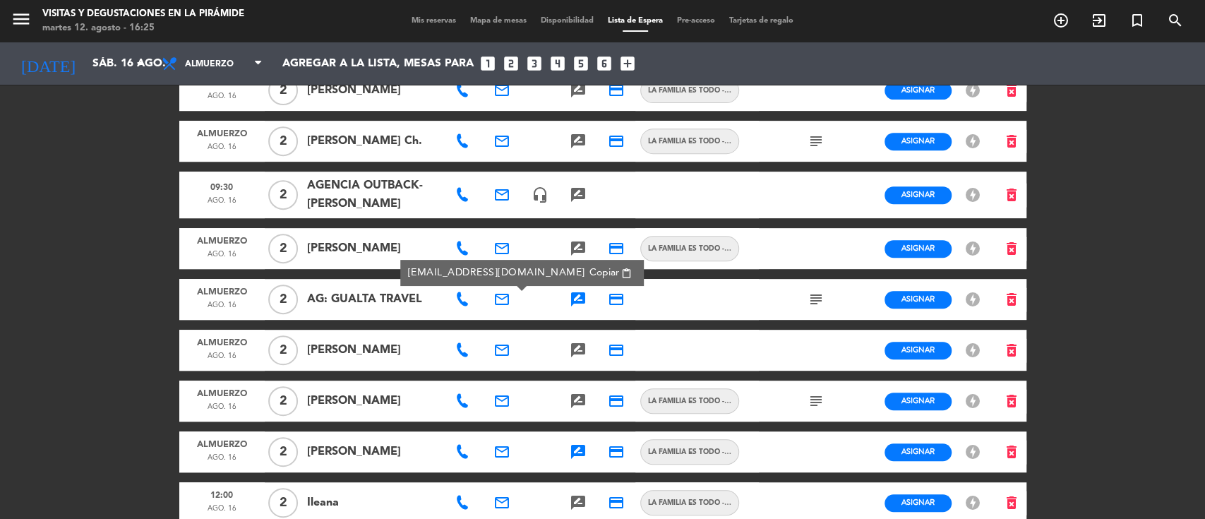
scroll to position [376, 0]
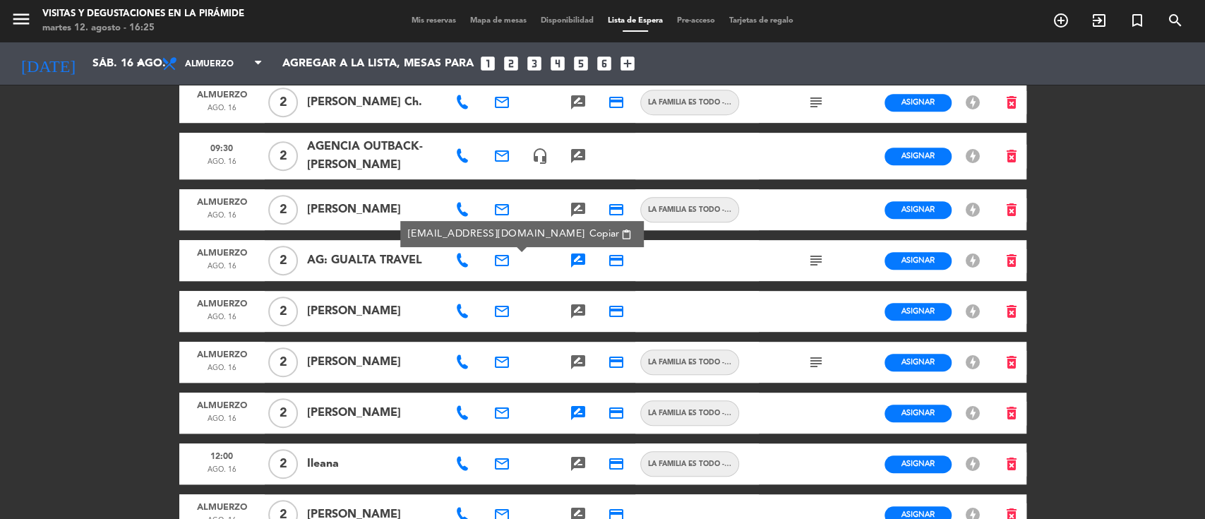
click at [468, 314] on icon at bounding box center [462, 311] width 14 height 14
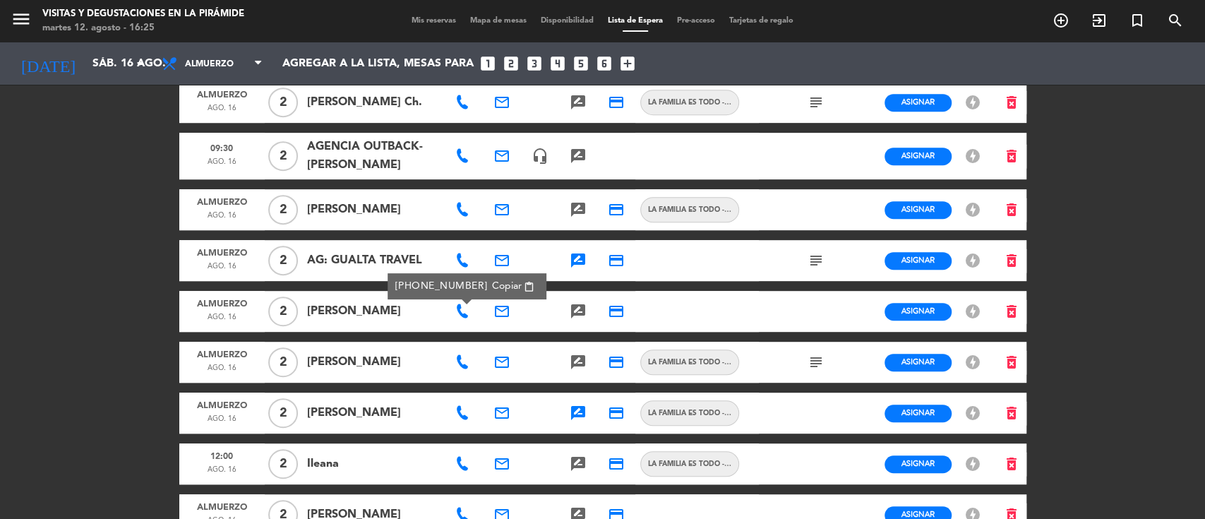
click at [510, 307] on div "email" at bounding box center [502, 311] width 38 height 41
click at [501, 306] on icon "email" at bounding box center [502, 311] width 17 height 17
click at [0, 311] on div "menu Visitas y degustaciones en La Pirámide [DATE] 12. agosto - 16:25 Mis reser…" at bounding box center [602, 259] width 1205 height 519
click at [470, 365] on span at bounding box center [463, 362] width 17 height 14
click at [464, 363] on icon at bounding box center [462, 362] width 14 height 14
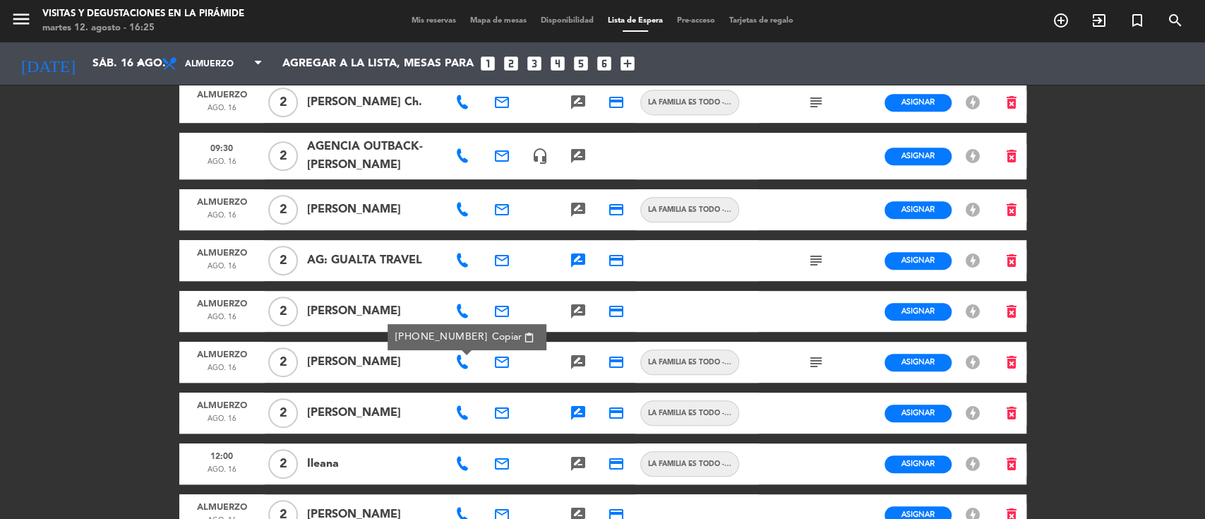
click at [512, 360] on div "email" at bounding box center [502, 362] width 38 height 41
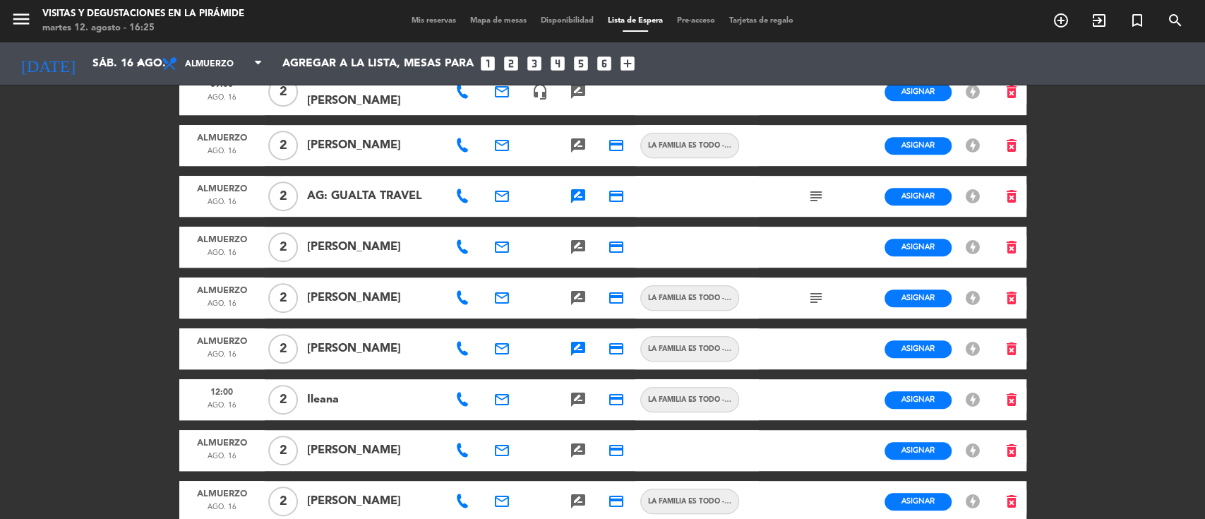
scroll to position [470, 0]
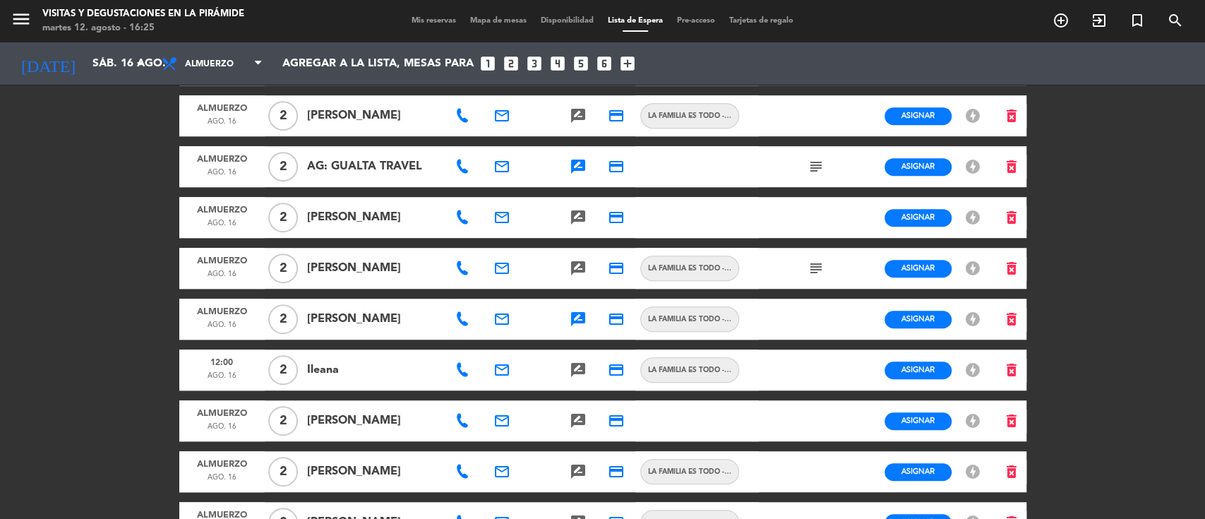
click at [575, 323] on icon "rate_review" at bounding box center [578, 319] width 17 height 17
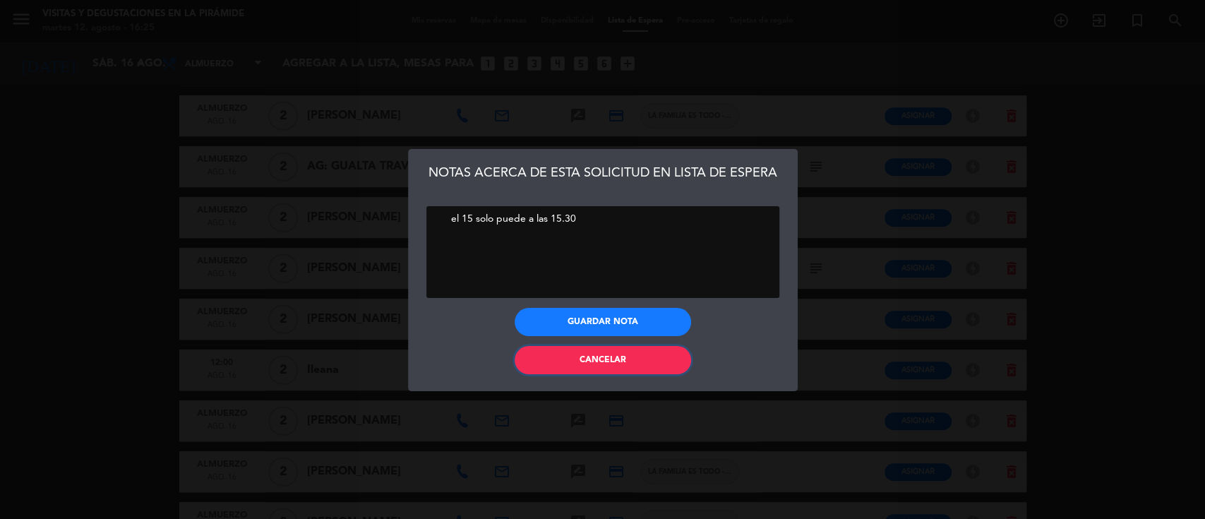
click at [571, 365] on button "Cancelar" at bounding box center [603, 360] width 177 height 28
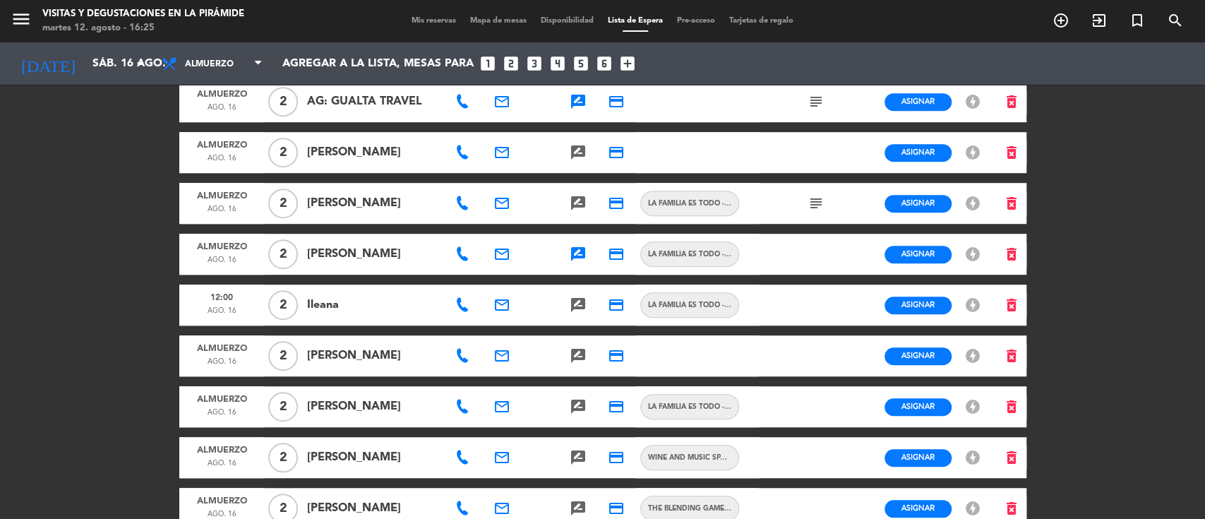
scroll to position [565, 0]
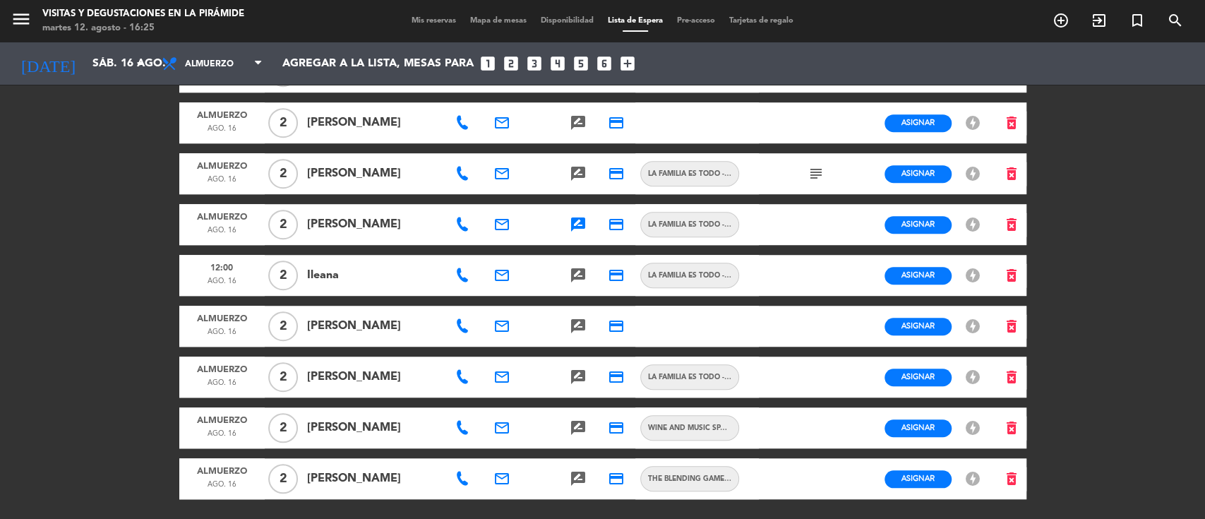
click at [466, 380] on icon at bounding box center [462, 377] width 14 height 14
click at [467, 417] on div at bounding box center [464, 427] width 38 height 41
click at [464, 419] on div at bounding box center [464, 427] width 38 height 41
click at [462, 422] on icon at bounding box center [462, 428] width 14 height 14
click at [462, 478] on icon at bounding box center [462, 479] width 14 height 14
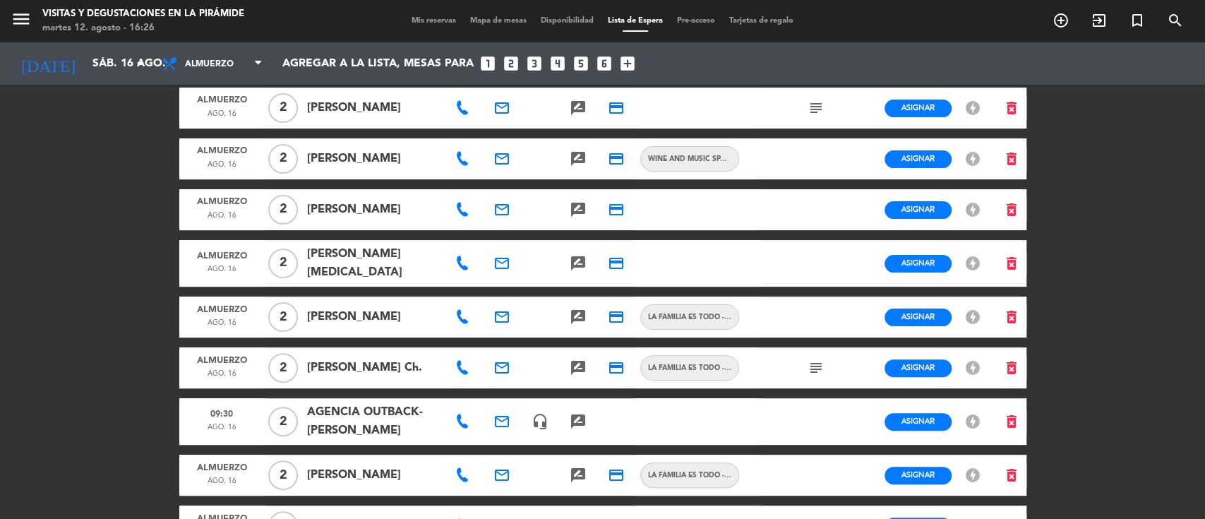
scroll to position [0, 0]
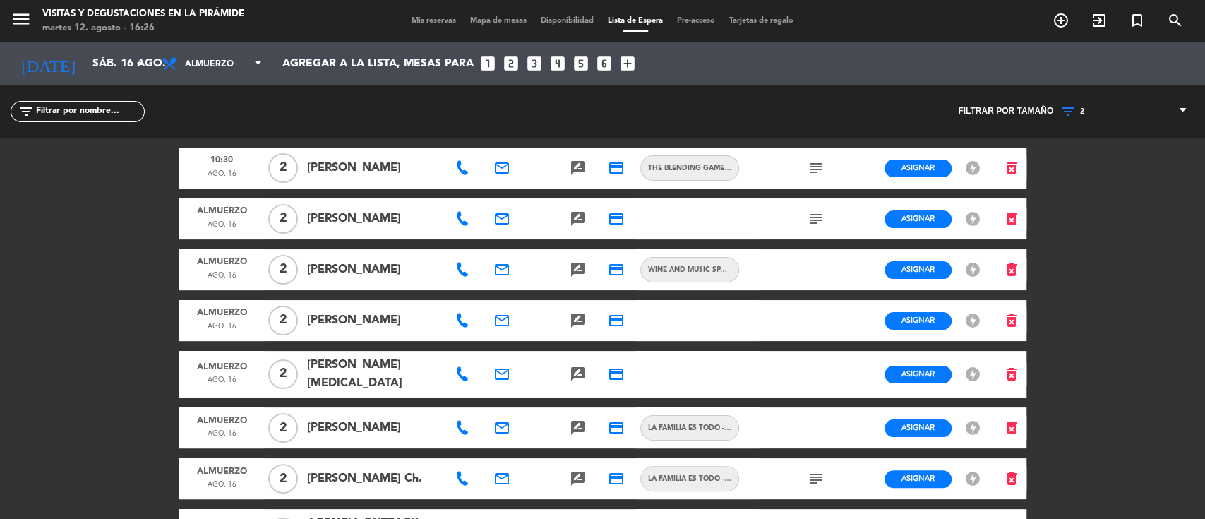
click at [459, 318] on icon at bounding box center [462, 321] width 14 height 14
click at [466, 359] on div at bounding box center [464, 374] width 38 height 47
click at [466, 369] on icon at bounding box center [462, 374] width 14 height 14
click at [506, 370] on icon "email" at bounding box center [502, 374] width 17 height 17
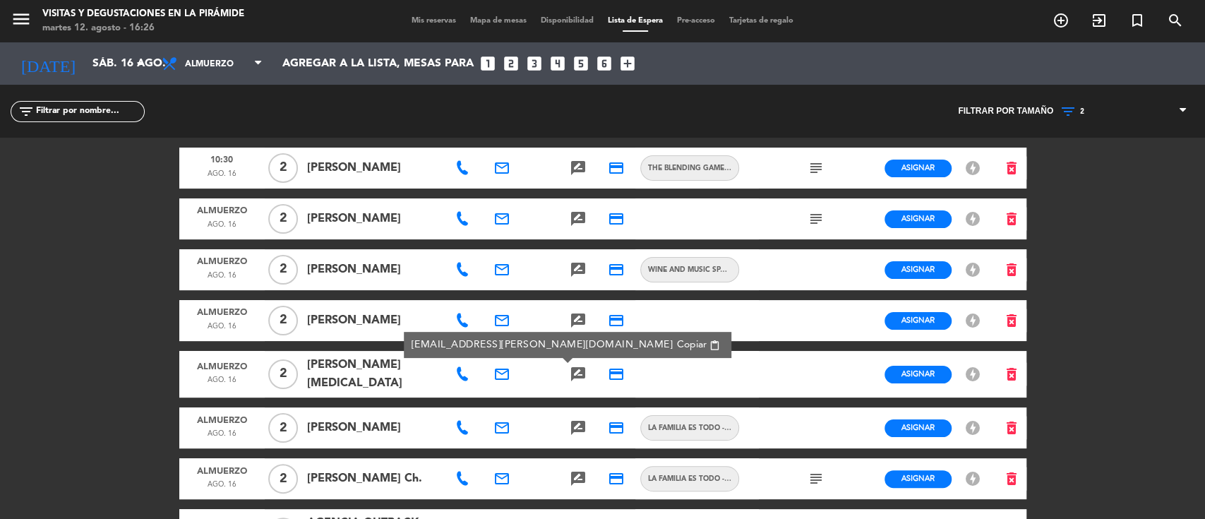
click at [677, 343] on span "Copiar" at bounding box center [692, 345] width 30 height 15
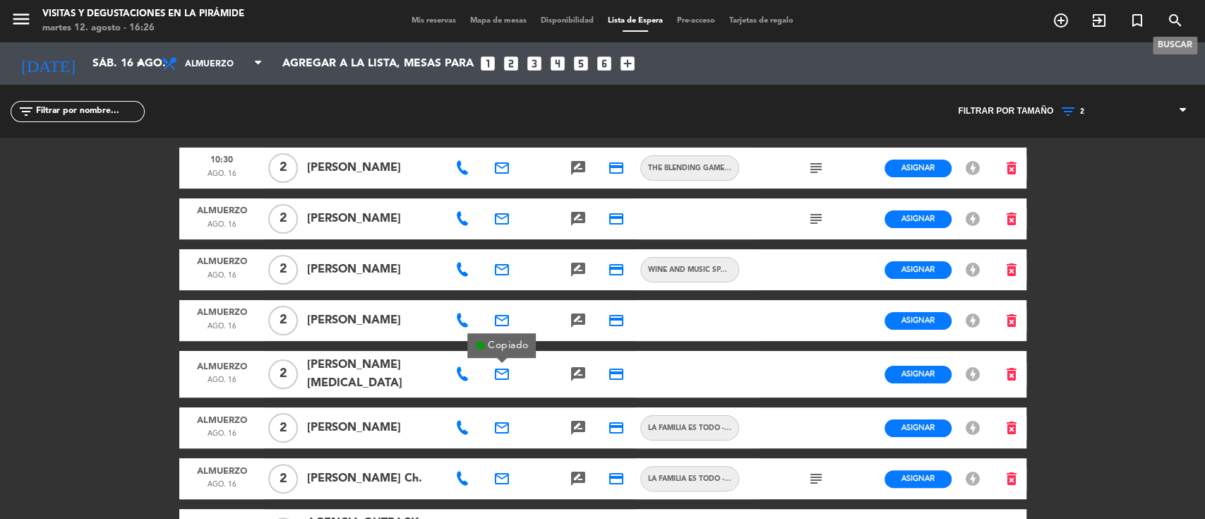
click at [1183, 16] on icon "search" at bounding box center [1175, 20] width 17 height 17
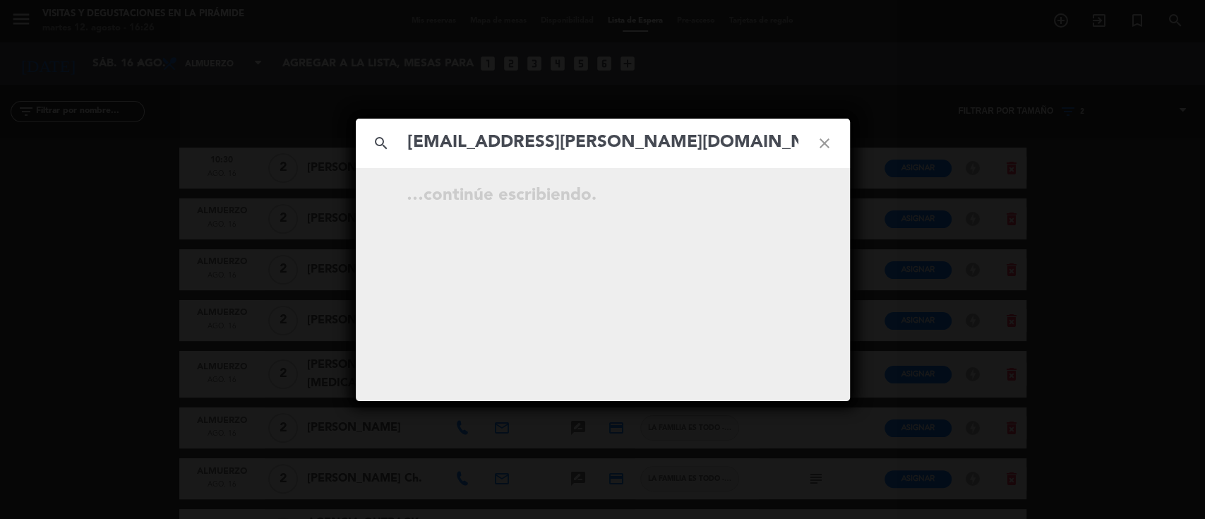
type input "[EMAIL_ADDRESS][PERSON_NAME][DOMAIN_NAME]"
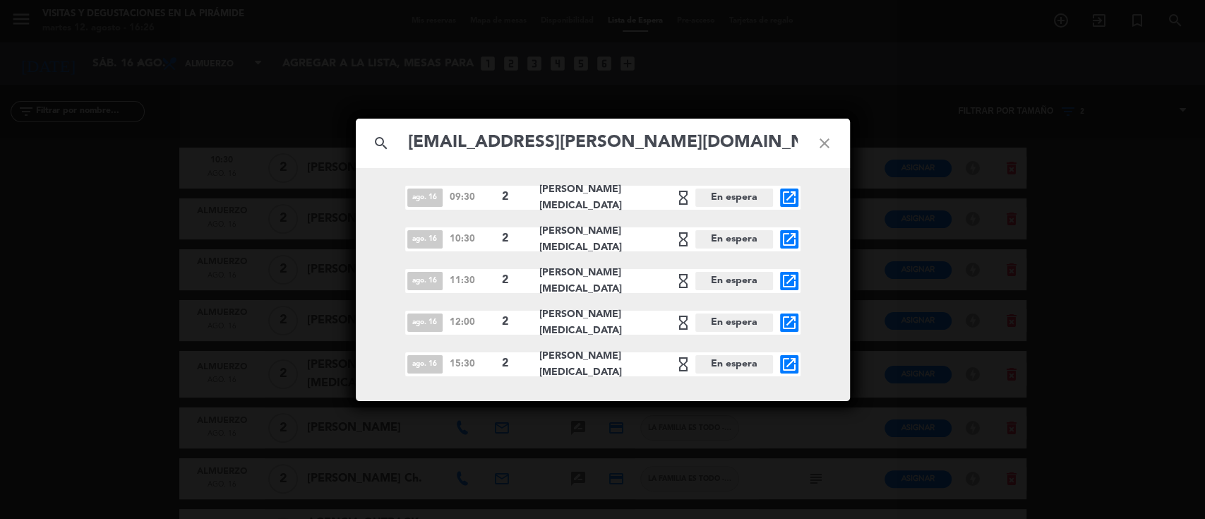
click at [816, 141] on icon "close" at bounding box center [824, 143] width 51 height 51
click at [820, 142] on icon "close" at bounding box center [824, 143] width 51 height 51
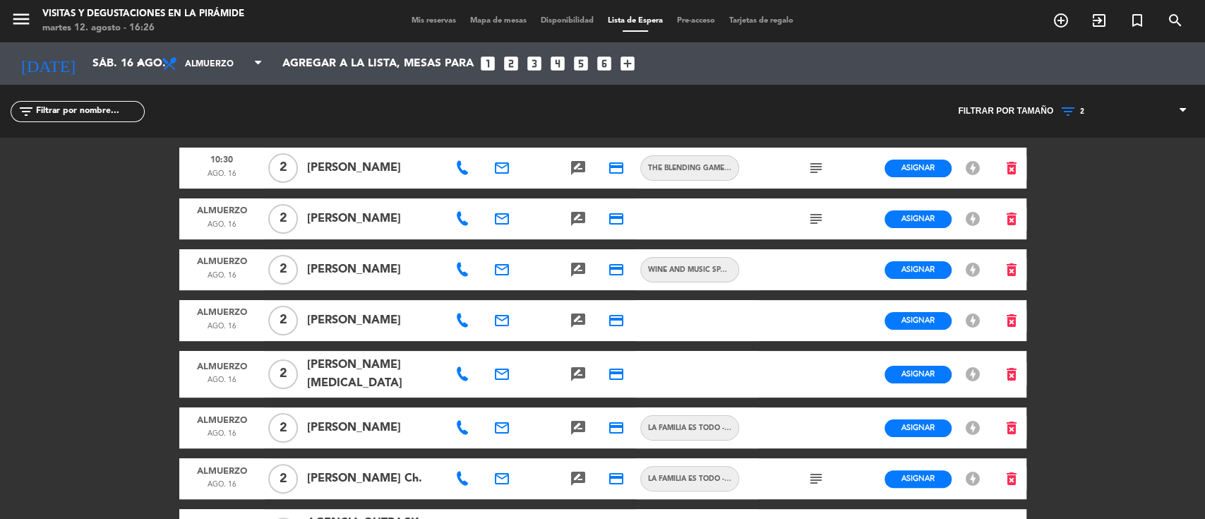
click at [460, 371] on icon at bounding box center [462, 374] width 14 height 14
click at [453, 347] on div "[PHONE_NUMBER] Copiar content_paste" at bounding box center [467, 346] width 144 height 16
click at [496, 342] on span "Copiar" at bounding box center [507, 346] width 30 height 15
click at [424, 20] on span "Mis reservas" at bounding box center [434, 21] width 59 height 8
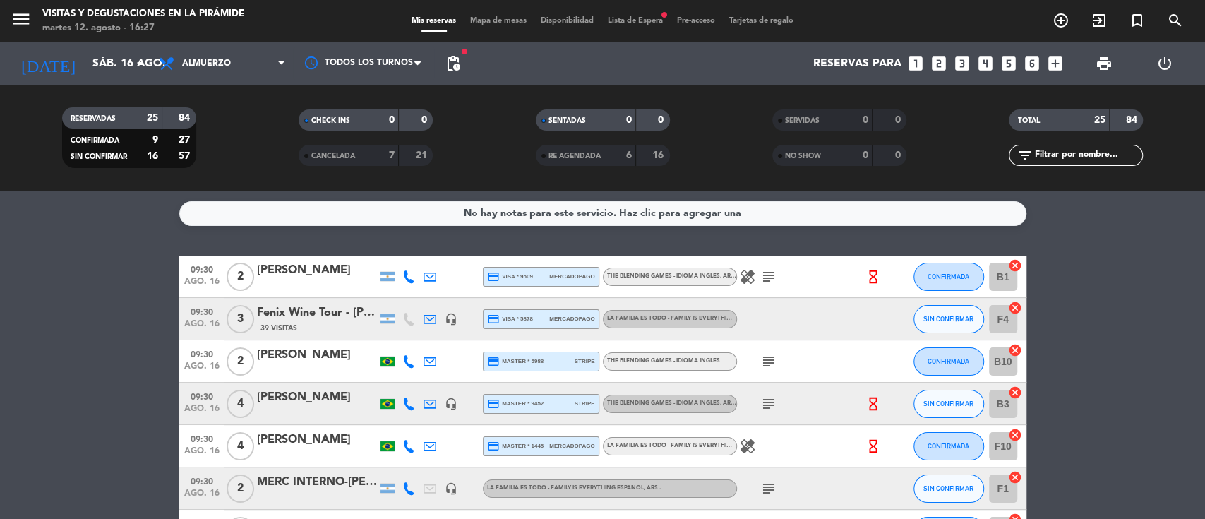
scroll to position [94, 0]
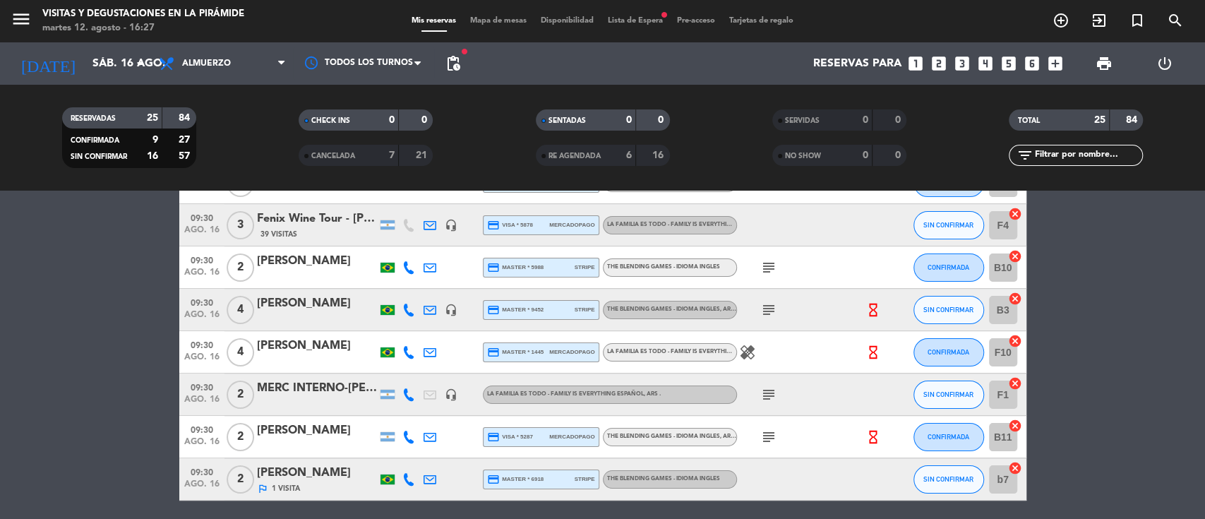
click at [107, 38] on div "menu Visitas y degustaciones en La Pirámide [DATE] 12. agosto - 16:27 Mis reser…" at bounding box center [602, 21] width 1205 height 42
click at [109, 51] on input "sáb. 16 ago." at bounding box center [159, 64] width 149 height 28
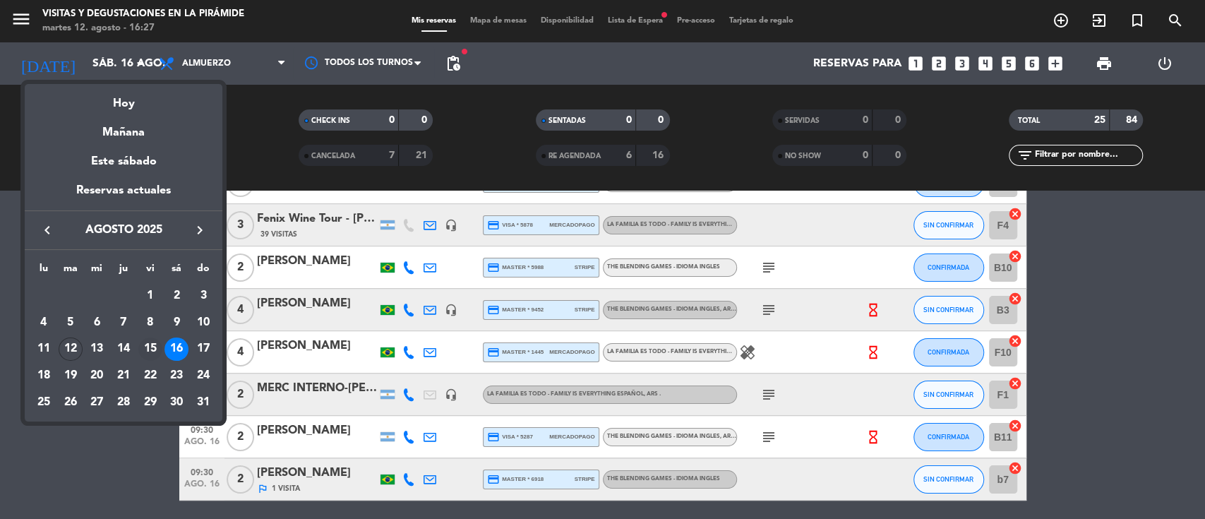
click at [149, 346] on div "15" at bounding box center [150, 350] width 24 height 24
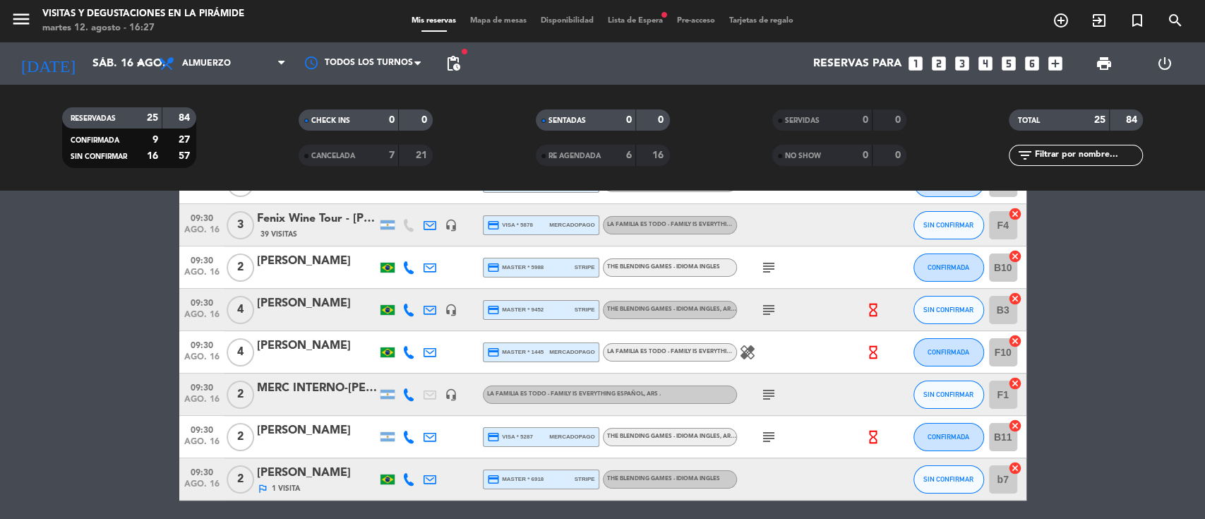
type input "vie. 15 ago."
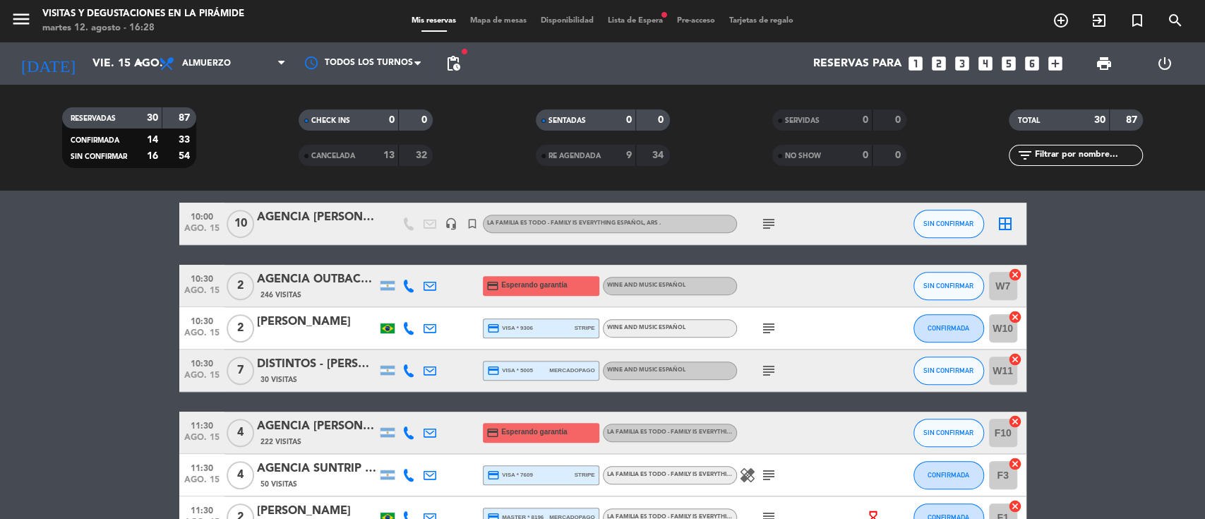
scroll to position [470, 0]
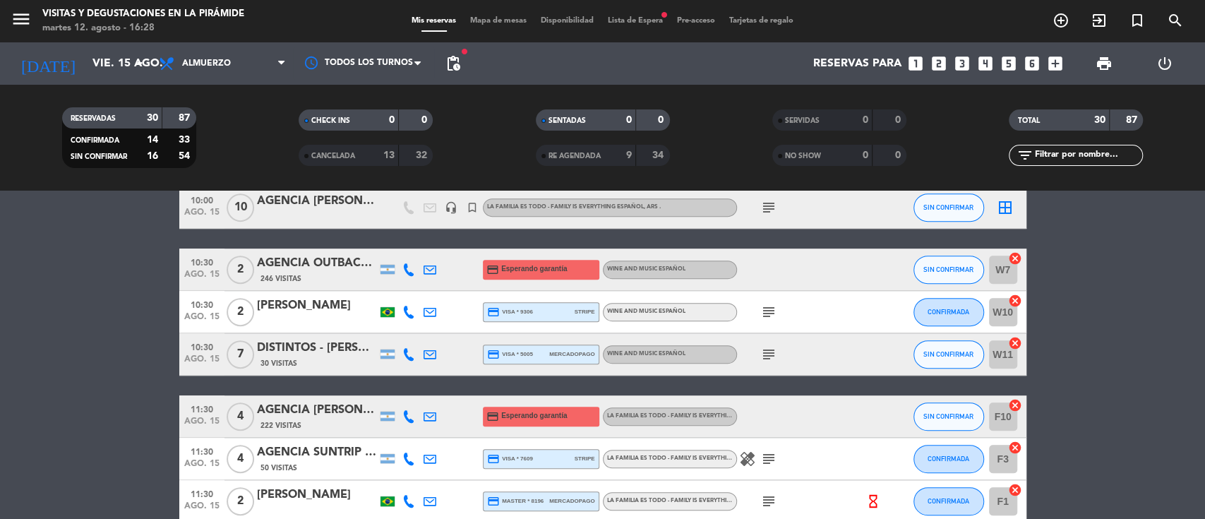
click at [628, 20] on span "Lista de Espera fiber_manual_record" at bounding box center [635, 21] width 69 height 8
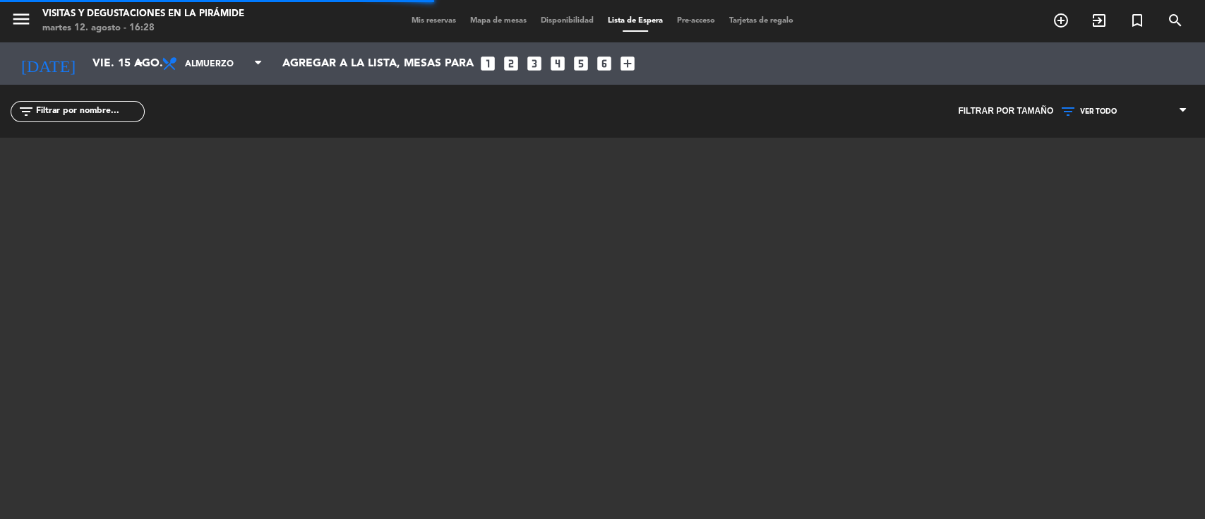
click at [1080, 102] on span "VER TODO" at bounding box center [1123, 111] width 141 height 18
click at [1080, 176] on div "menu Visitas y degustaciones en La Pirámide [DATE] 12. agosto - 16:28 Mis reser…" at bounding box center [602, 259] width 1205 height 519
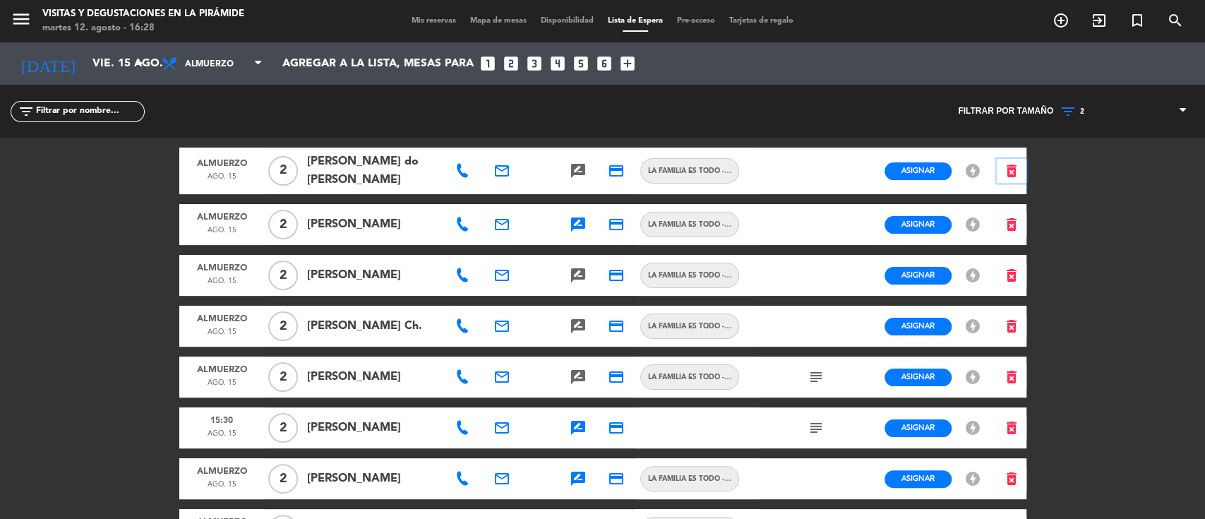
click at [1021, 167] on button "delete_forever" at bounding box center [1012, 171] width 30 height 25
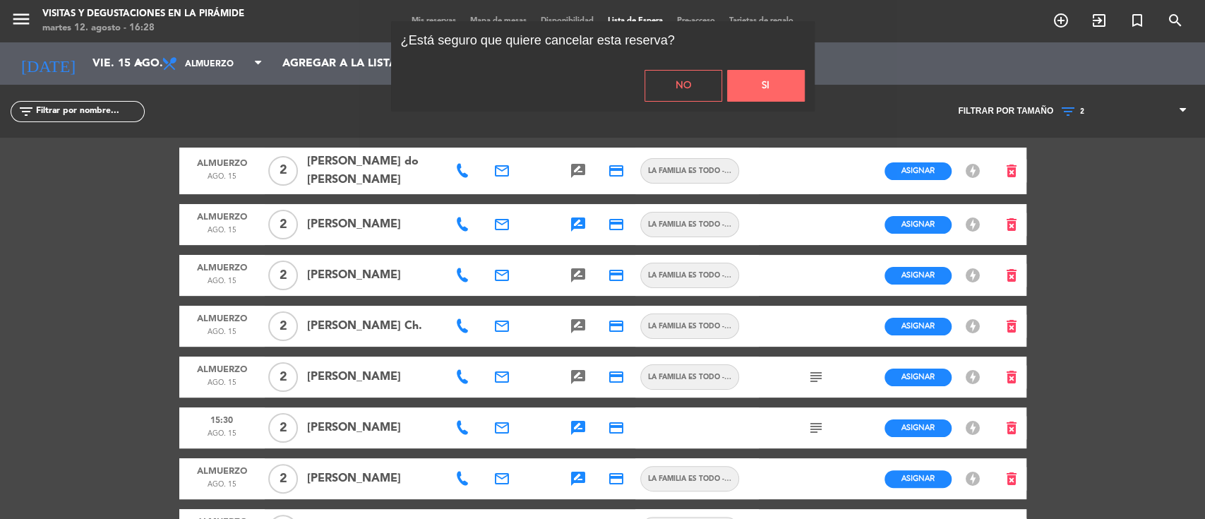
click at [739, 80] on button "Si" at bounding box center [766, 86] width 78 height 32
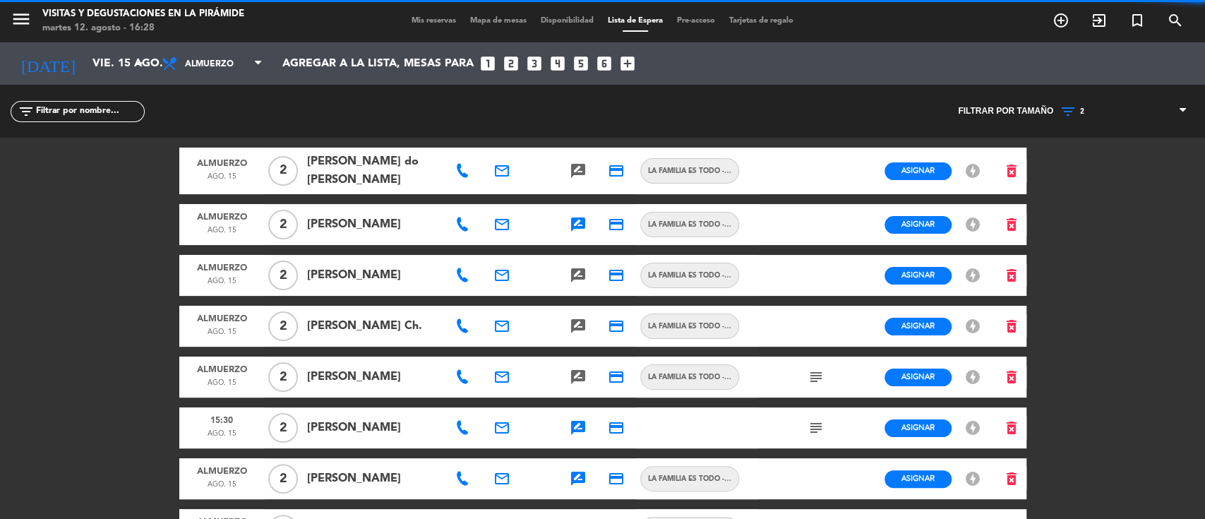
click at [576, 429] on icon "rate_review" at bounding box center [578, 427] width 17 height 17
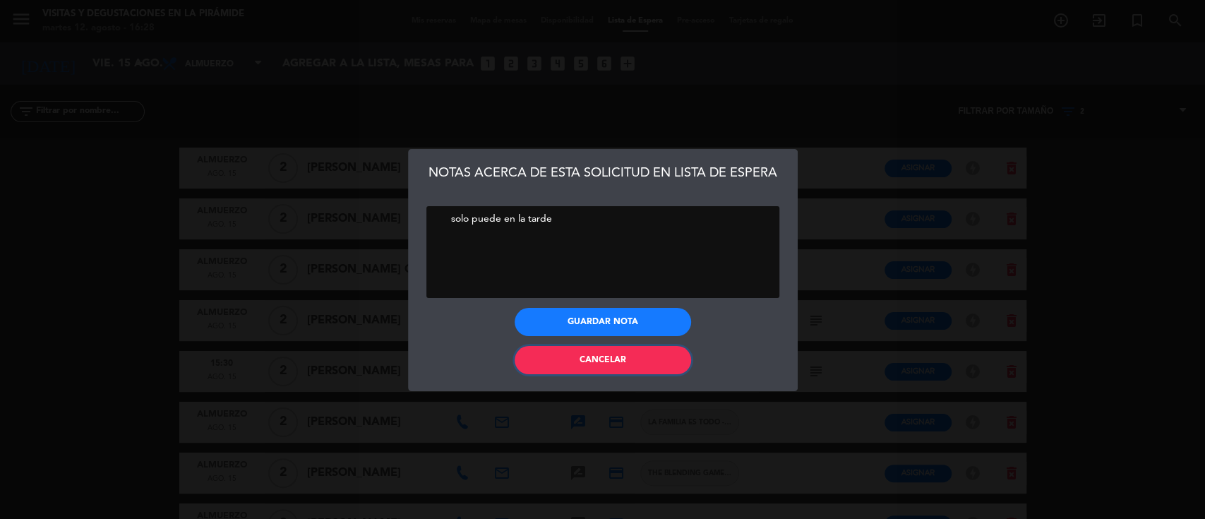
click at [583, 360] on span "Cancelar" at bounding box center [603, 360] width 47 height 8
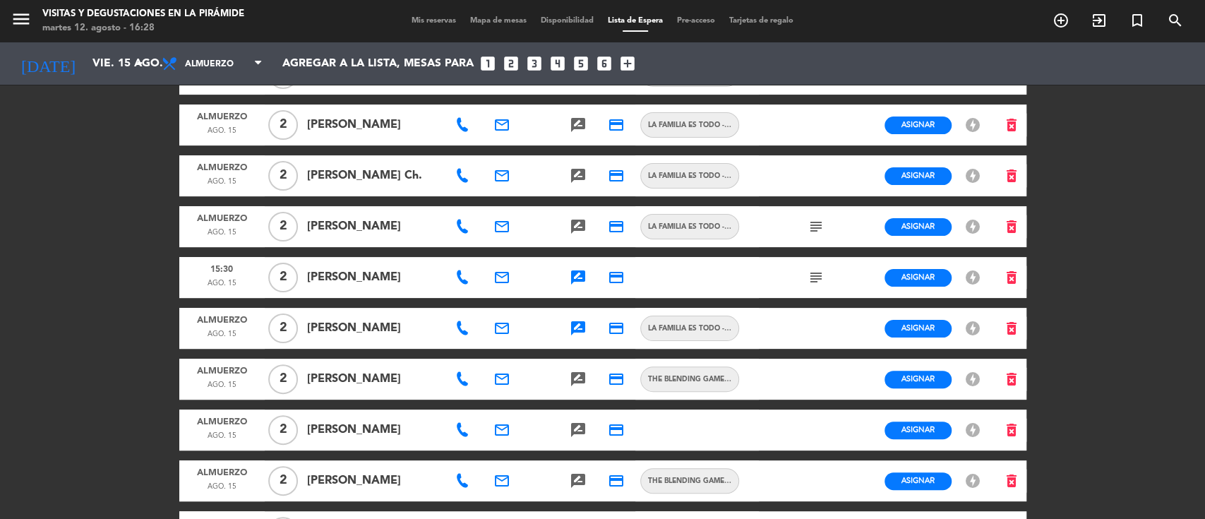
scroll to position [188, 0]
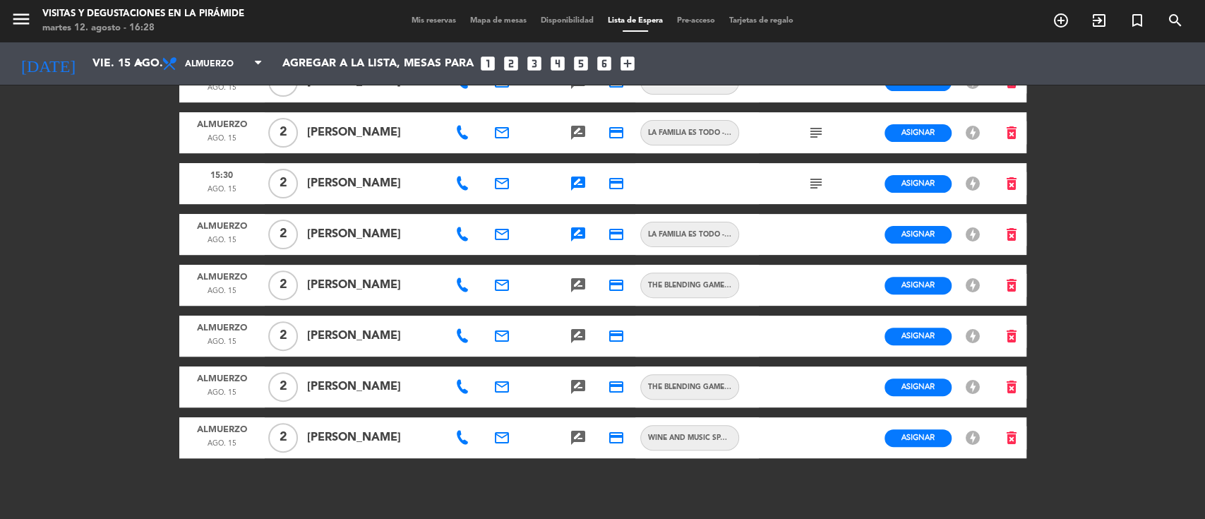
click at [460, 394] on icon at bounding box center [462, 387] width 14 height 14
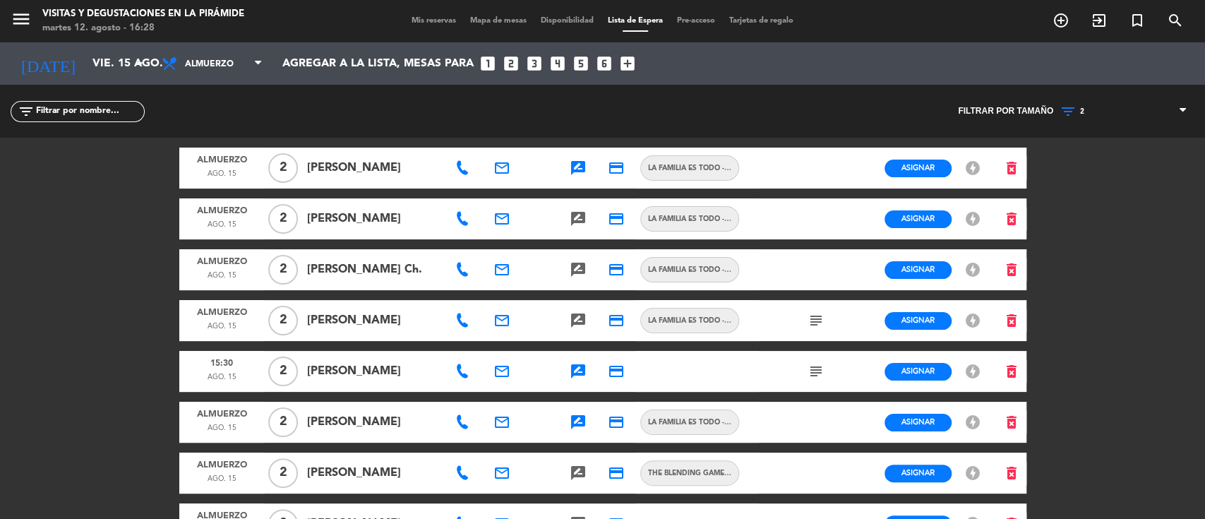
click at [463, 214] on icon at bounding box center [462, 219] width 14 height 14
click at [497, 219] on icon "email" at bounding box center [502, 218] width 17 height 17
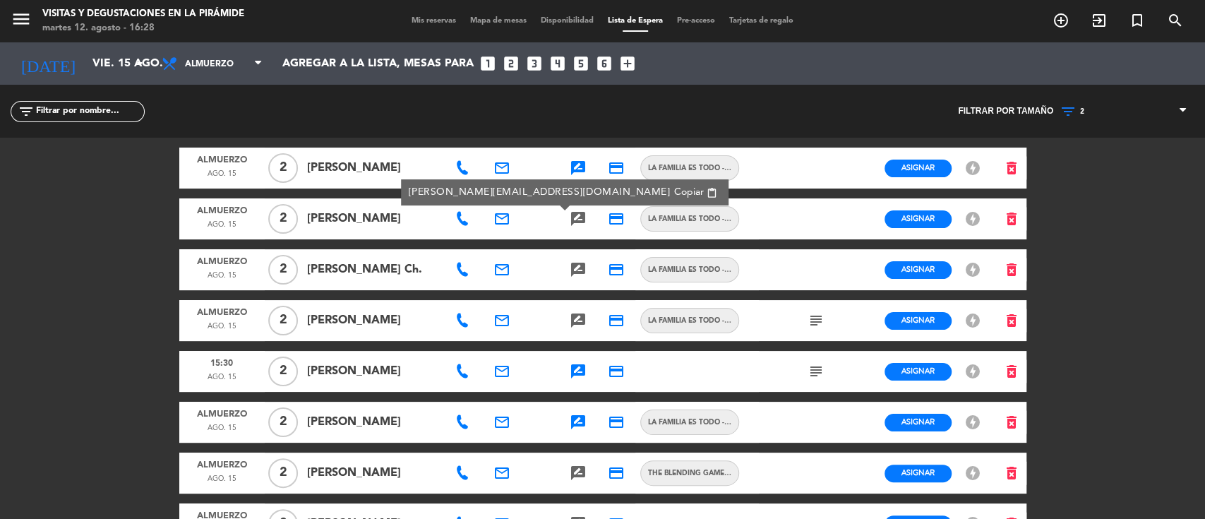
click at [674, 188] on span "Copiar" at bounding box center [689, 192] width 30 height 15
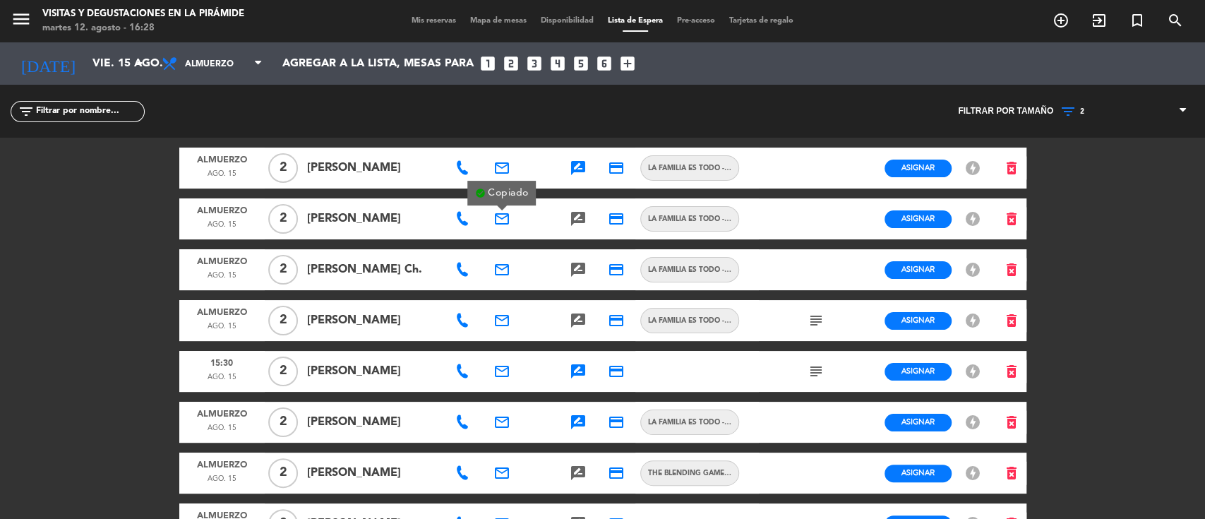
click at [1070, 16] on icon "search" at bounding box center [1061, 20] width 17 height 17
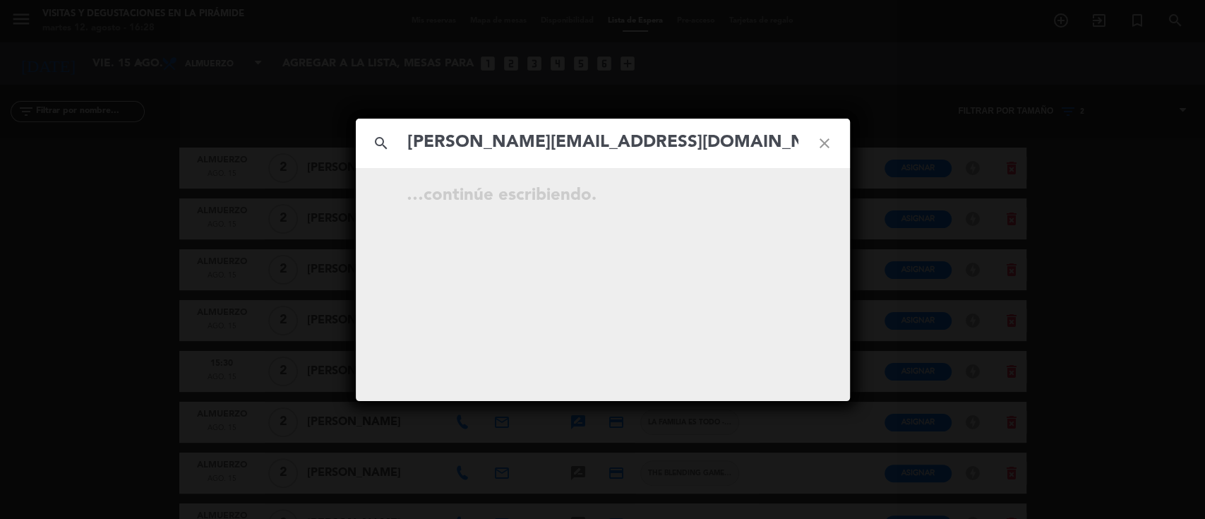
type input "[PERSON_NAME][EMAIL_ADDRESS][DOMAIN_NAME]"
click at [823, 138] on icon "close" at bounding box center [824, 143] width 51 height 51
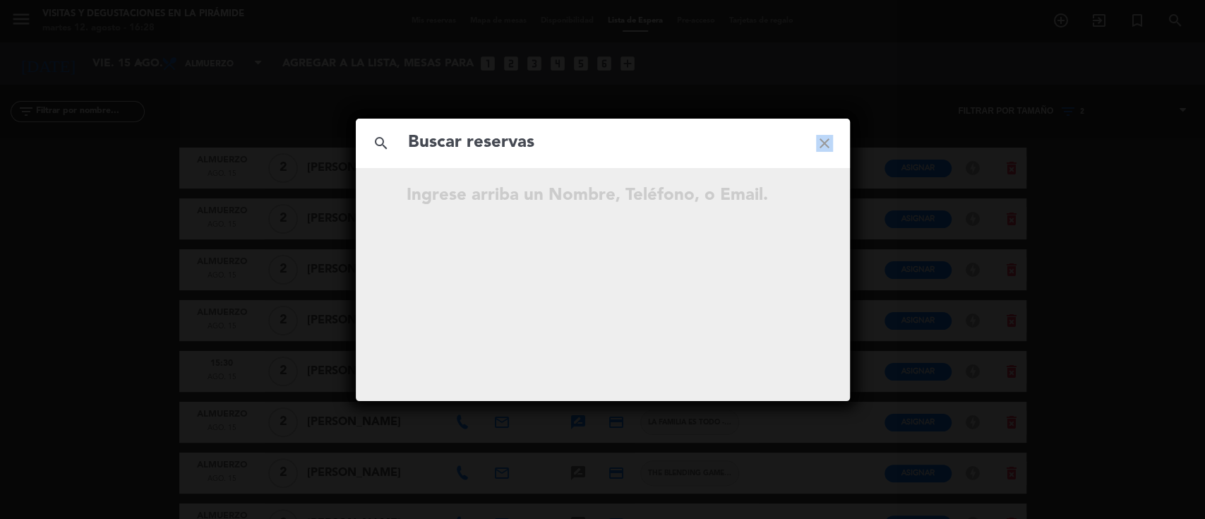
click at [823, 138] on icon "close" at bounding box center [824, 143] width 51 height 51
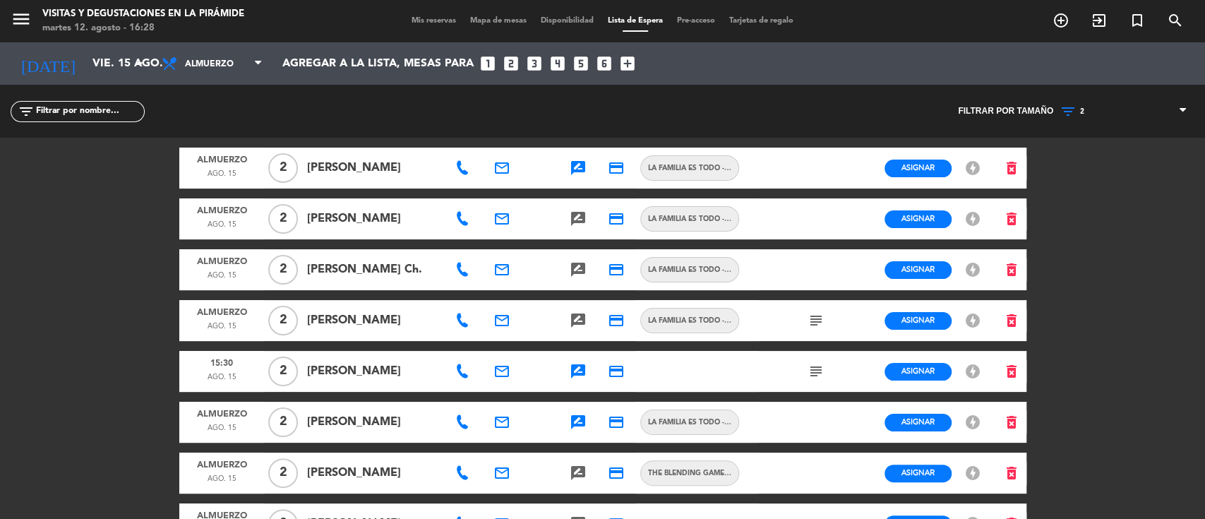
click at [458, 275] on icon at bounding box center [462, 270] width 14 height 14
click at [498, 272] on icon "email" at bounding box center [502, 269] width 17 height 17
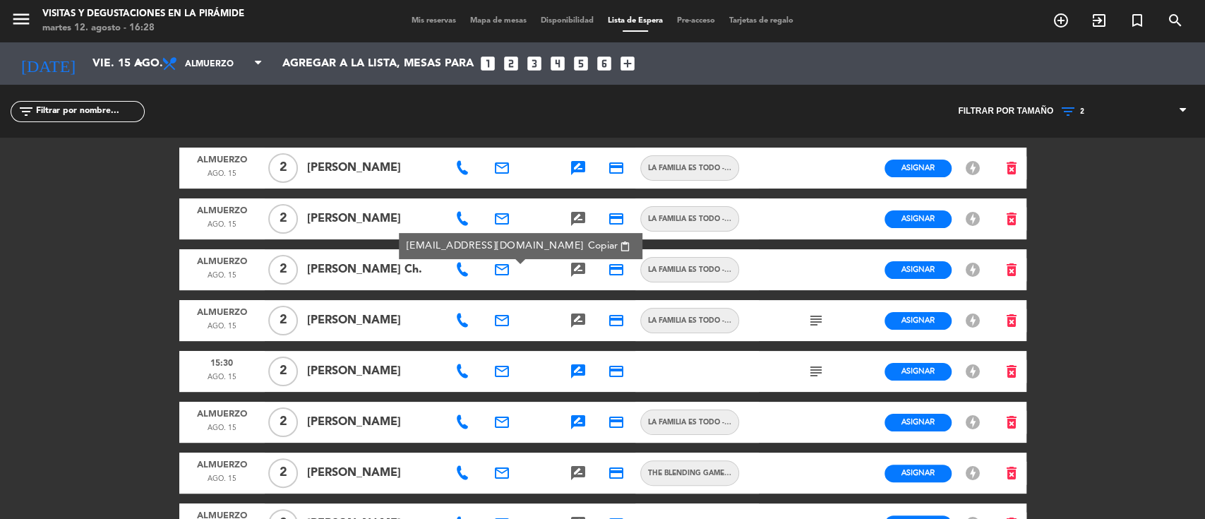
drag, startPoint x: 556, startPoint y: 244, endPoint x: 1045, endPoint y: 153, distance: 497.7
click at [588, 244] on span "Copiar" at bounding box center [603, 246] width 30 height 15
click at [1169, 4] on div "menu Visitas y degustaciones en La Pirámide [DATE] 12. agosto - 16:28 Mis reser…" at bounding box center [602, 21] width 1205 height 42
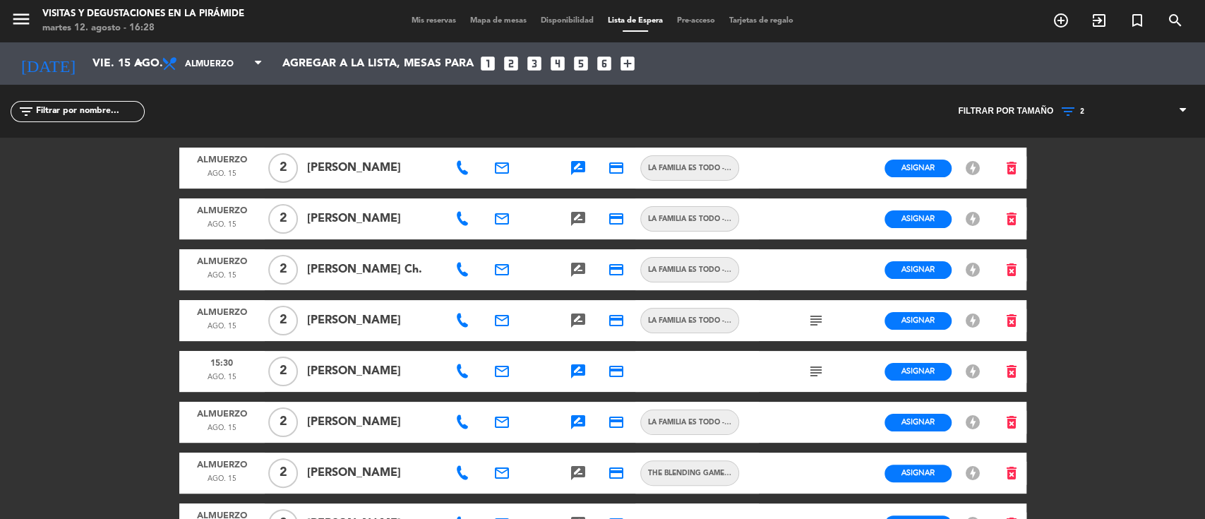
click at [1070, 13] on icon "search" at bounding box center [1061, 20] width 17 height 17
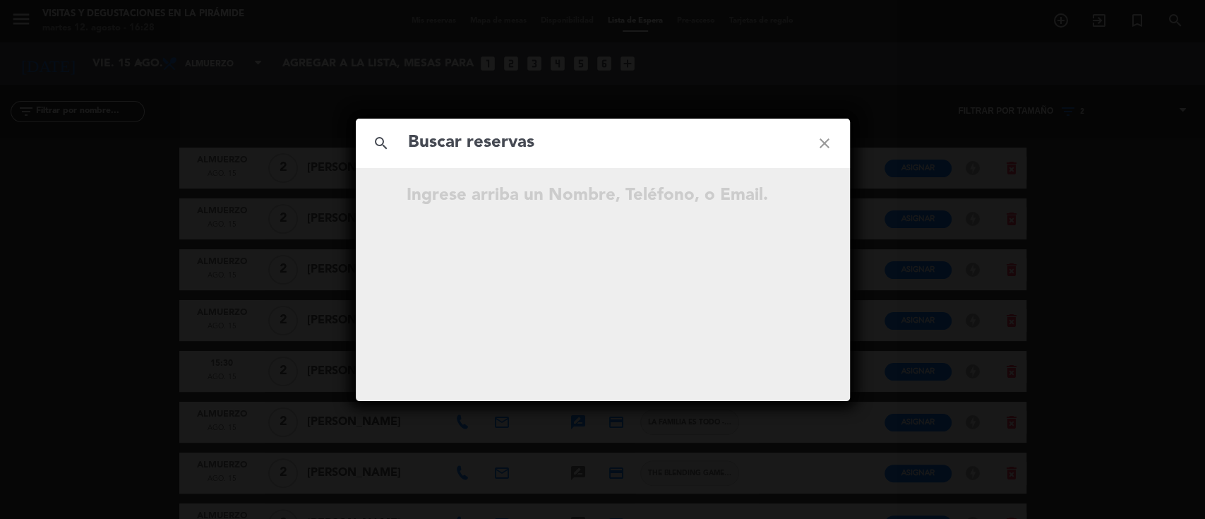
drag, startPoint x: 620, startPoint y: 124, endPoint x: 466, endPoint y: 138, distance: 154.6
click at [466, 138] on input "text" at bounding box center [603, 143] width 393 height 29
paste input "[EMAIL_ADDRESS][DOMAIN_NAME]"
type input "[EMAIL_ADDRESS][DOMAIN_NAME]"
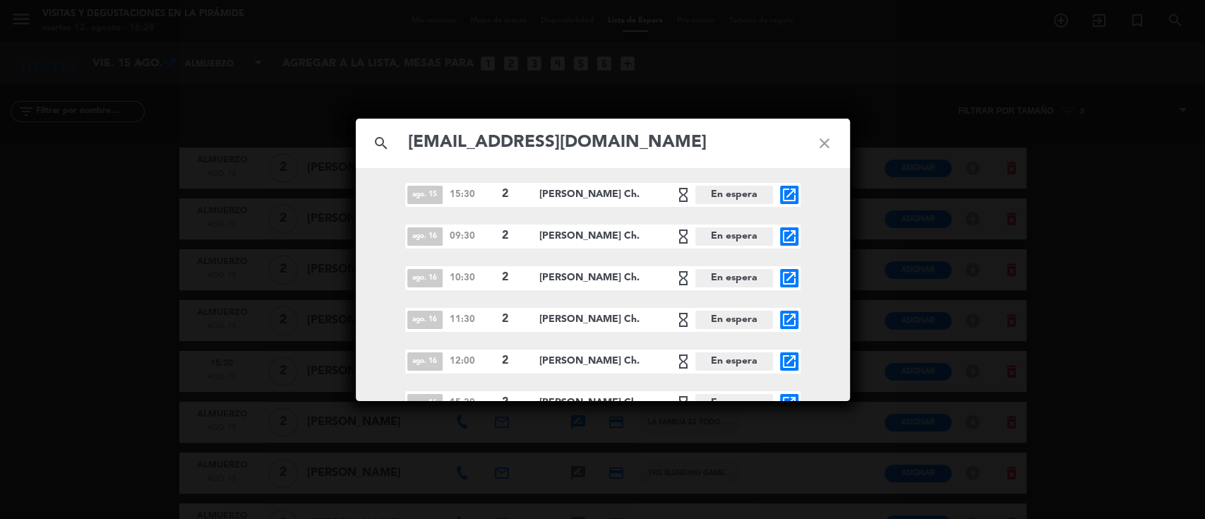
scroll to position [187, 0]
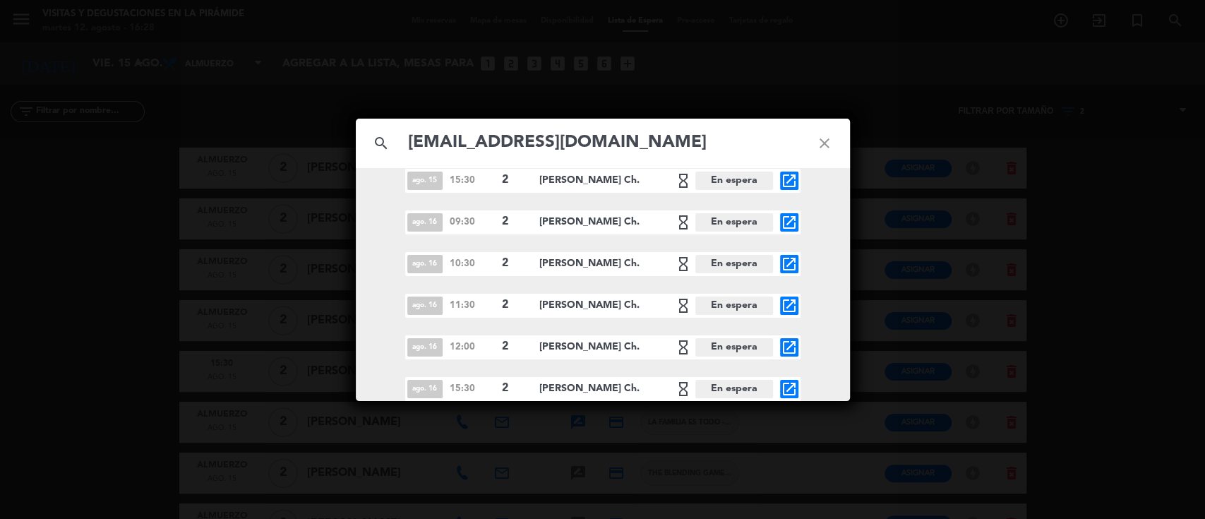
click at [824, 144] on icon "close" at bounding box center [824, 143] width 51 height 51
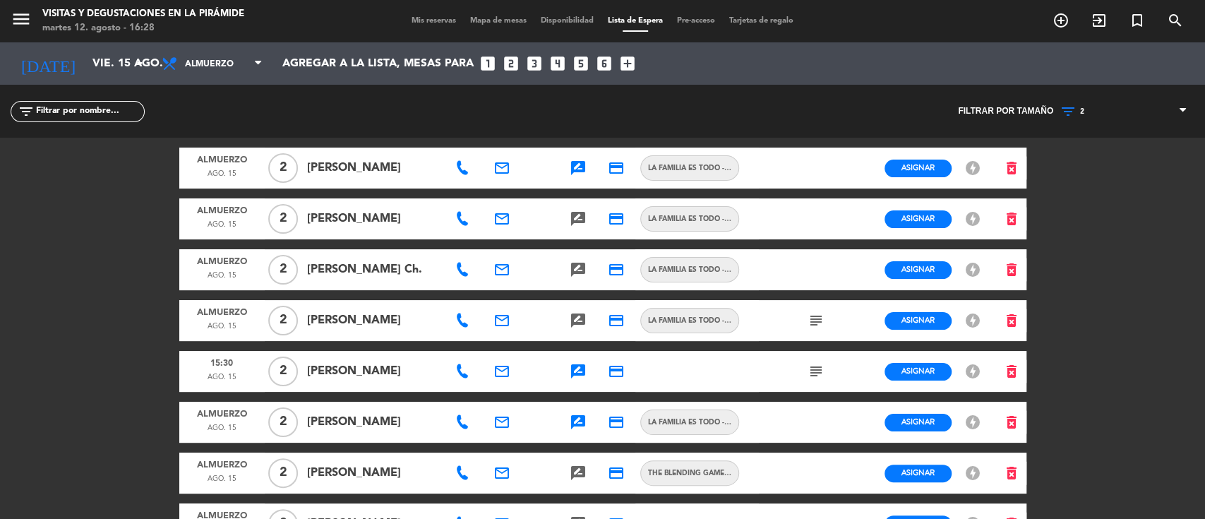
click at [463, 275] on icon at bounding box center [462, 270] width 14 height 14
click at [498, 246] on span "Copiar" at bounding box center [513, 247] width 30 height 15
click at [407, 21] on span "Mis reservas" at bounding box center [434, 21] width 59 height 8
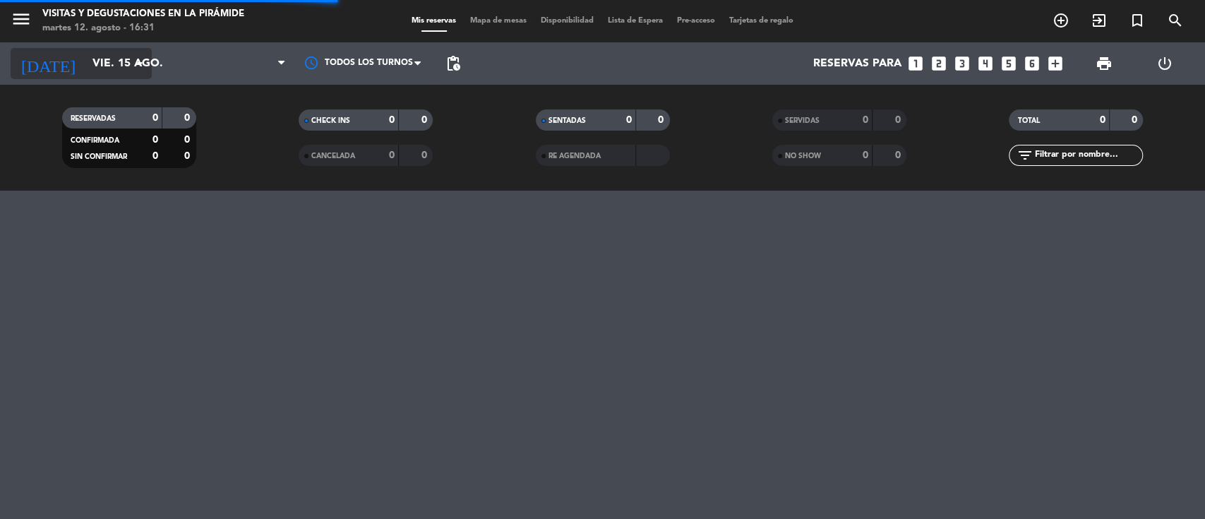
click at [93, 71] on input "vie. 15 ago." at bounding box center [159, 64] width 149 height 28
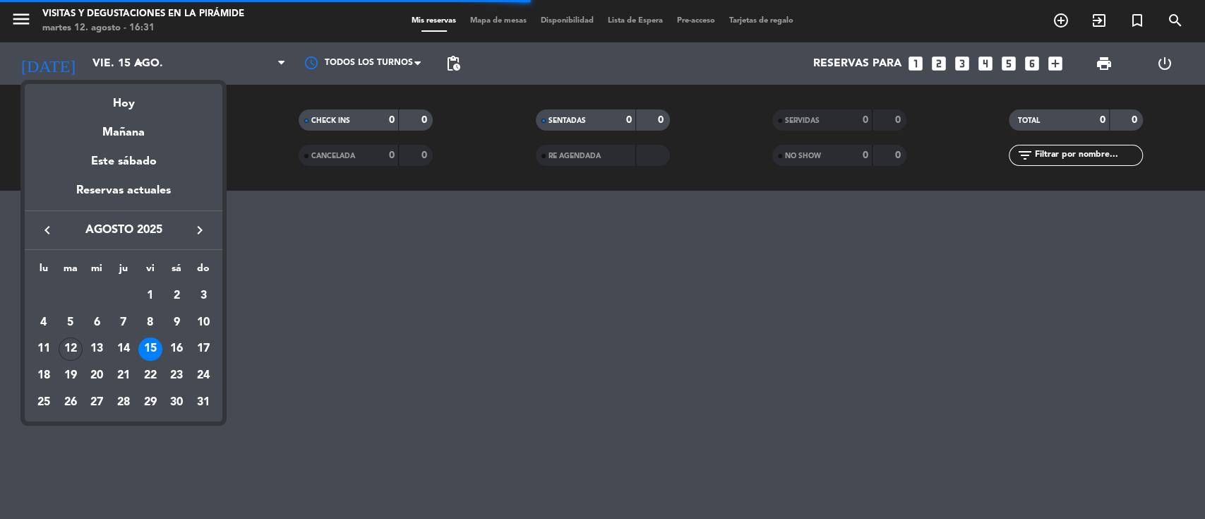
click at [208, 224] on button "keyboard_arrow_right" at bounding box center [199, 230] width 25 height 18
click at [102, 402] on div "24" at bounding box center [97, 402] width 24 height 24
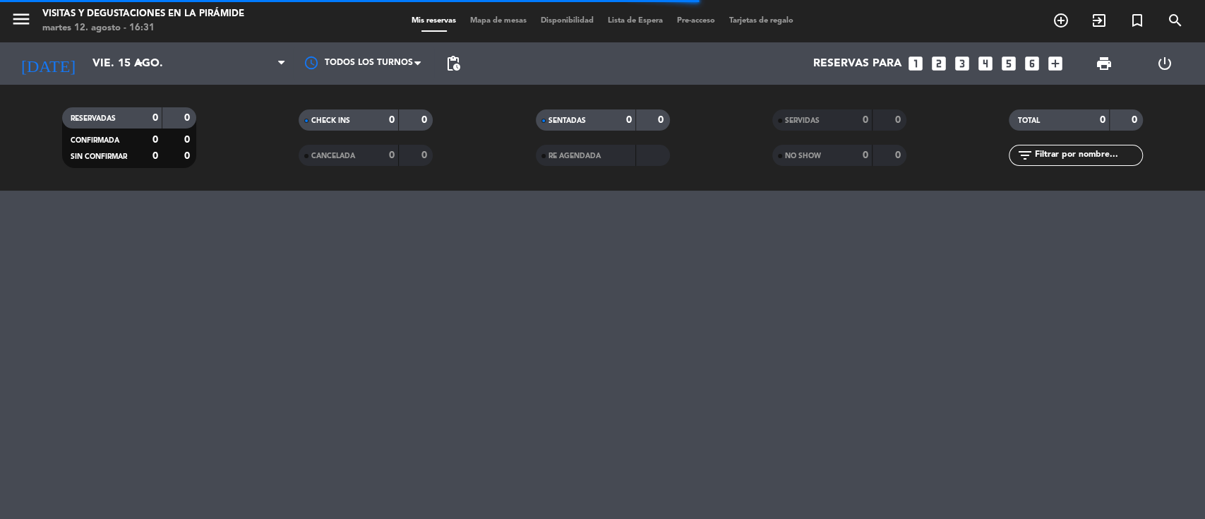
type input "[DATE]"
